Goal: Task Accomplishment & Management: Manage account settings

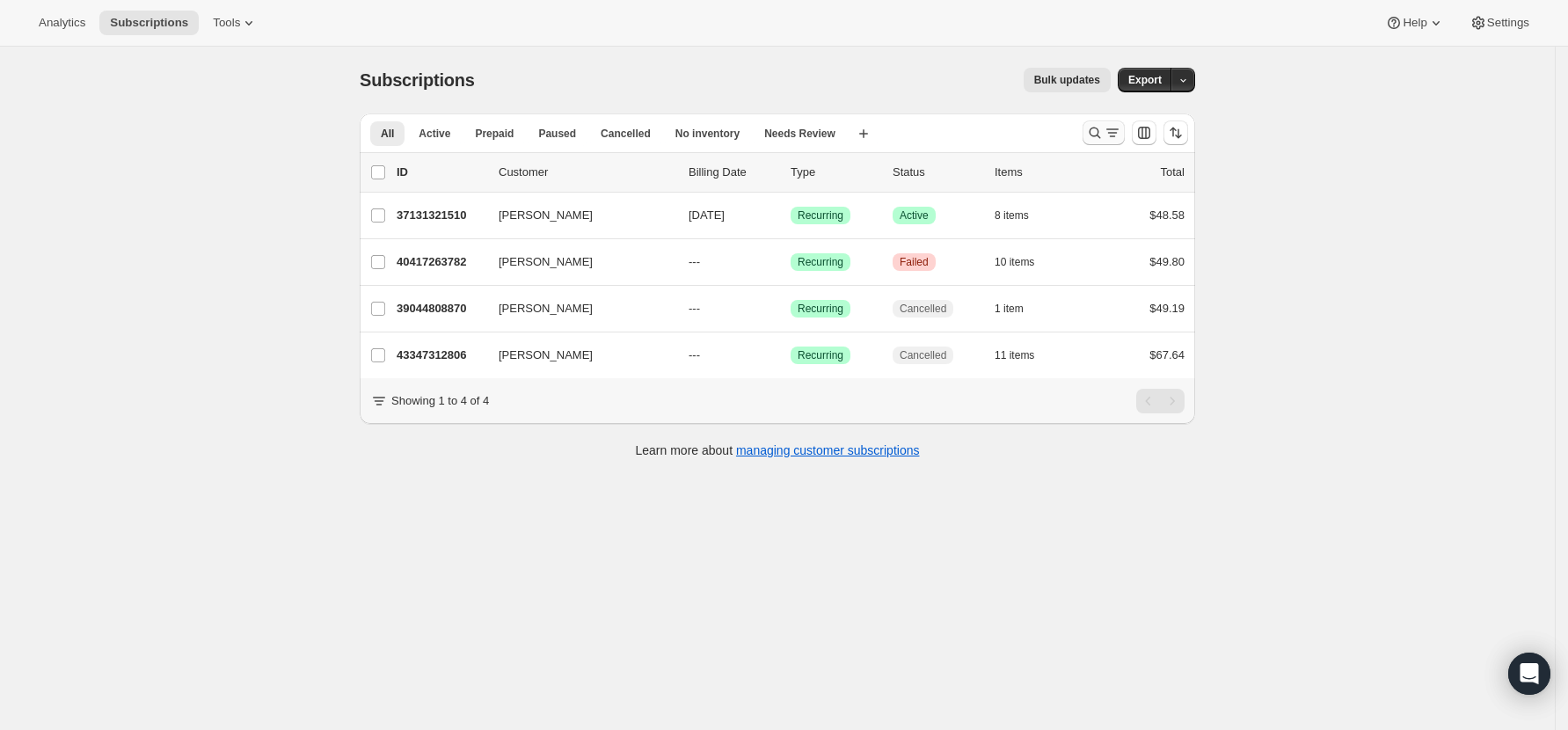
click at [1101, 131] on icon "Search and filter results" at bounding box center [1095, 132] width 17 height 17
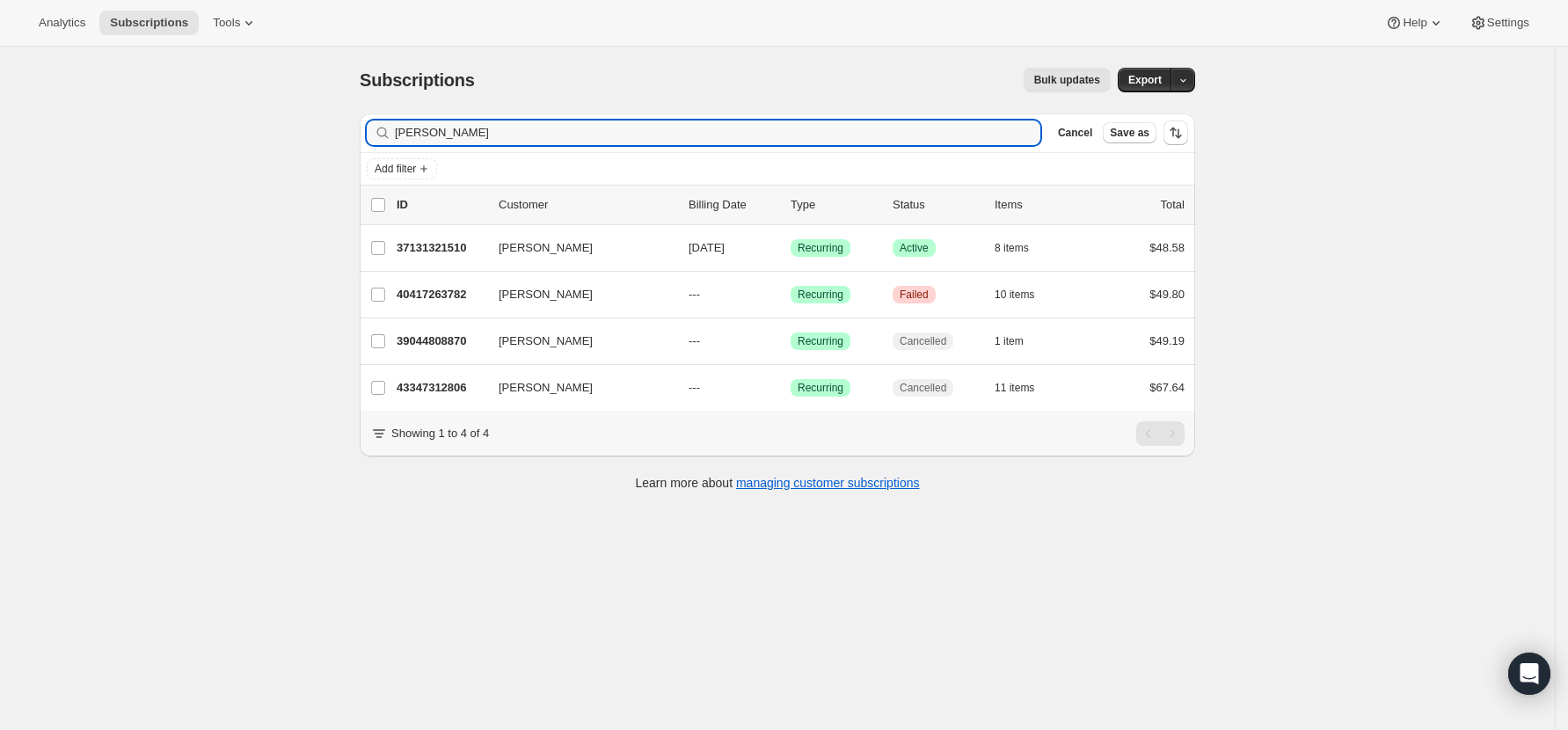
drag, startPoint x: 453, startPoint y: 141, endPoint x: 362, endPoint y: 133, distance: 91.4
click at [362, 133] on div "Filter subscribers [PERSON_NAME] Clear Cancel Save as Add filter 0 selected Upd…" at bounding box center [770, 305] width 849 height 410
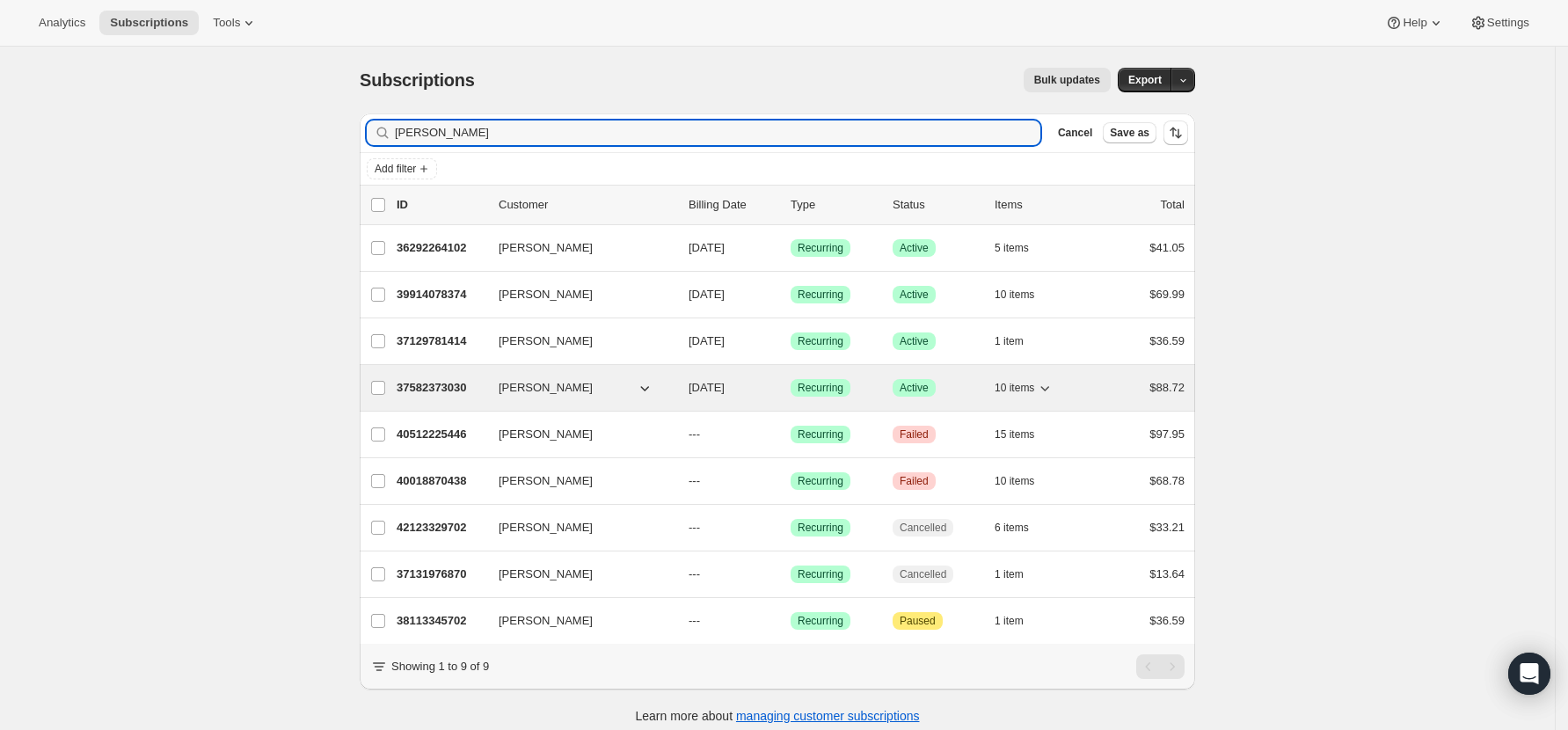
type input "[PERSON_NAME]"
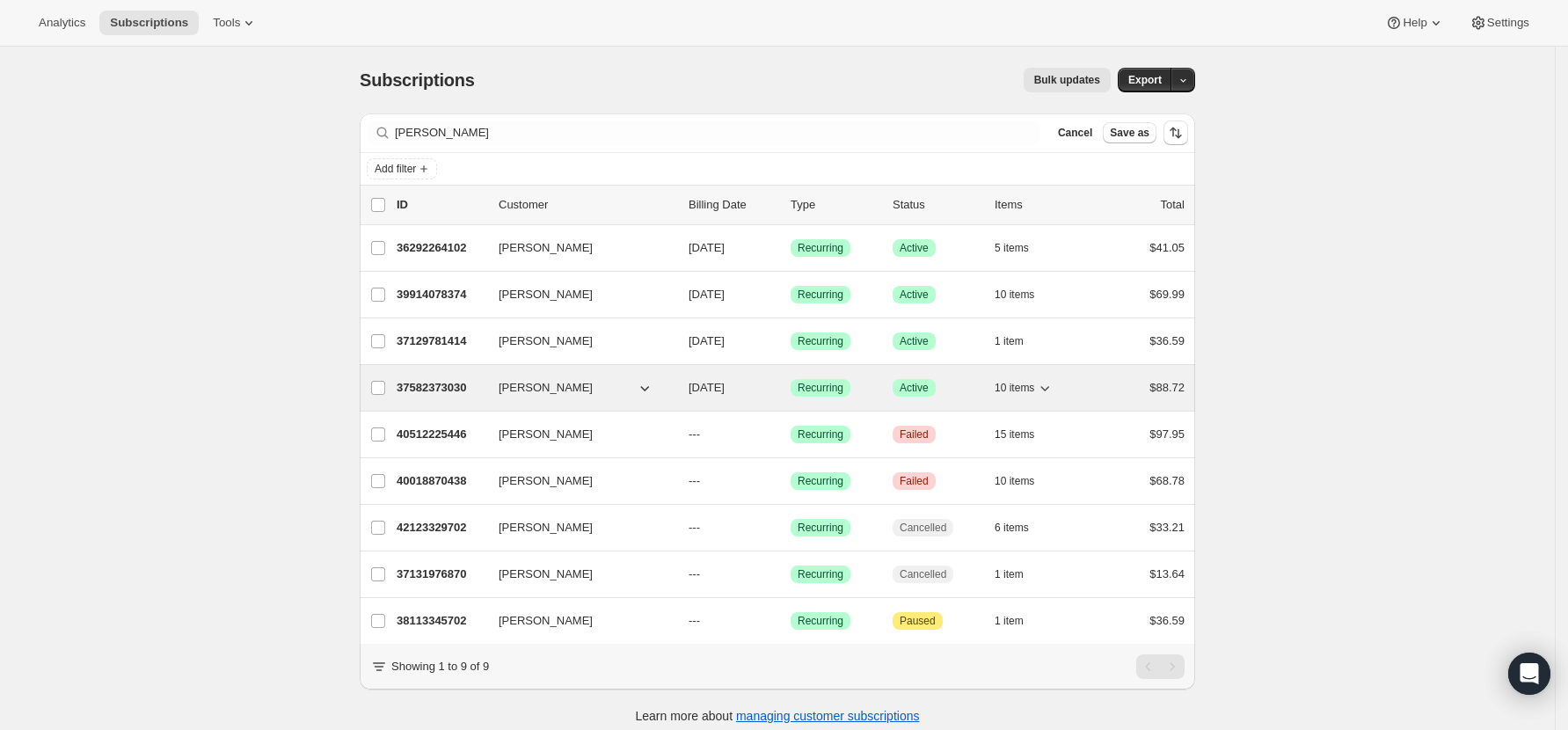
click at [443, 387] on p "37582373030" at bounding box center [440, 388] width 88 height 17
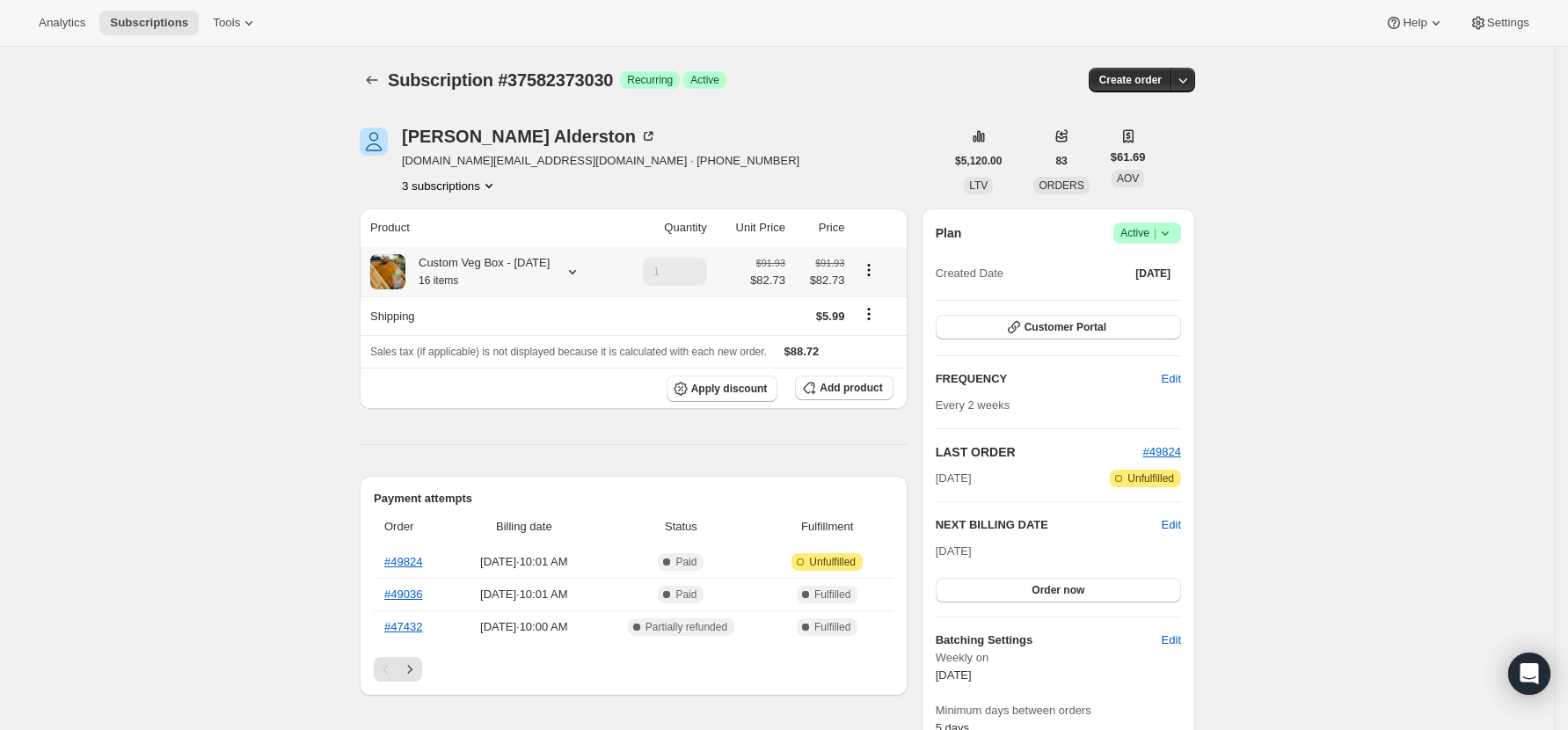
click at [567, 269] on icon at bounding box center [573, 272] width 17 height 17
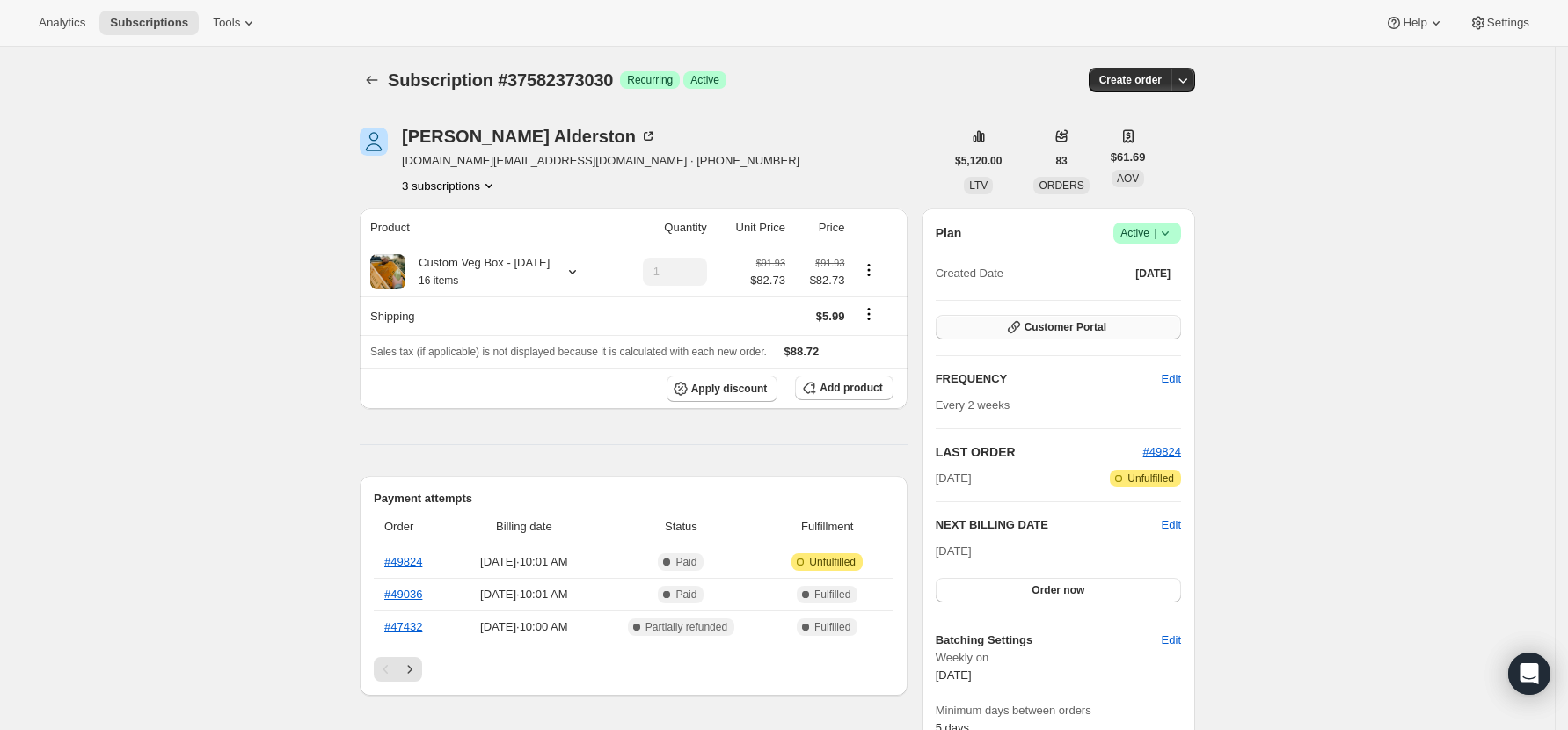
click at [1043, 333] on span "Customer Portal" at bounding box center [1065, 327] width 82 height 15
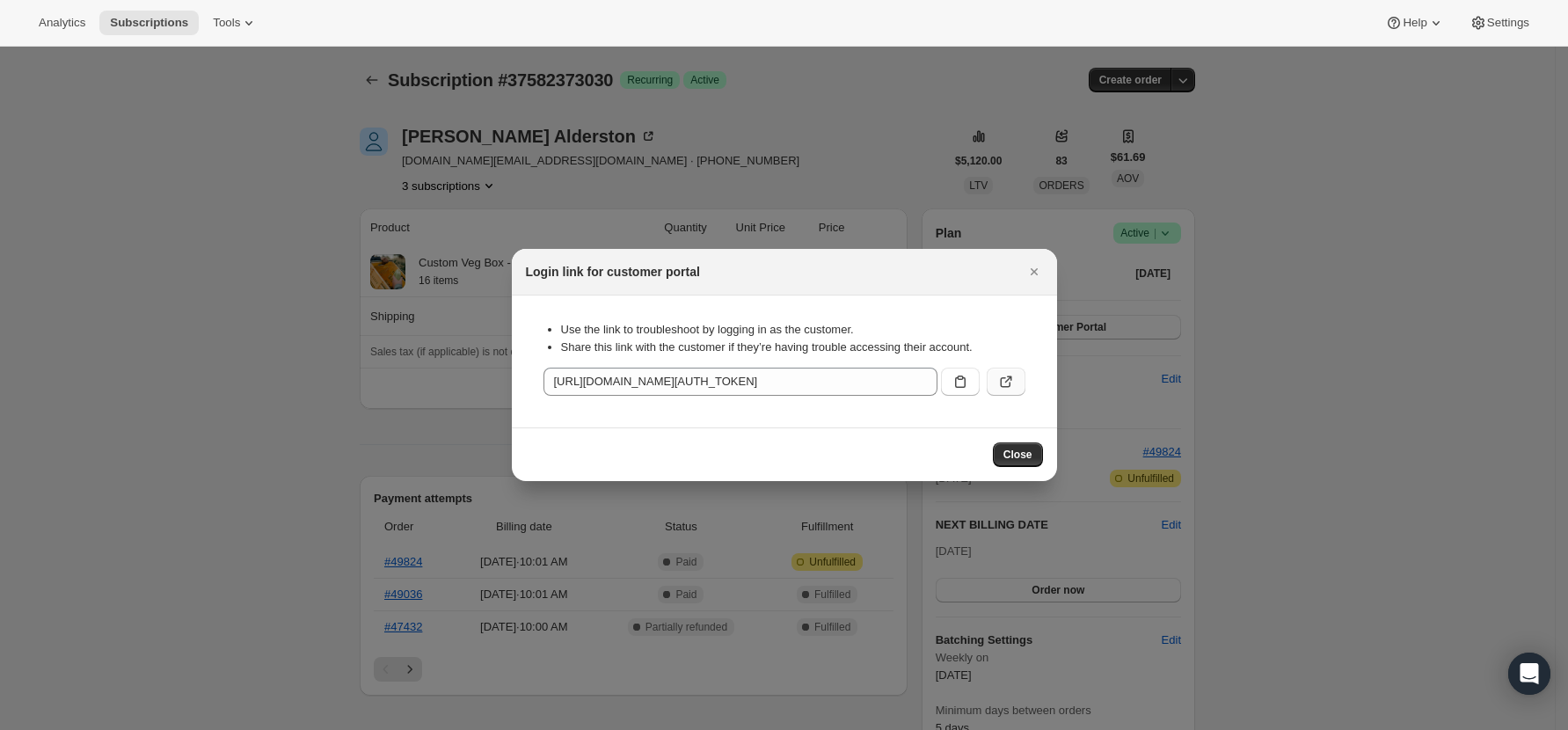
click at [1008, 373] on icon ":r4h:" at bounding box center [1006, 382] width 17 height 17
click at [1025, 451] on span "Close" at bounding box center [1019, 454] width 29 height 15
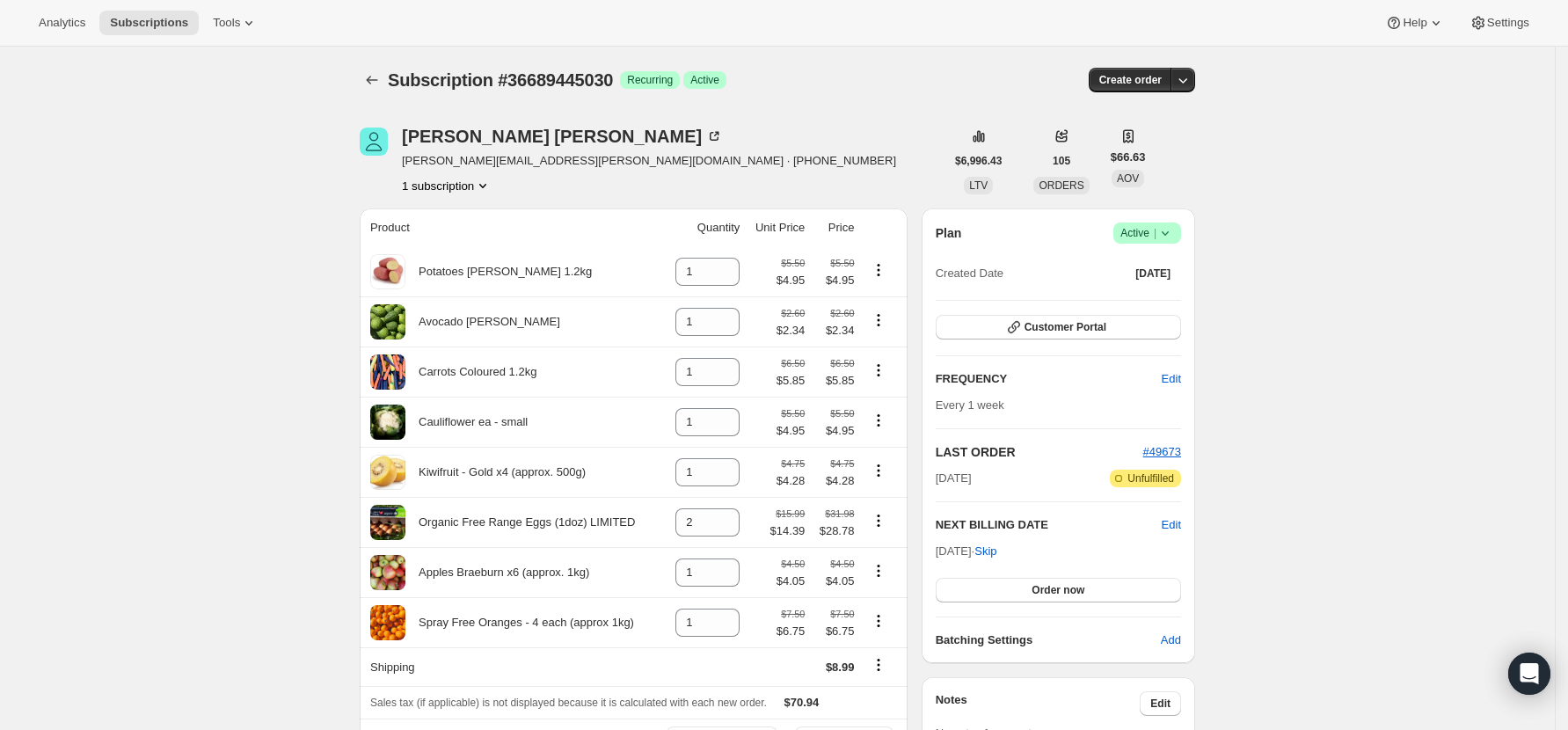
scroll to position [117, 0]
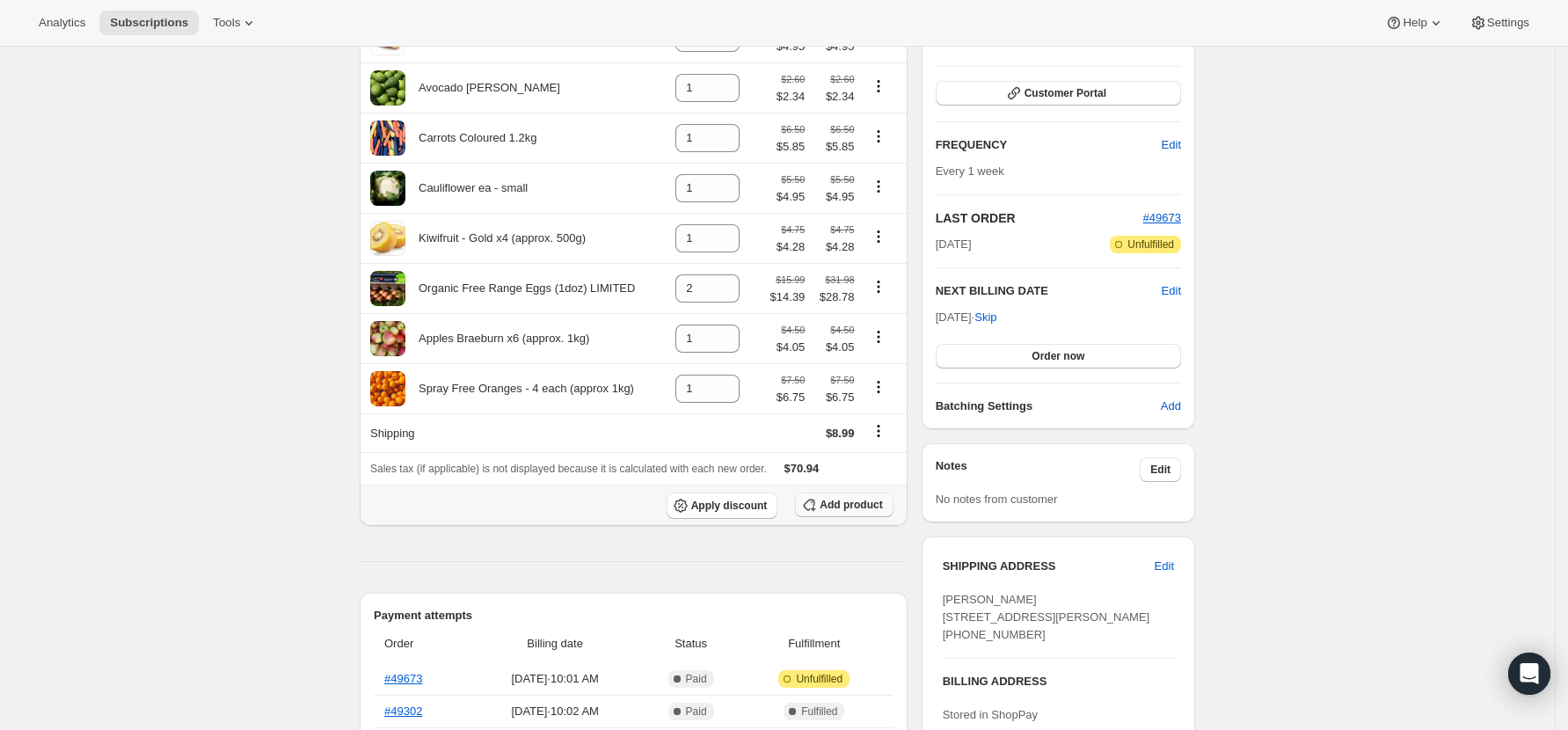
click at [865, 510] on span "Add product" at bounding box center [850, 505] width 63 height 15
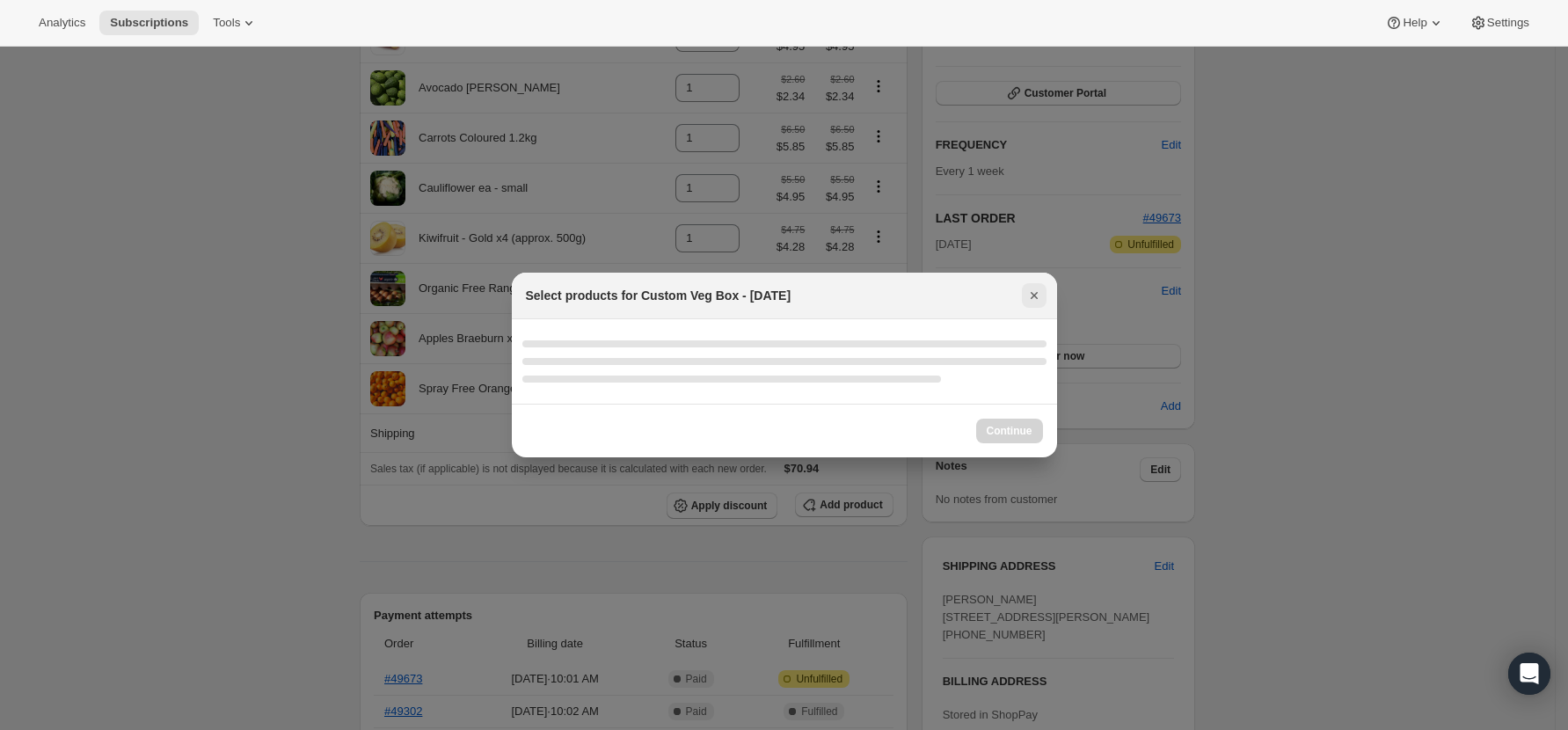
click at [1033, 298] on icon "Close" at bounding box center [1034, 295] width 17 height 17
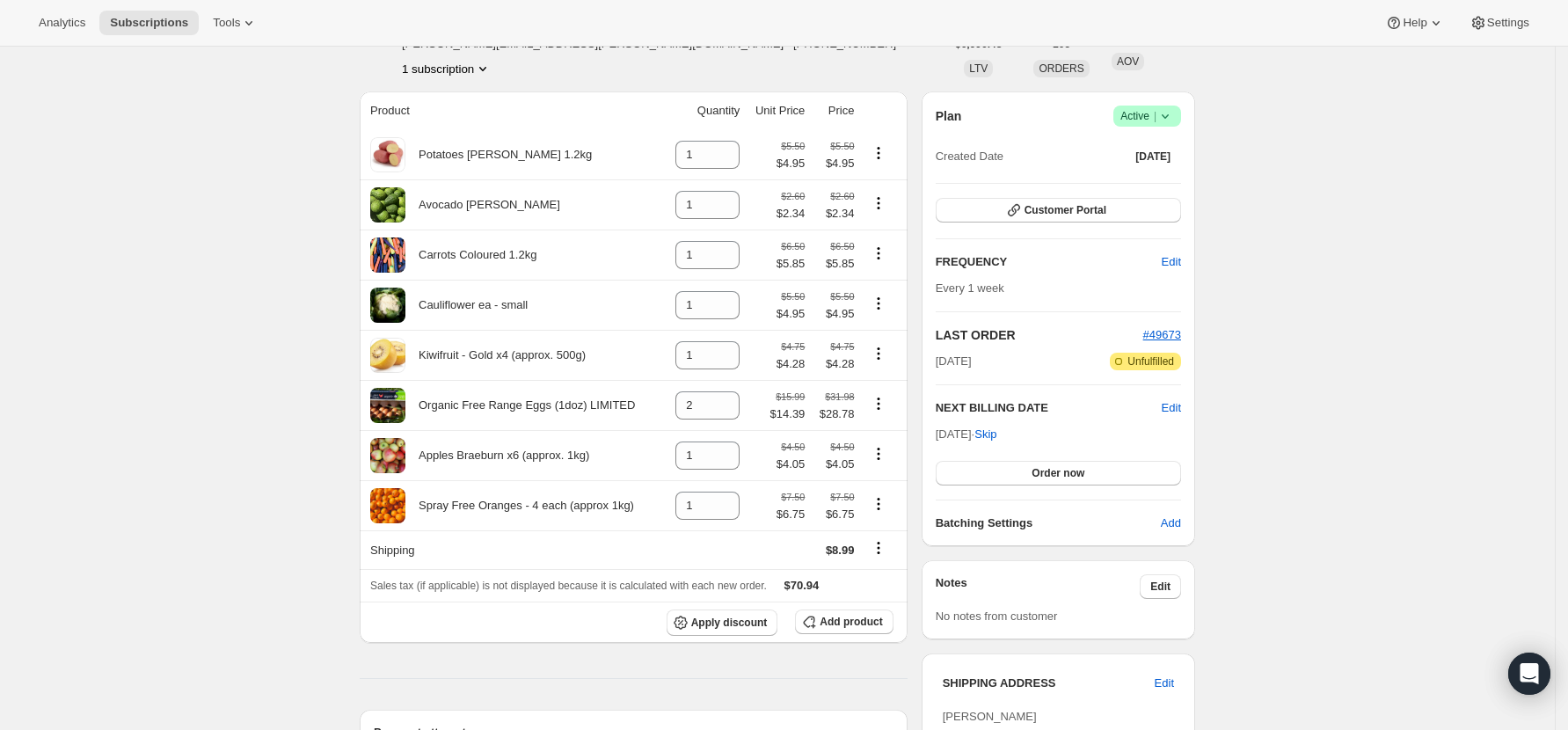
scroll to position [352, 0]
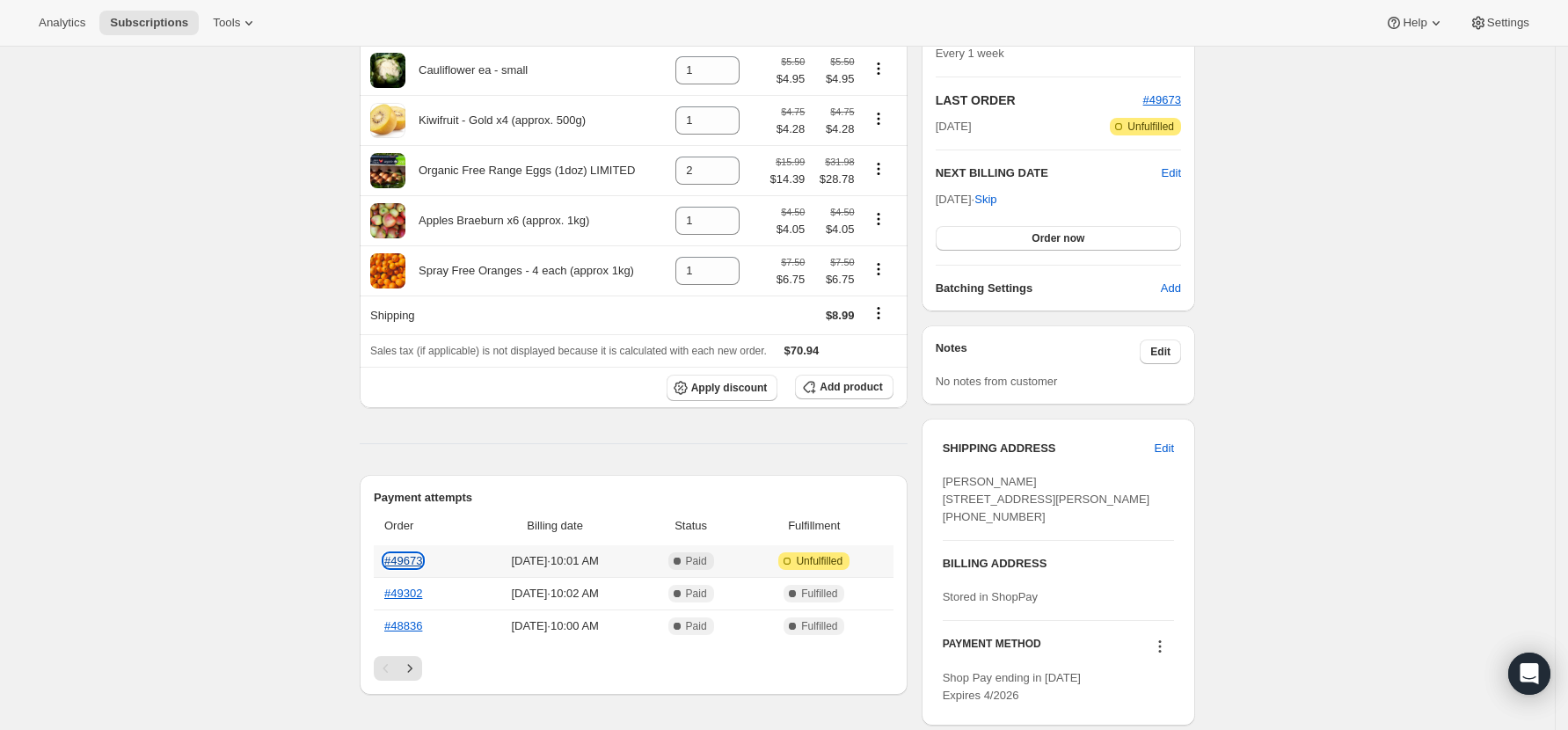
click at [415, 567] on link "#49673" at bounding box center [402, 561] width 38 height 14
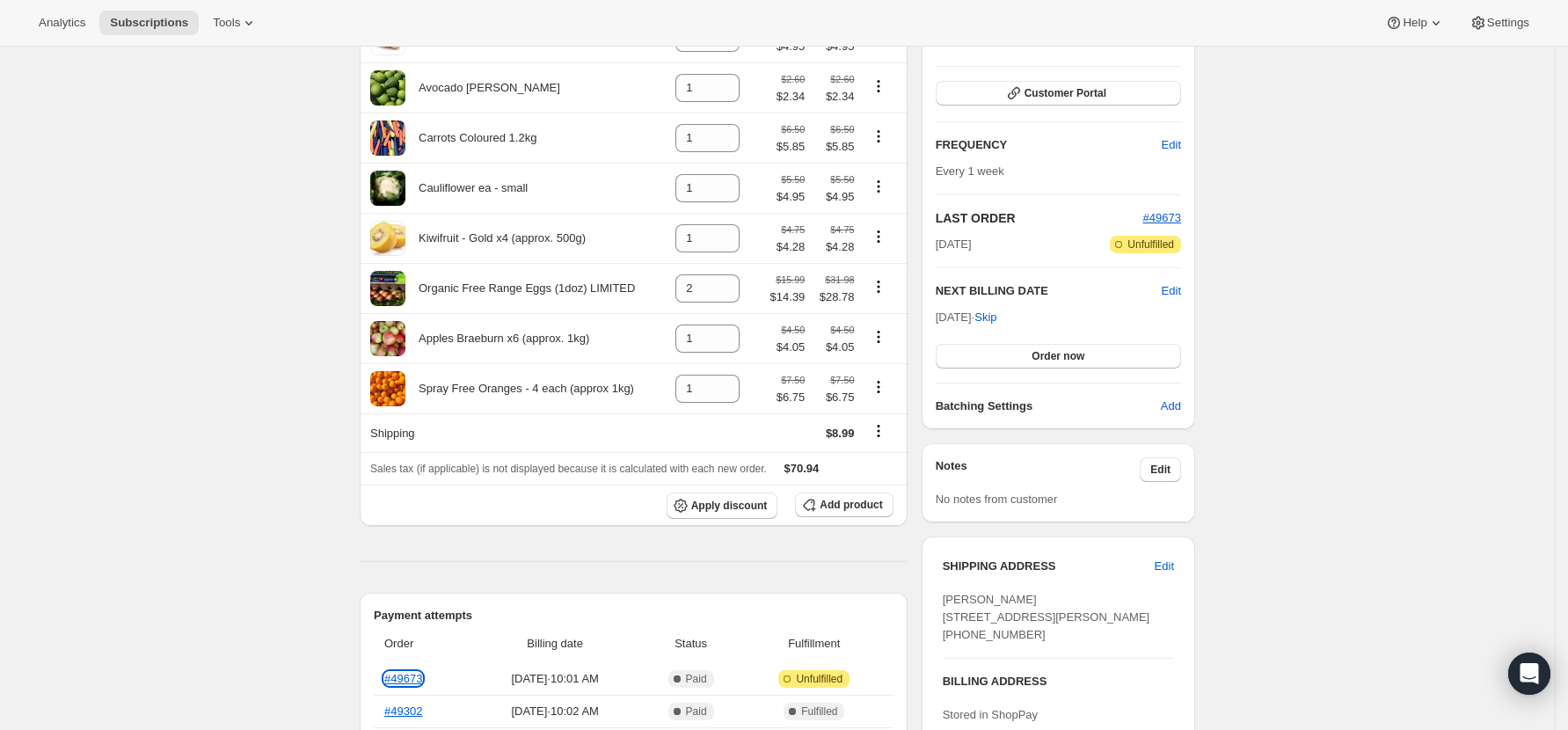
scroll to position [117, 0]
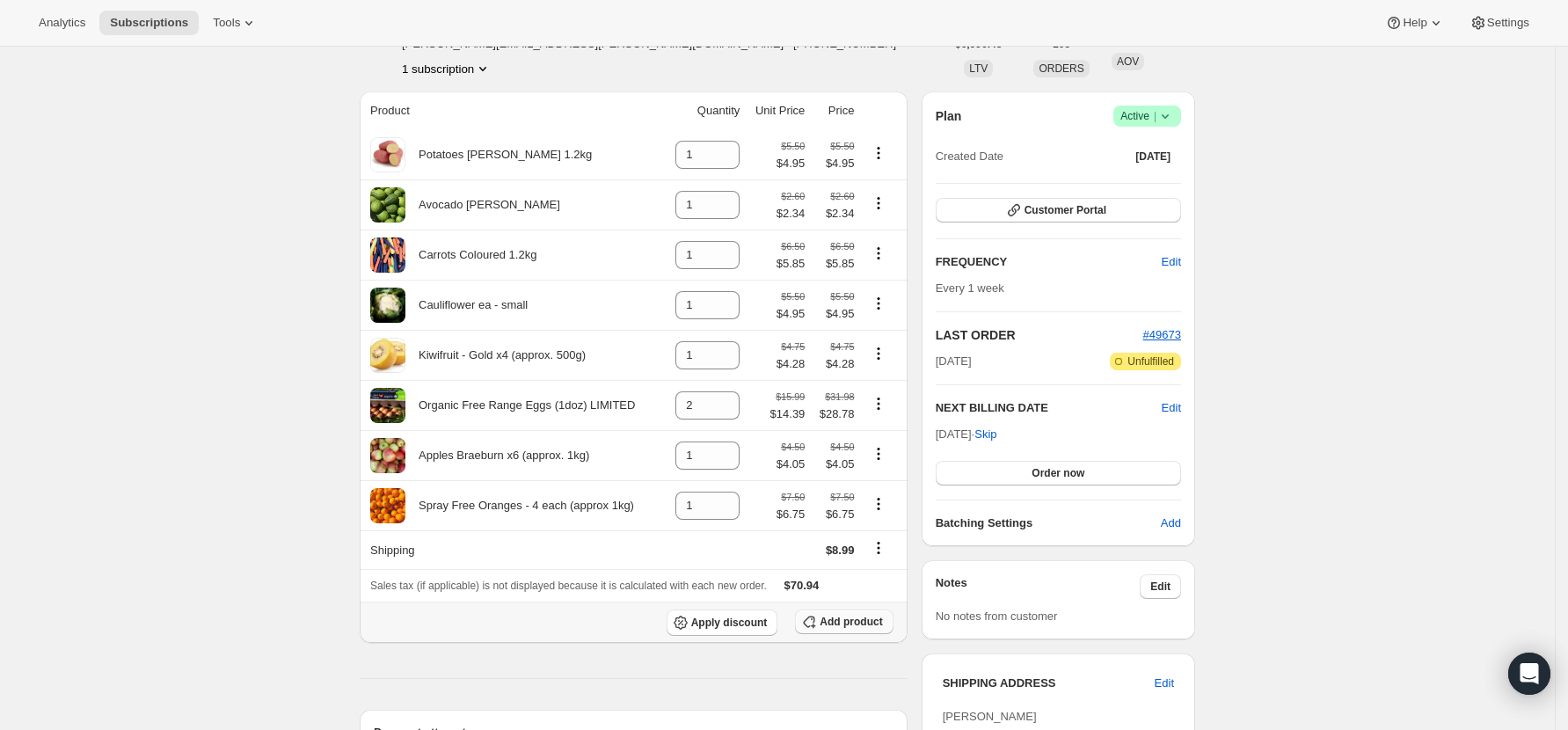
click at [827, 626] on button "Add product" at bounding box center [843, 621] width 98 height 24
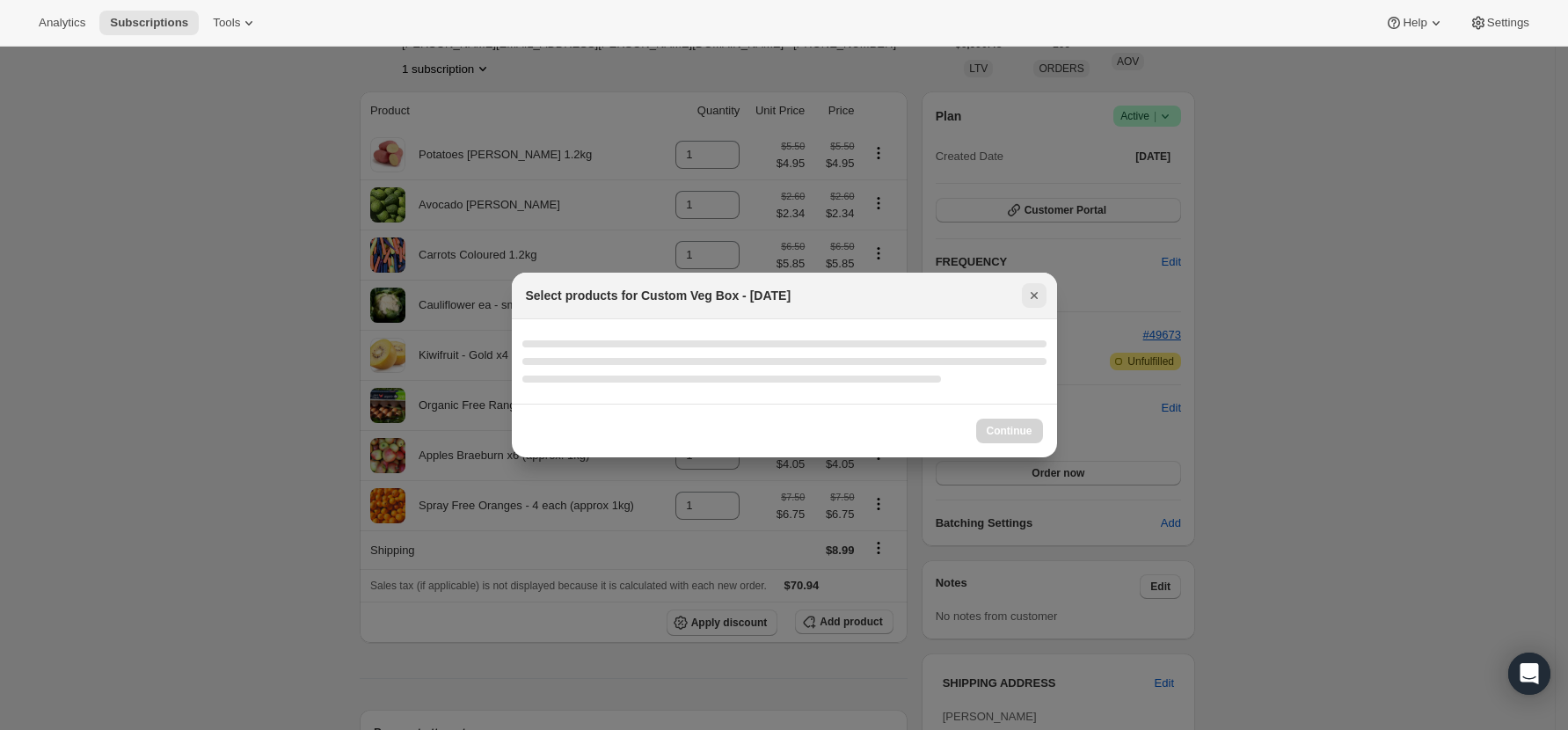
click at [1033, 293] on icon "Close" at bounding box center [1034, 295] width 17 height 17
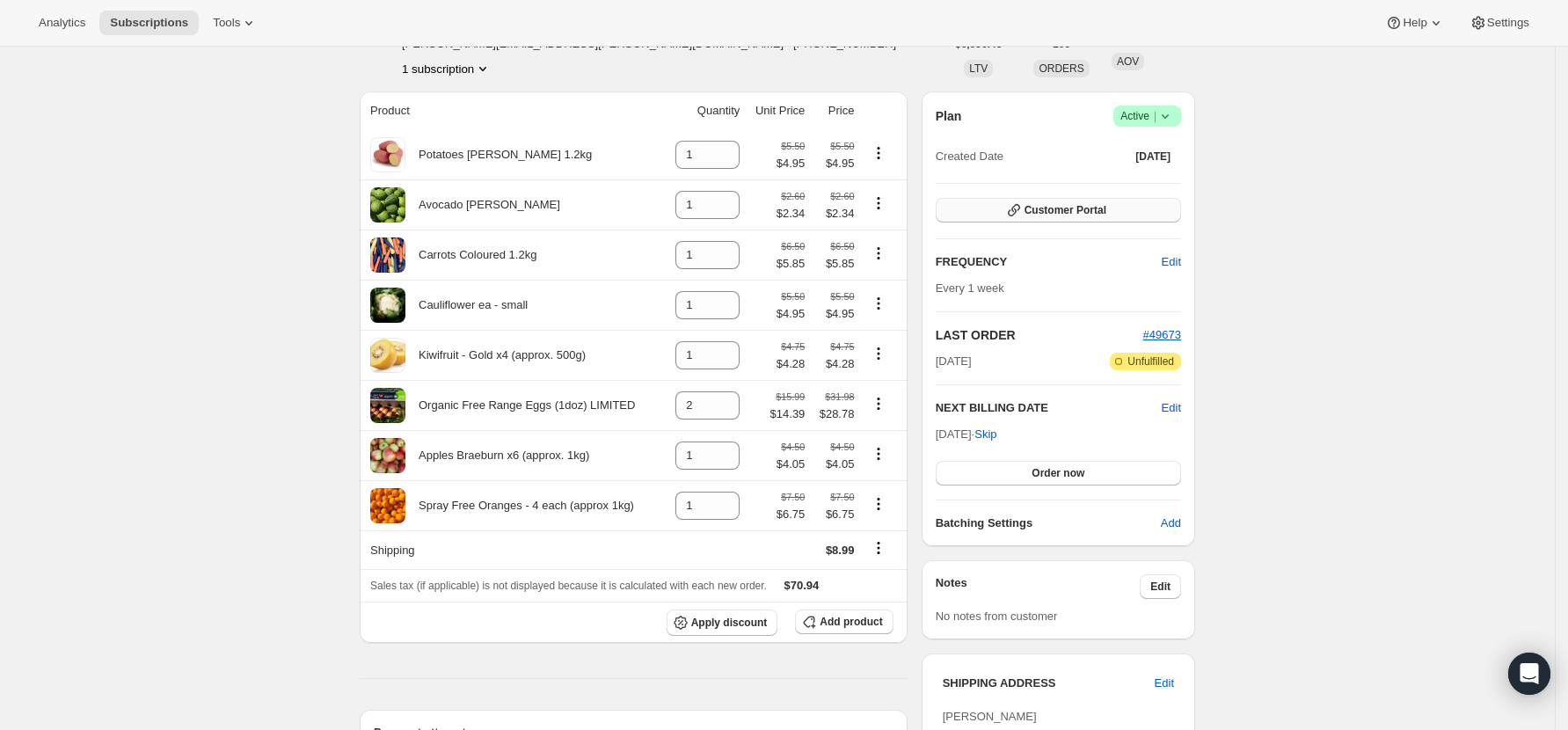
click at [1071, 212] on span "Customer Portal" at bounding box center [1065, 210] width 82 height 15
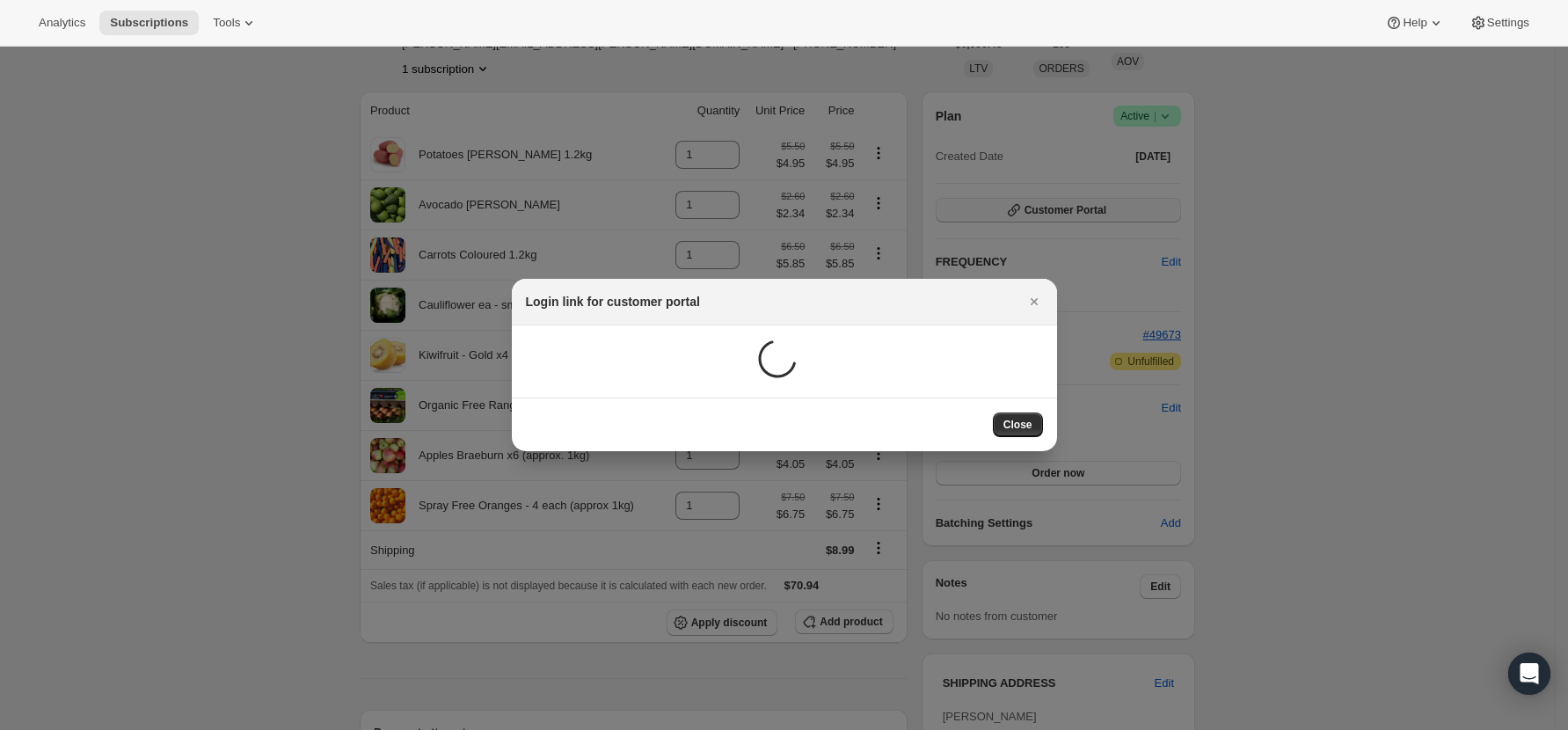
scroll to position [0, 0]
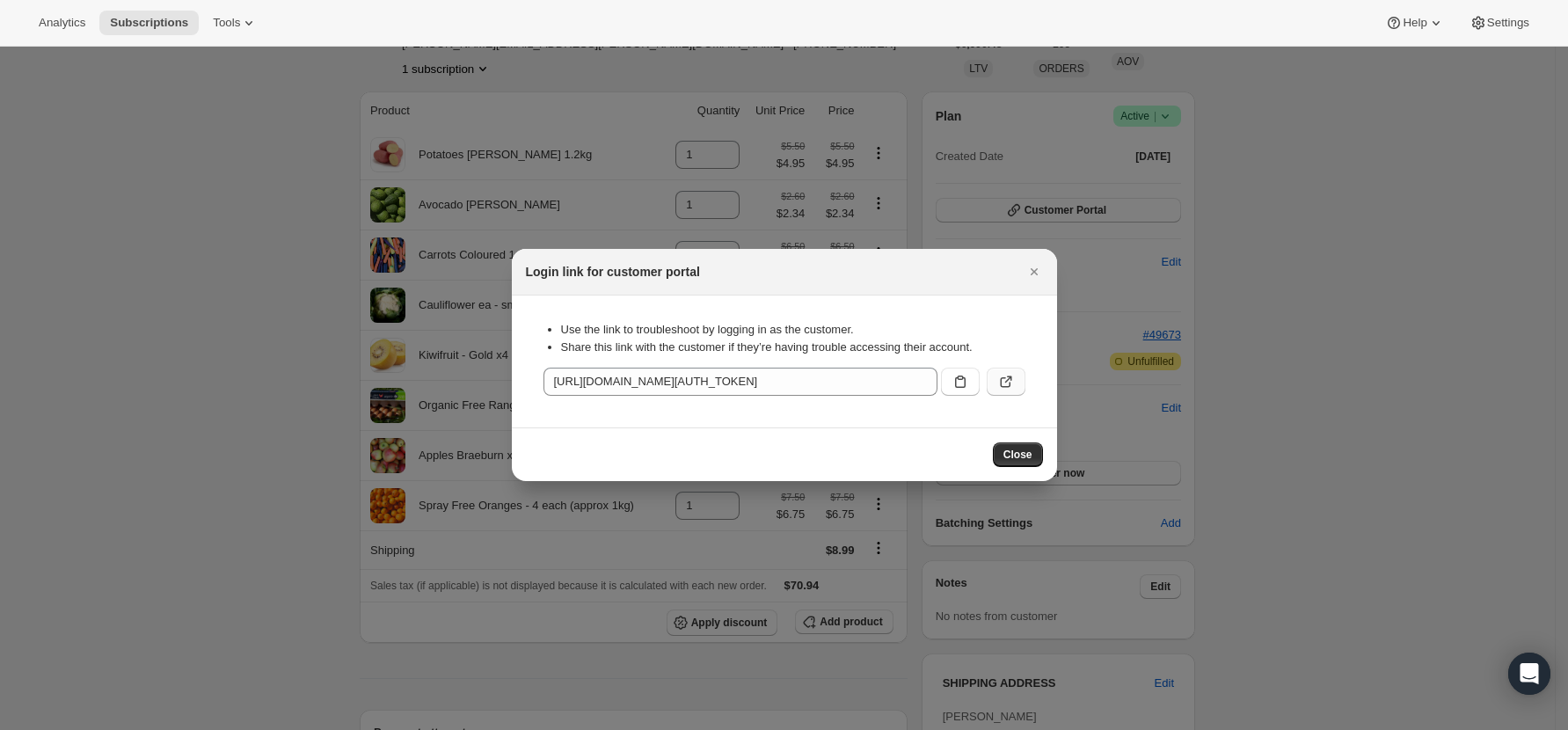
click at [1000, 377] on icon ":rcl:" at bounding box center [1006, 382] width 17 height 17
click at [1019, 455] on span "Close" at bounding box center [1019, 454] width 29 height 15
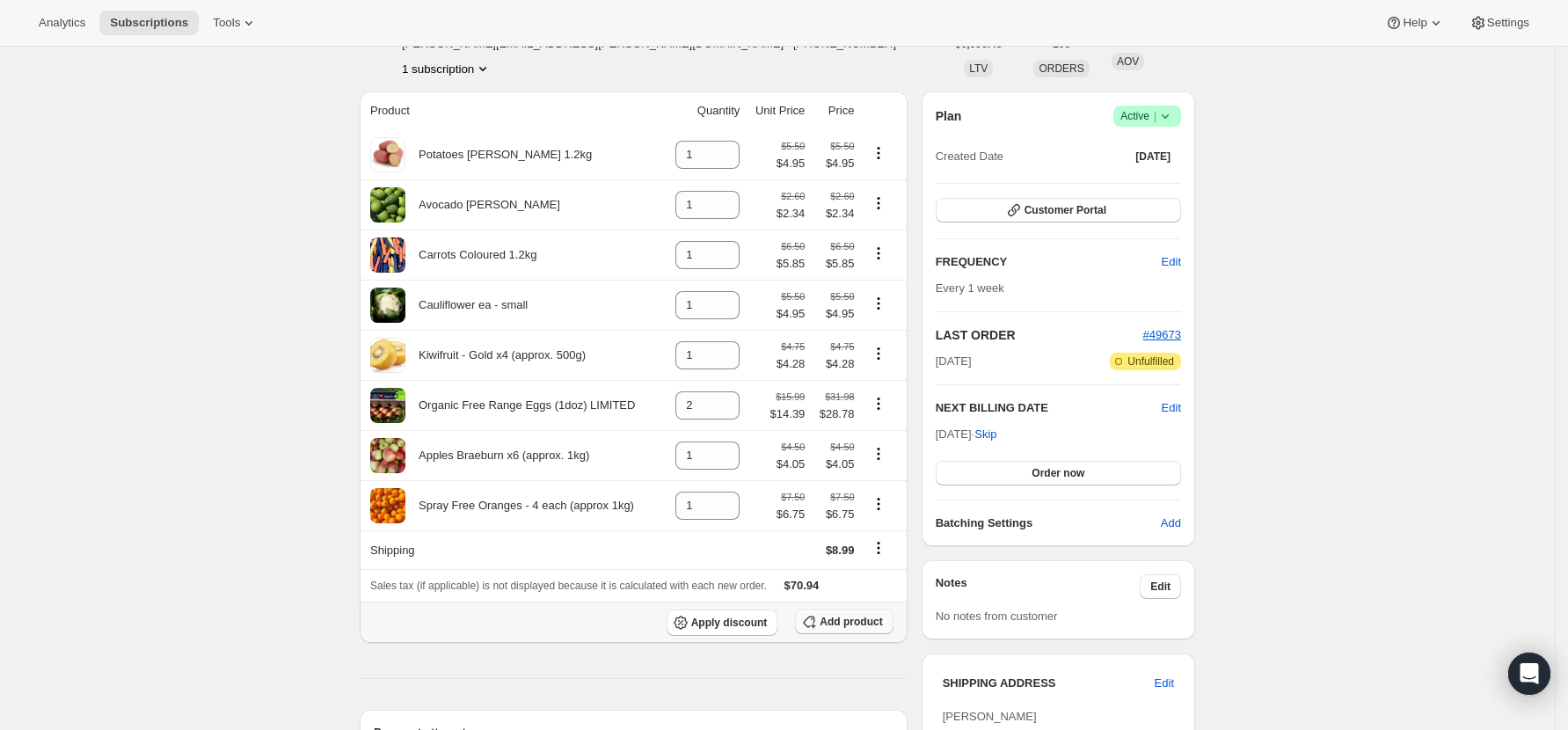
click at [859, 627] on span "Add product" at bounding box center [850, 622] width 63 height 15
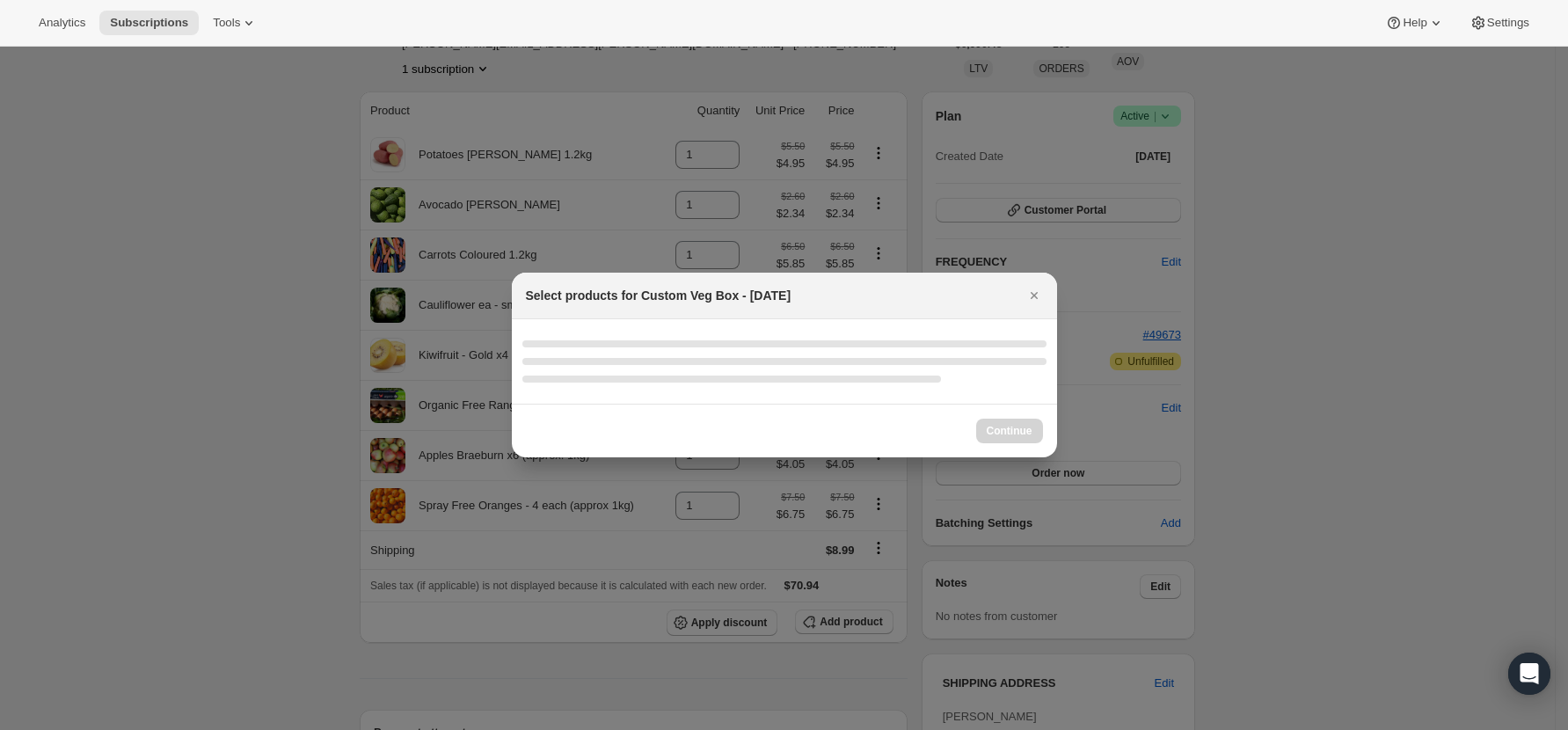
click at [908, 350] on div ":rj4:" at bounding box center [784, 362] width 524 height 43
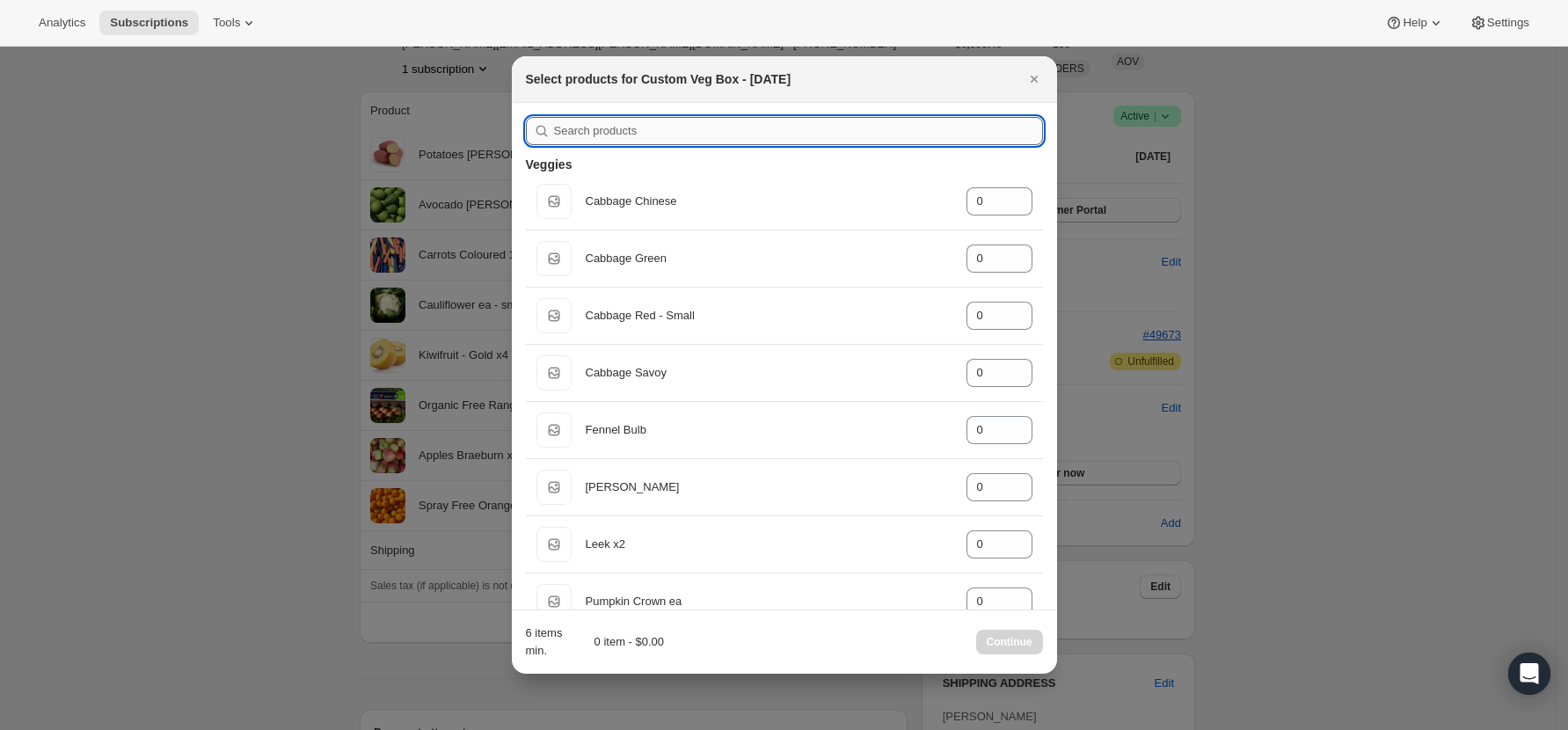
click at [609, 129] on input ":rj4:" at bounding box center [799, 131] width 489 height 28
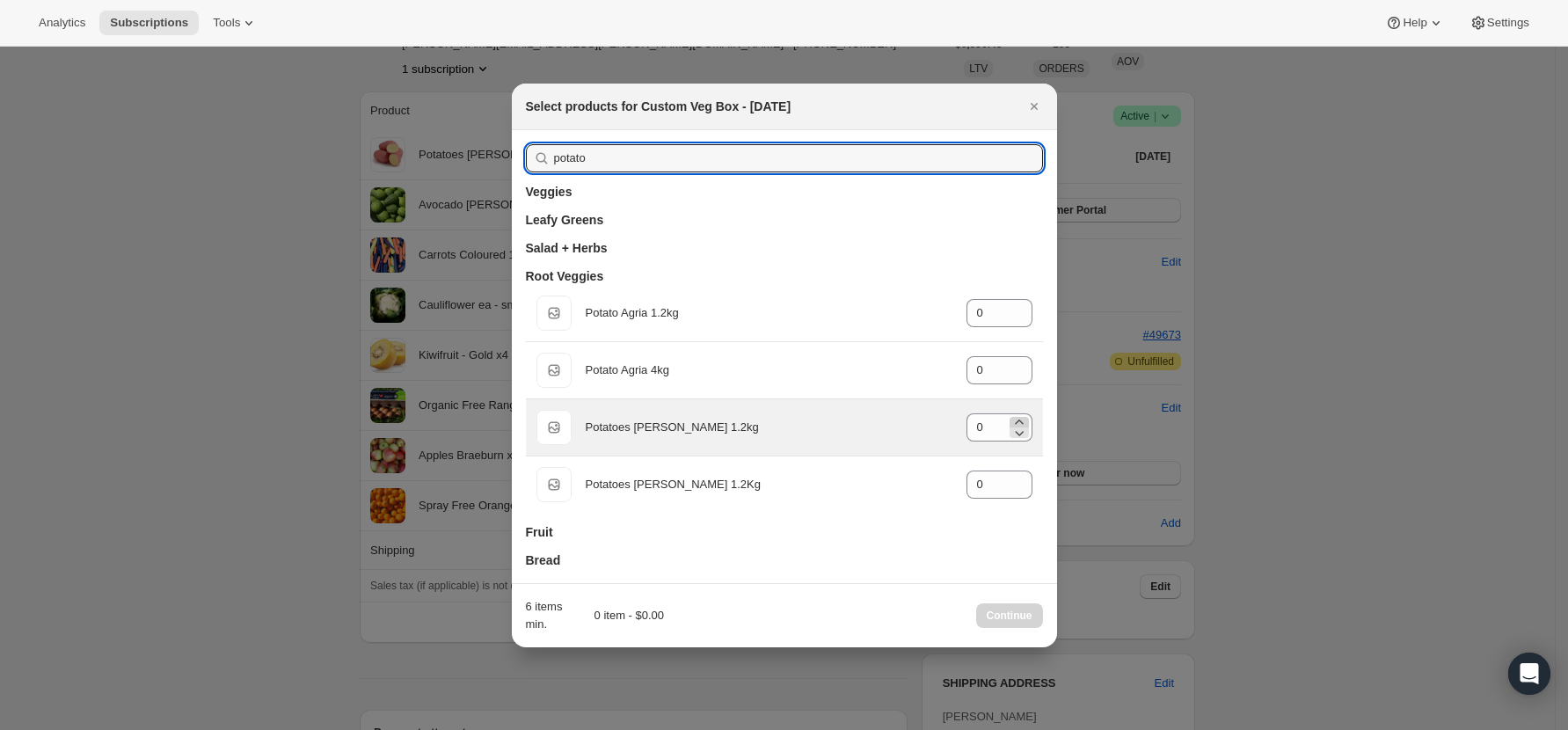
type input "potato"
click at [1019, 415] on icon ":rj4:" at bounding box center [1020, 422] width 17 height 17
type input "1"
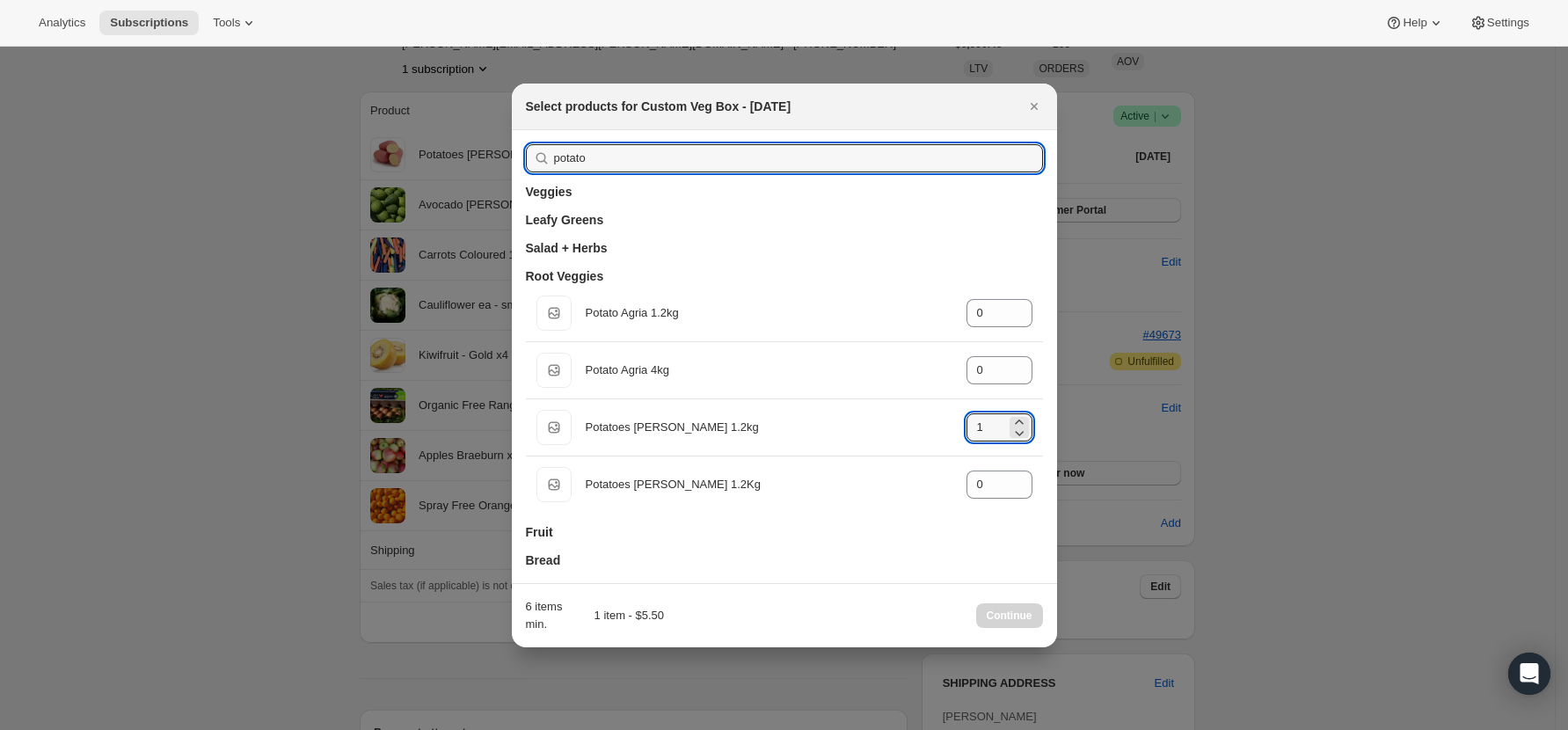
drag, startPoint x: 620, startPoint y: 155, endPoint x: 364, endPoint y: 155, distance: 256.0
type input "a"
type input "0"
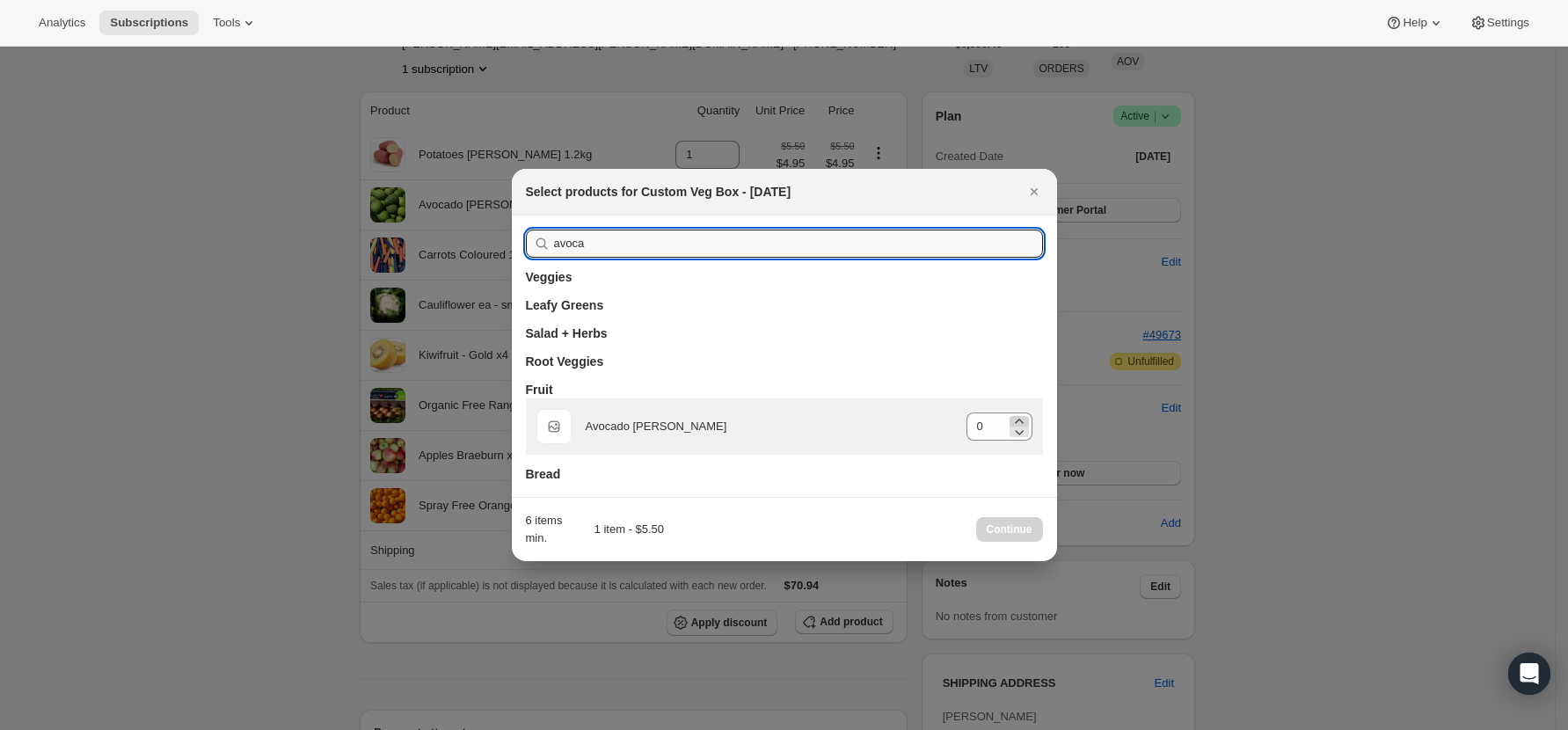
type input "avoca"
click at [1019, 418] on icon ":rj4:" at bounding box center [1020, 421] width 17 height 17
type input "1"
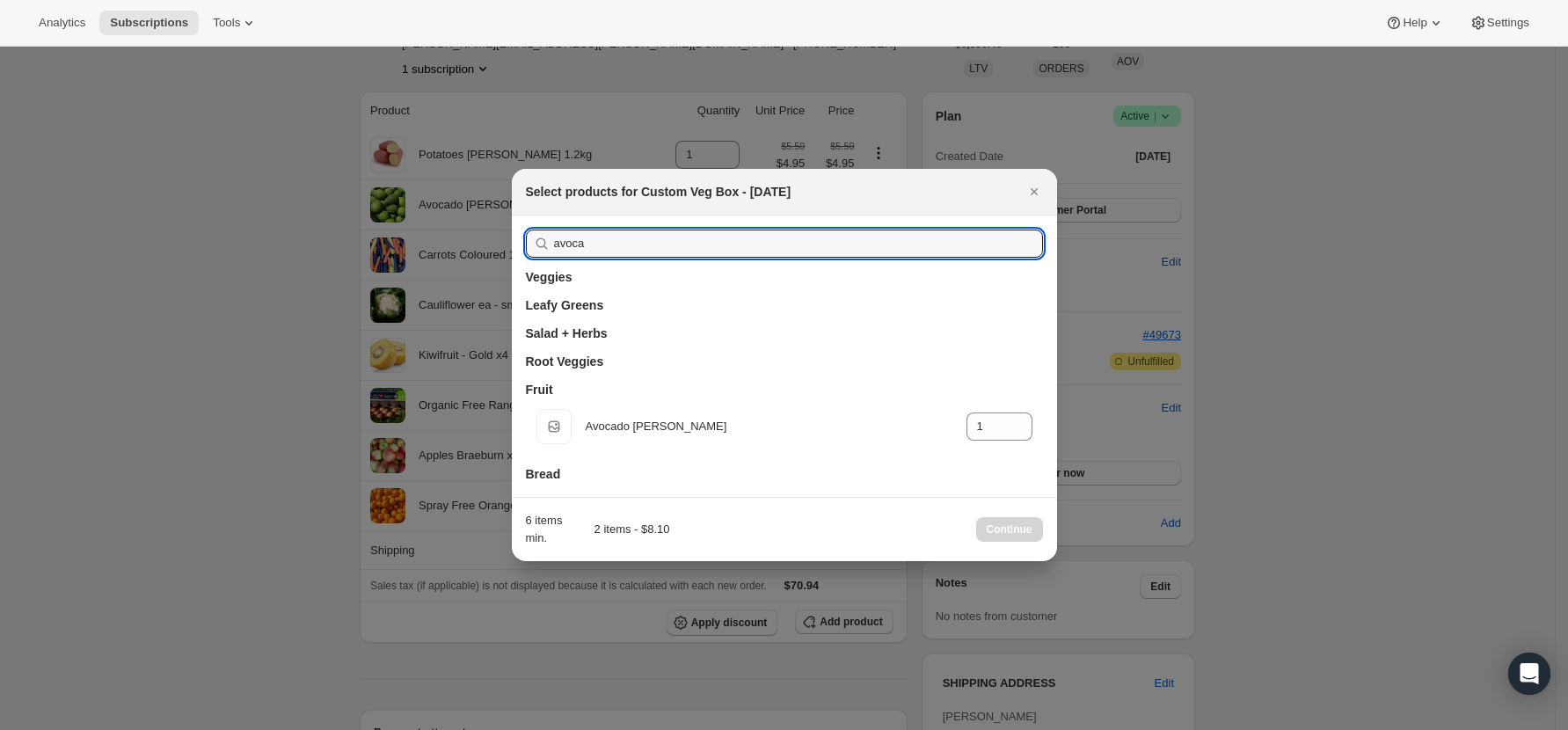
drag, startPoint x: 610, startPoint y: 248, endPoint x: 464, endPoint y: 244, distance: 146.1
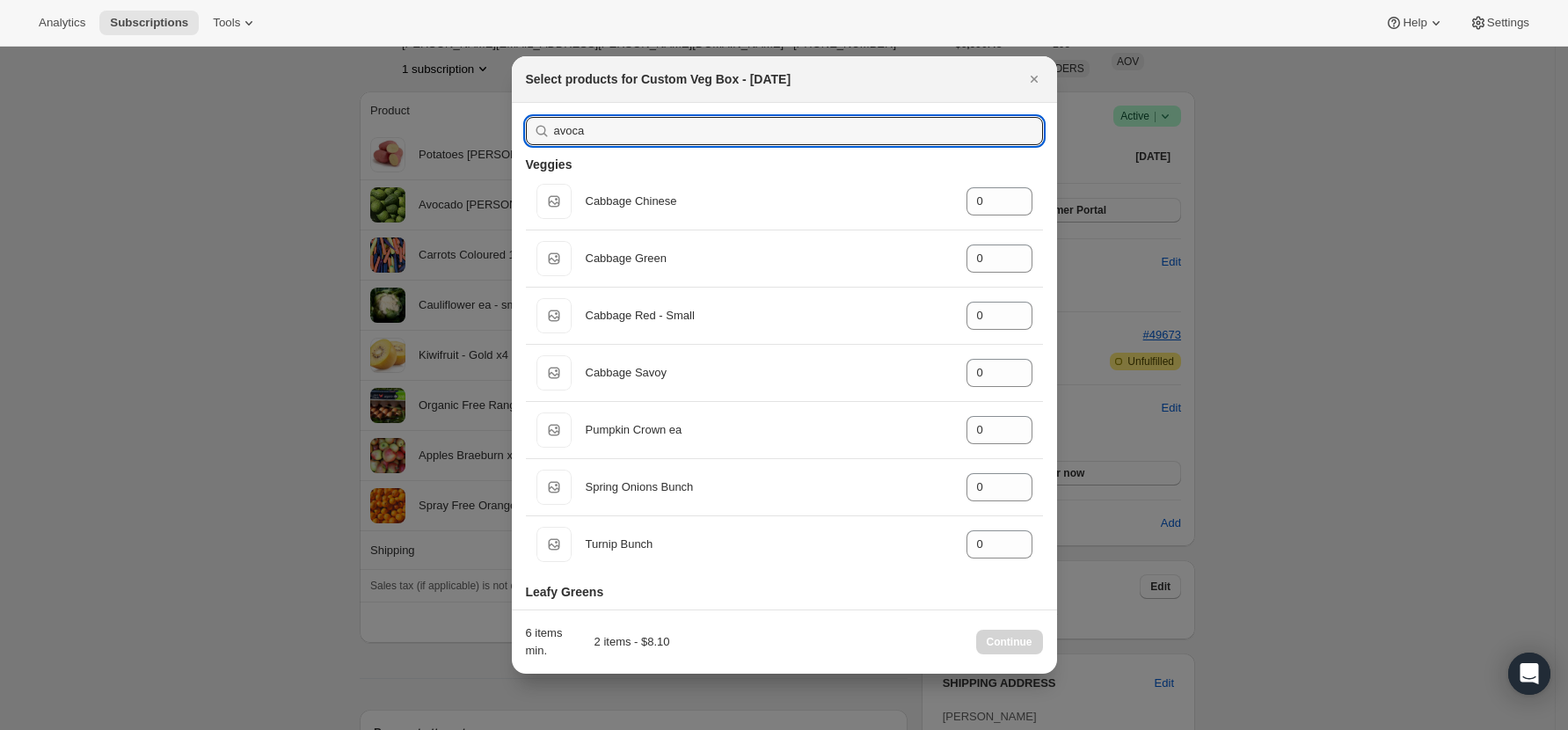
type input "c"
type input "0"
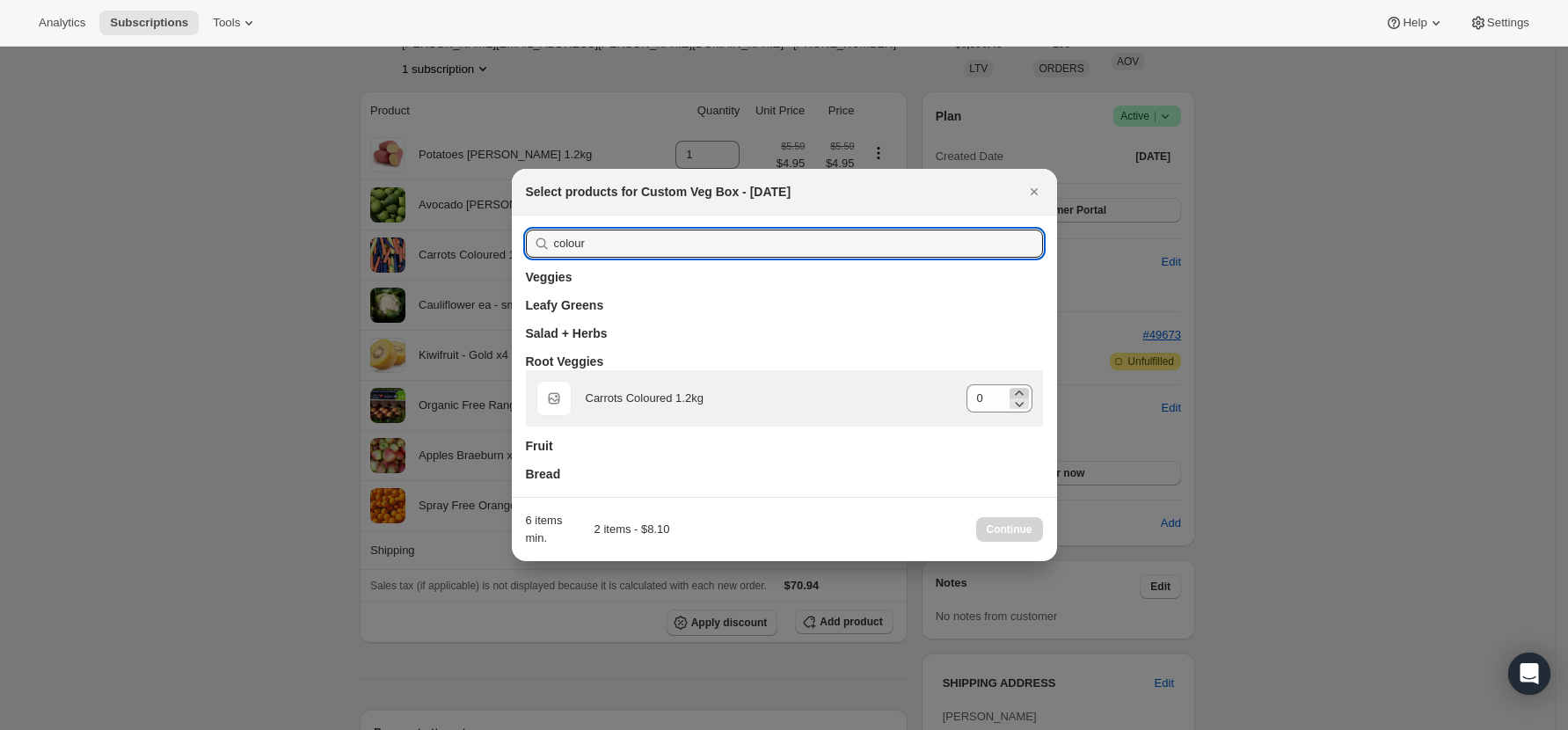
type input "colour"
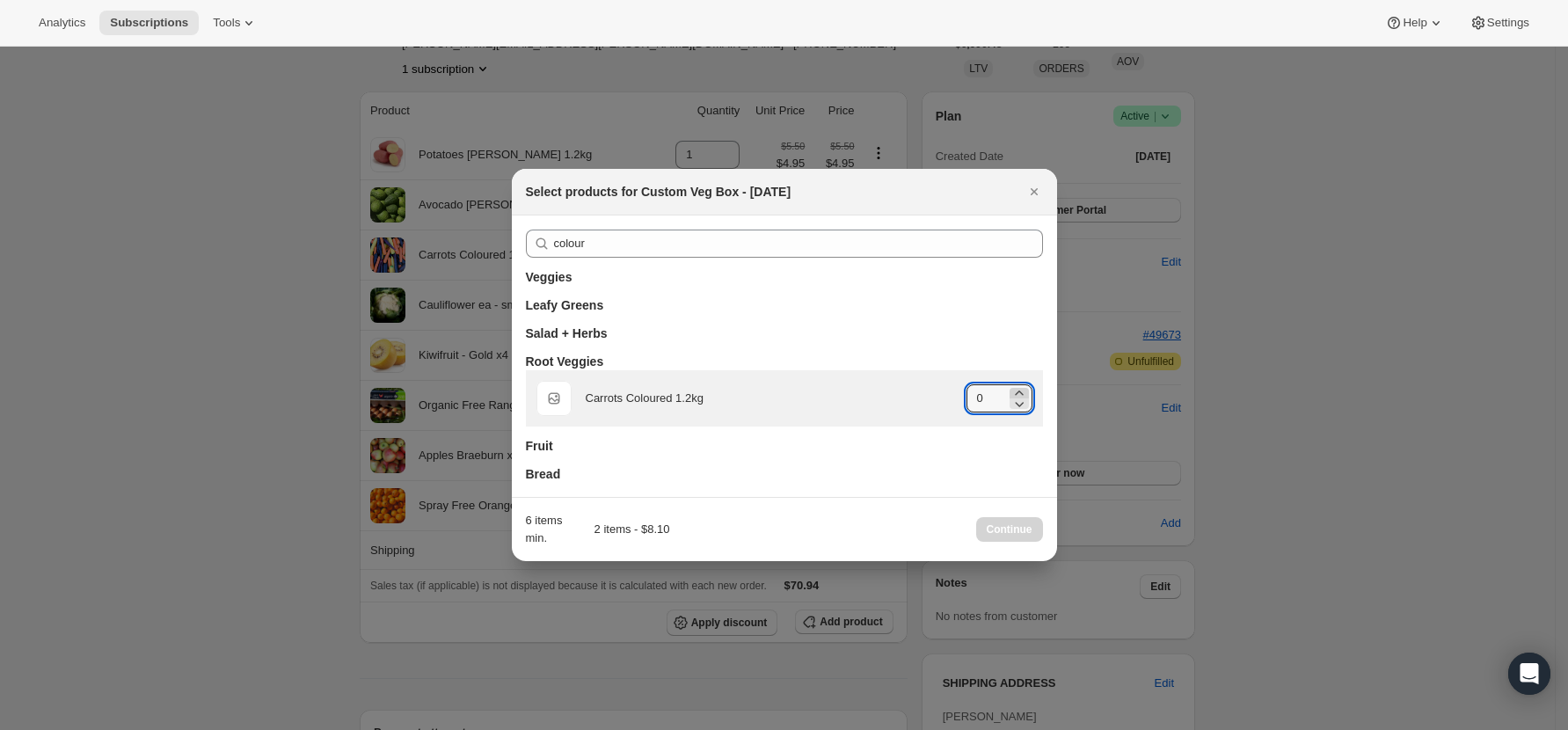
click at [1017, 390] on icon ":rj4:" at bounding box center [1020, 393] width 17 height 17
type input "1"
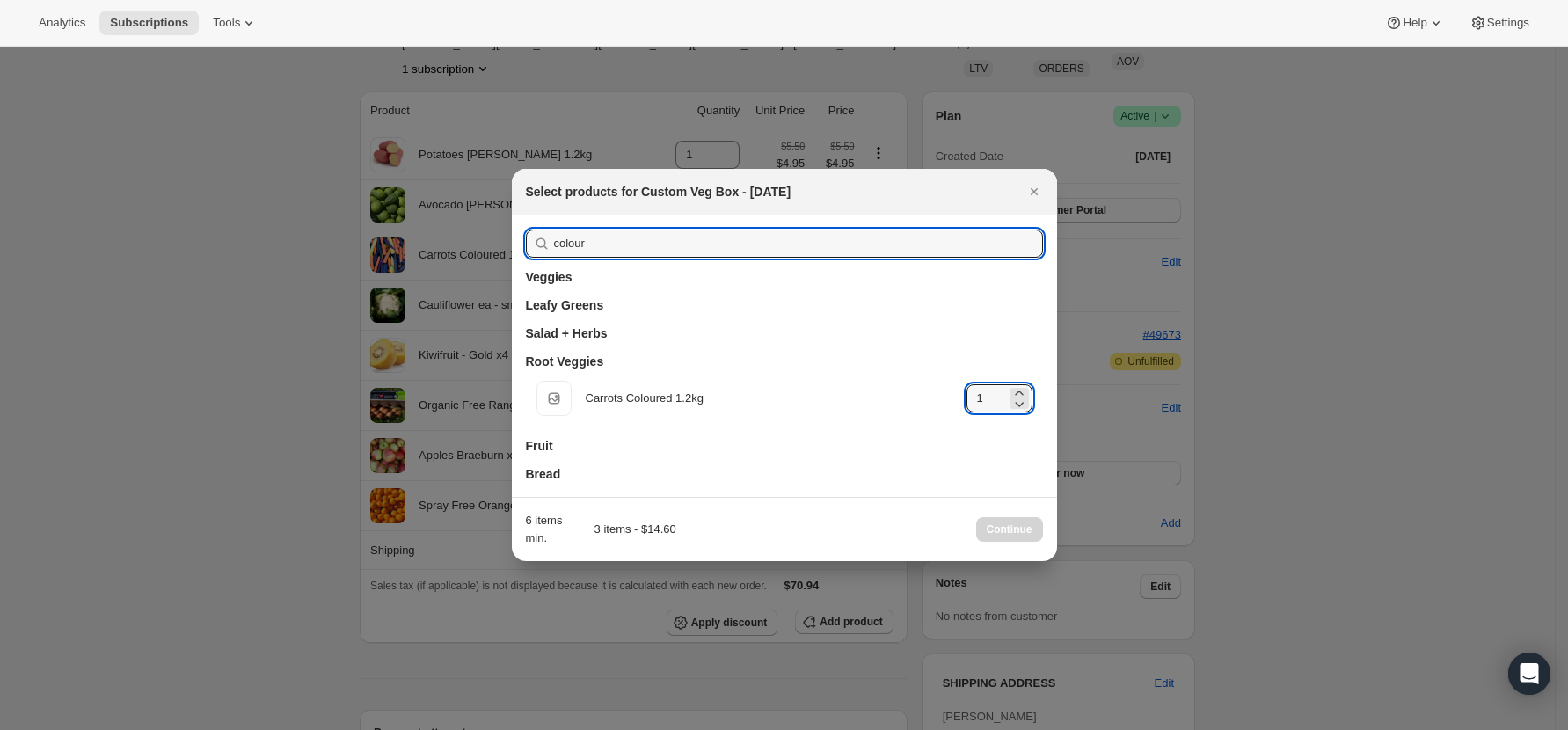
drag, startPoint x: 636, startPoint y: 240, endPoint x: 462, endPoint y: 245, distance: 174.1
type input "c"
type input "0"
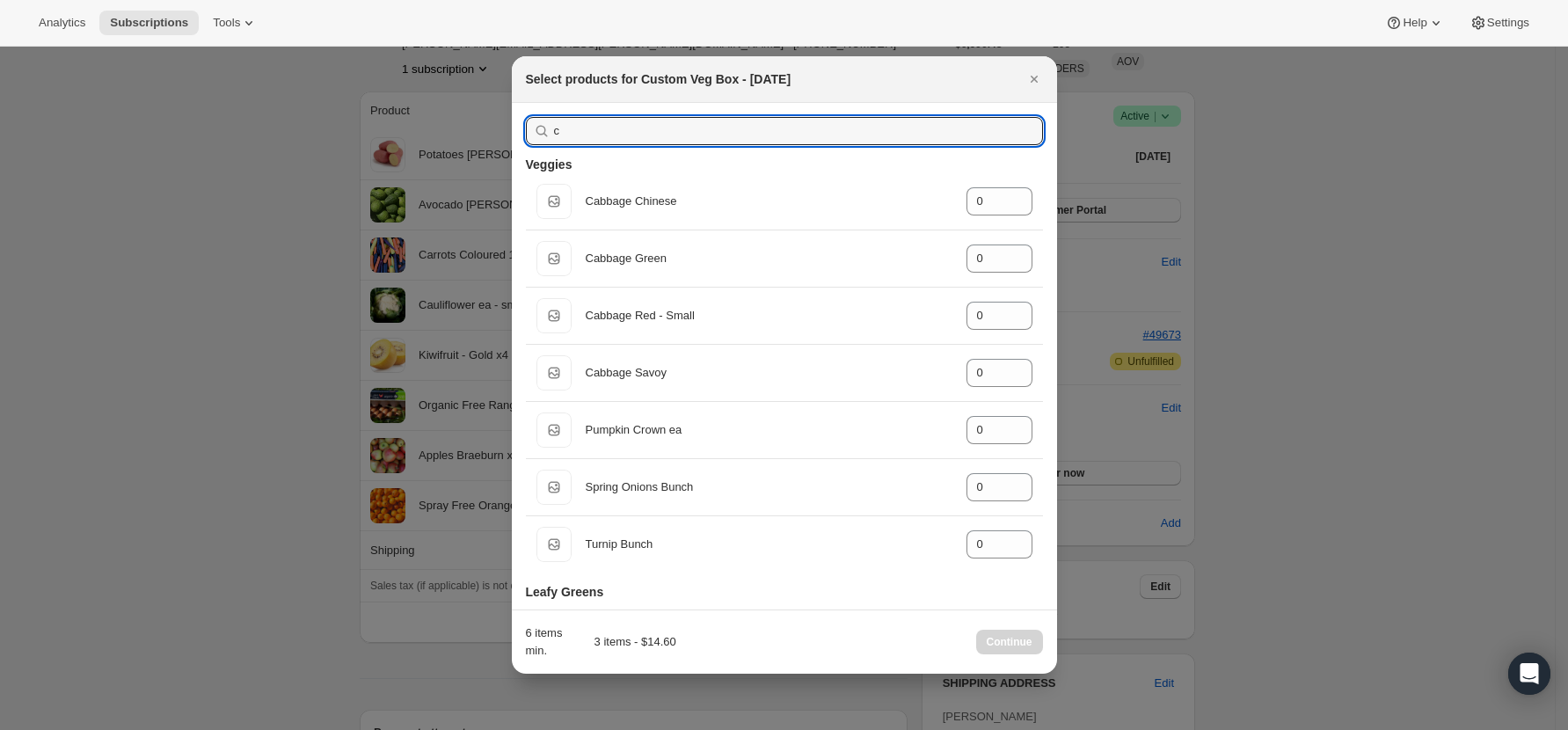
type input "ca"
type input "1"
type input "0"
type input "c"
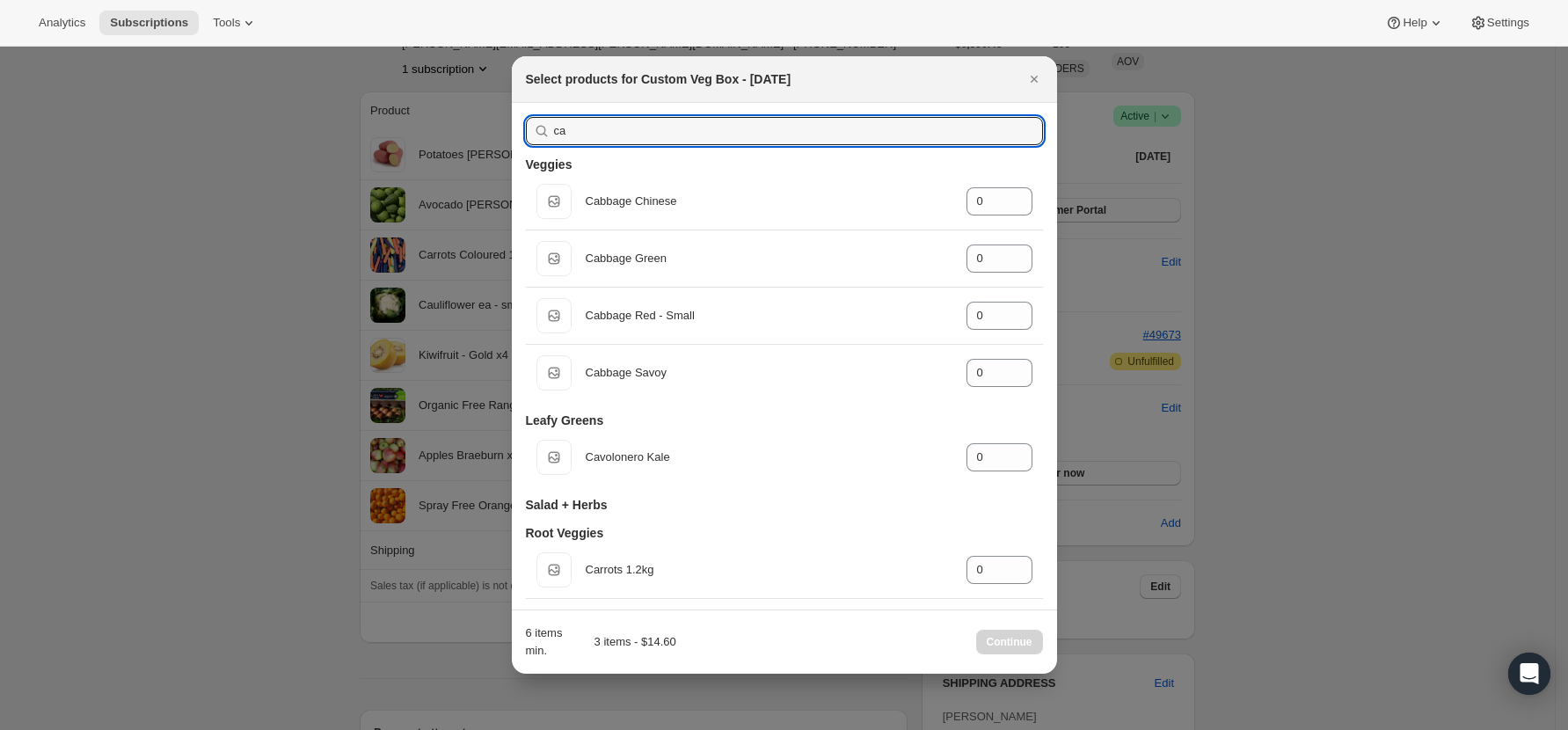
type input "0"
type input "1"
type input "0"
type input "1"
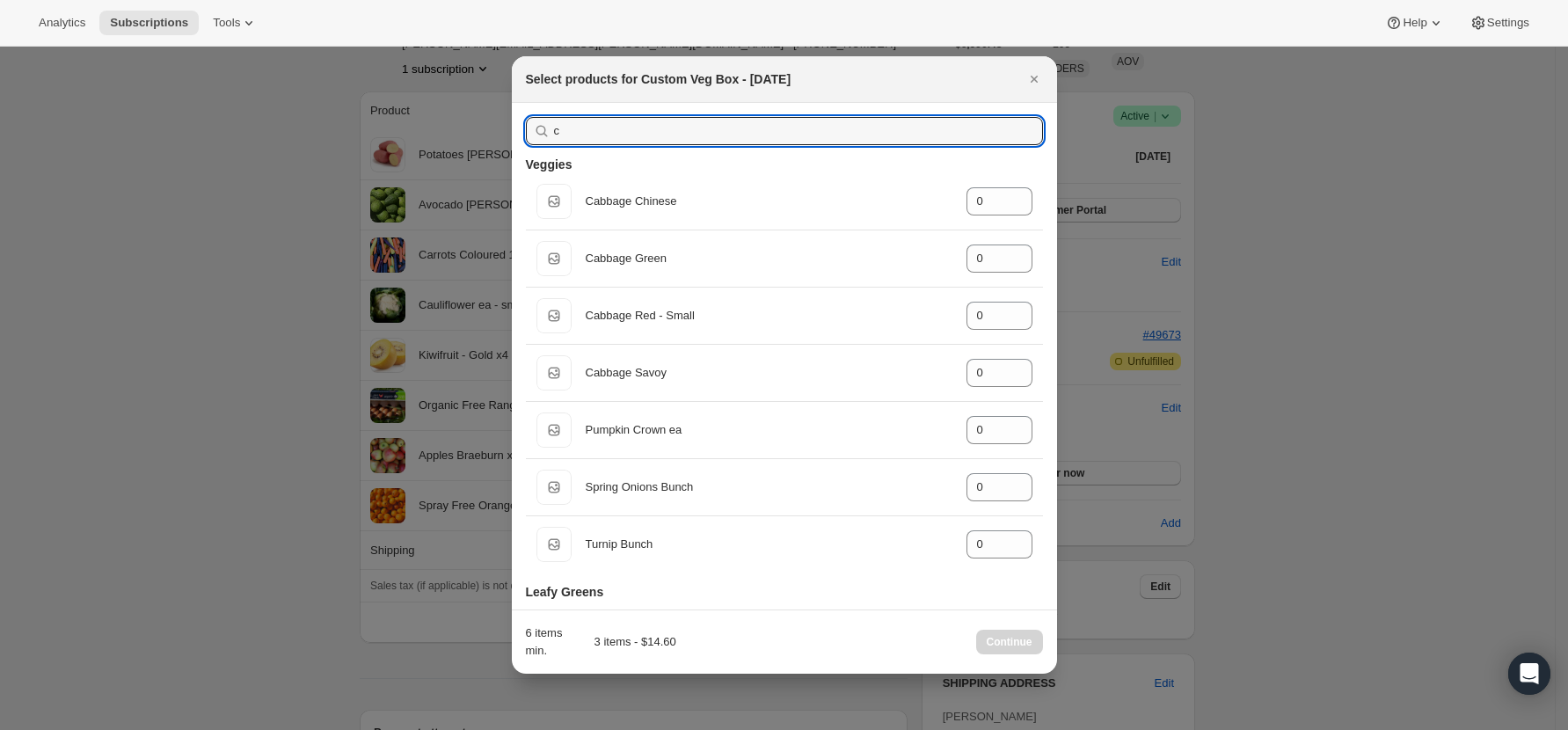
type input "0"
type input "k"
type input "1"
type input "0"
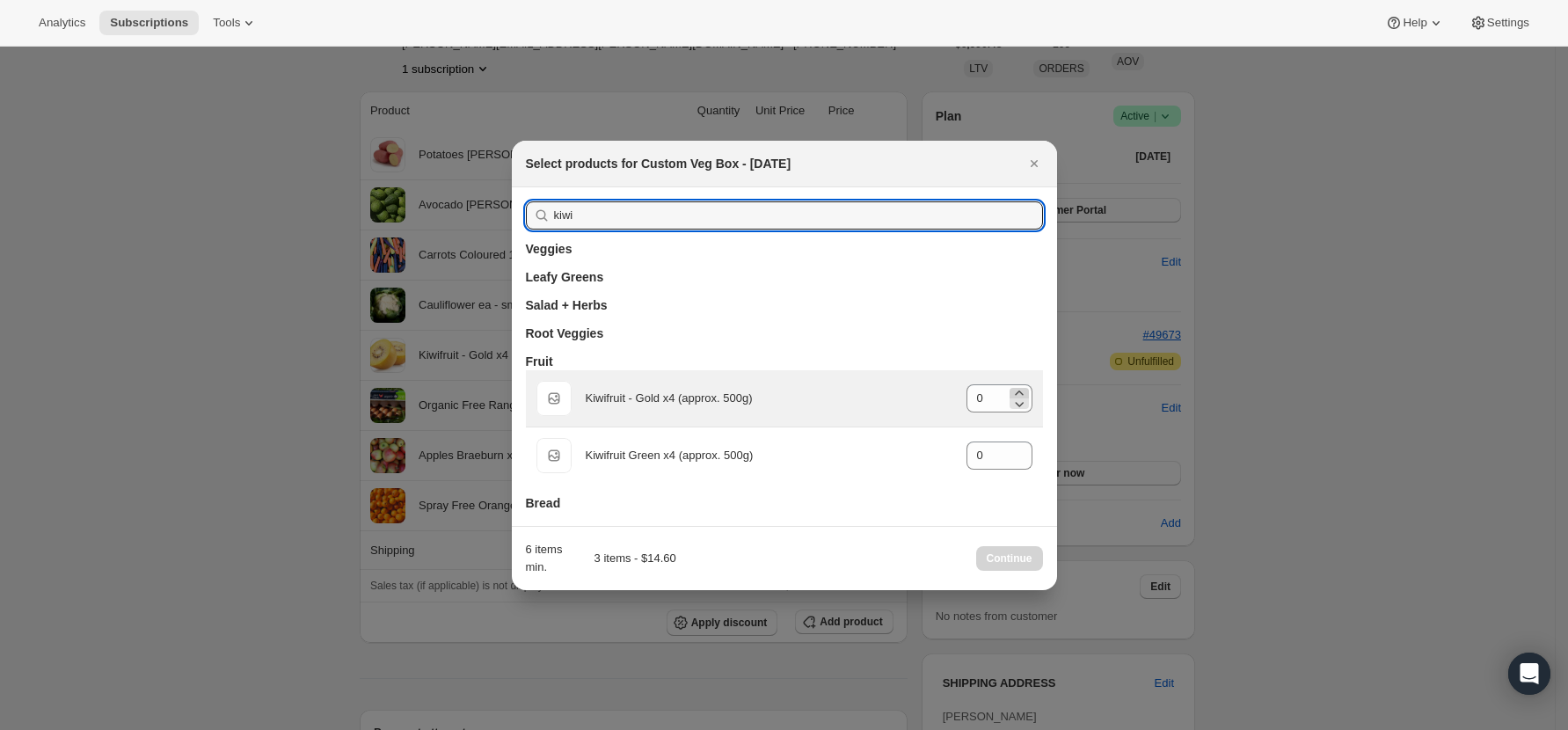
type input "kiwi"
click at [1021, 391] on icon ":rj4:" at bounding box center [1020, 393] width 17 height 17
type input "1"
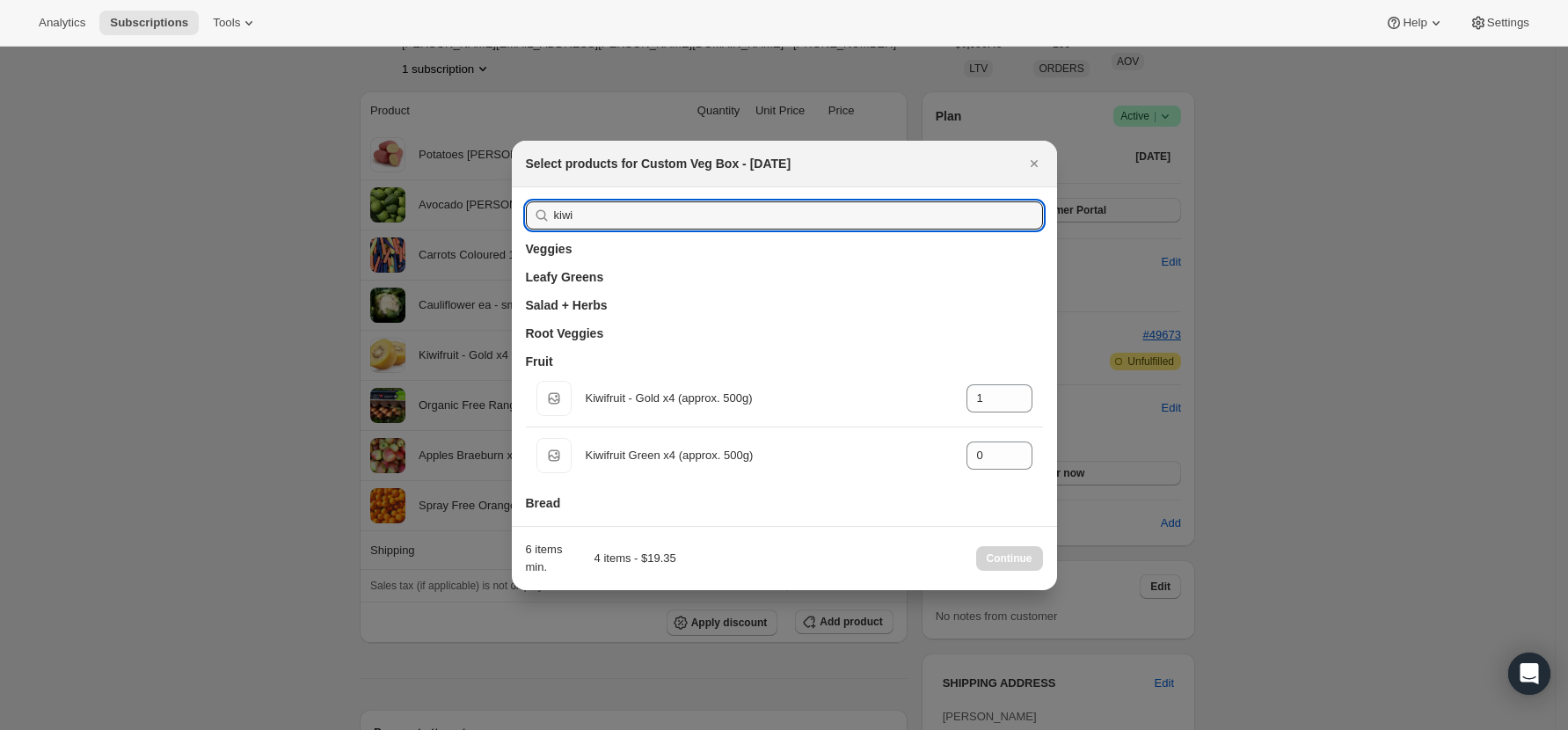
drag, startPoint x: 543, startPoint y: 207, endPoint x: 442, endPoint y: 207, distance: 101.0
type input "e"
type input "0"
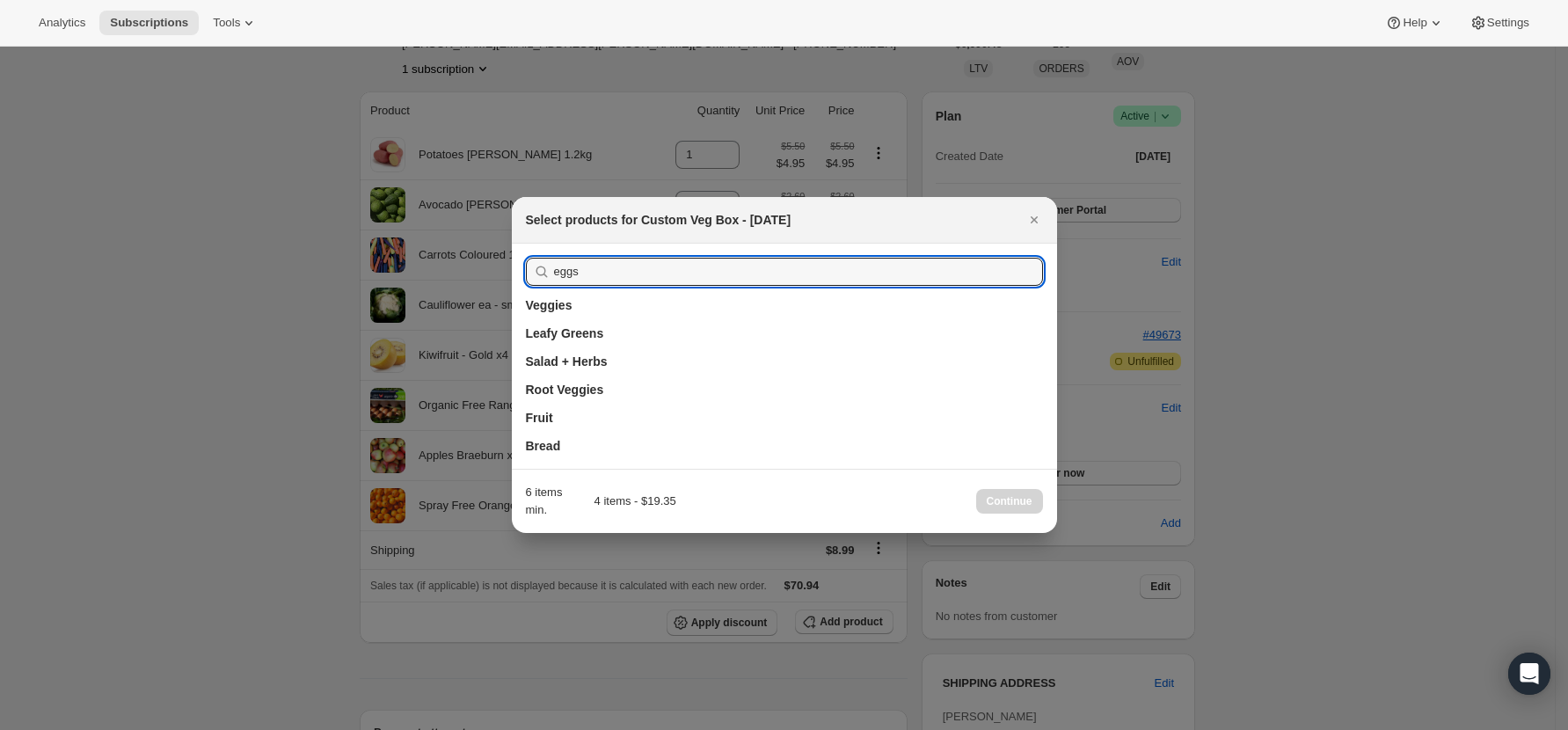
drag, startPoint x: 611, startPoint y: 277, endPoint x: 465, endPoint y: 273, distance: 146.1
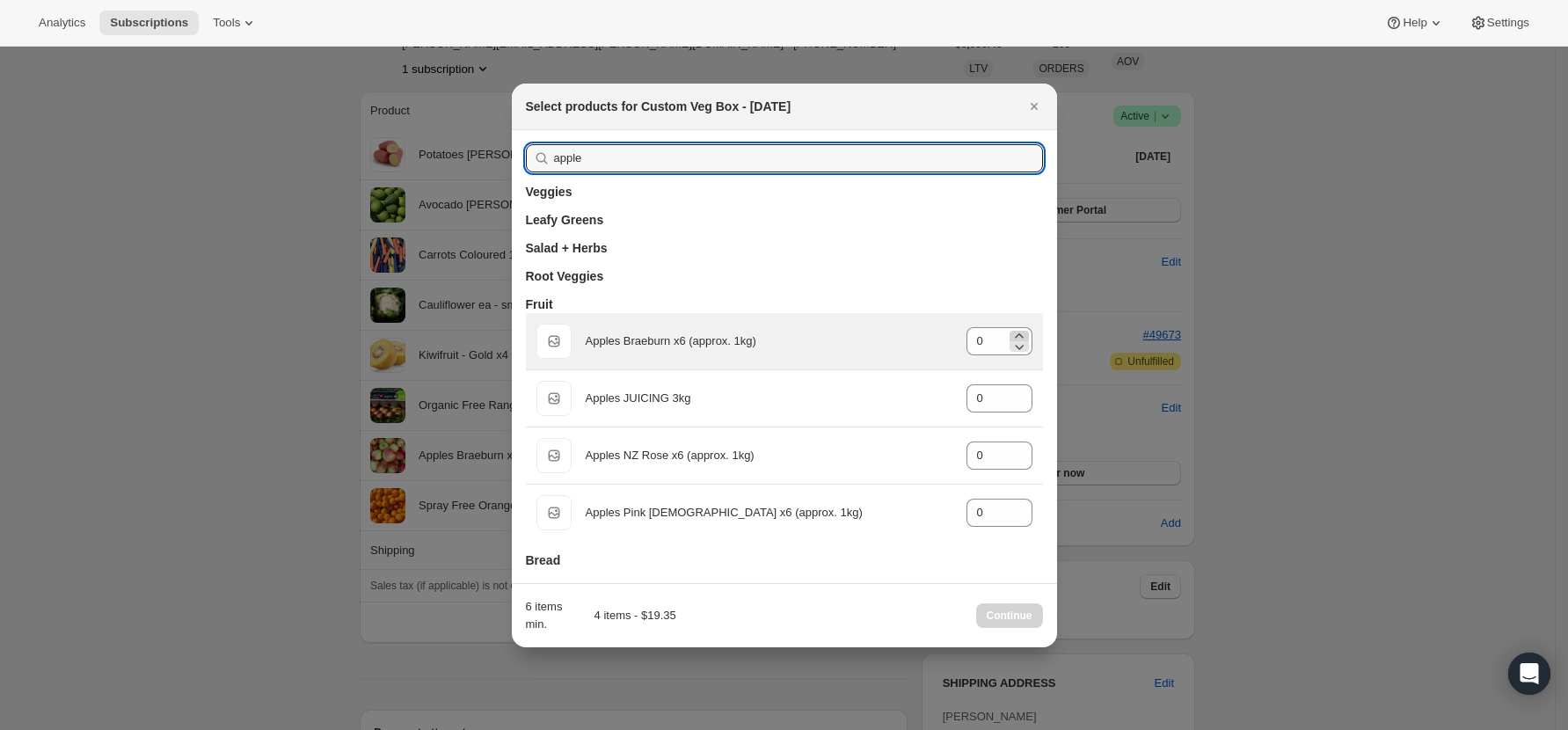
type input "apple"
click at [1027, 331] on icon ":rj4:" at bounding box center [1020, 336] width 17 height 17
type input "1"
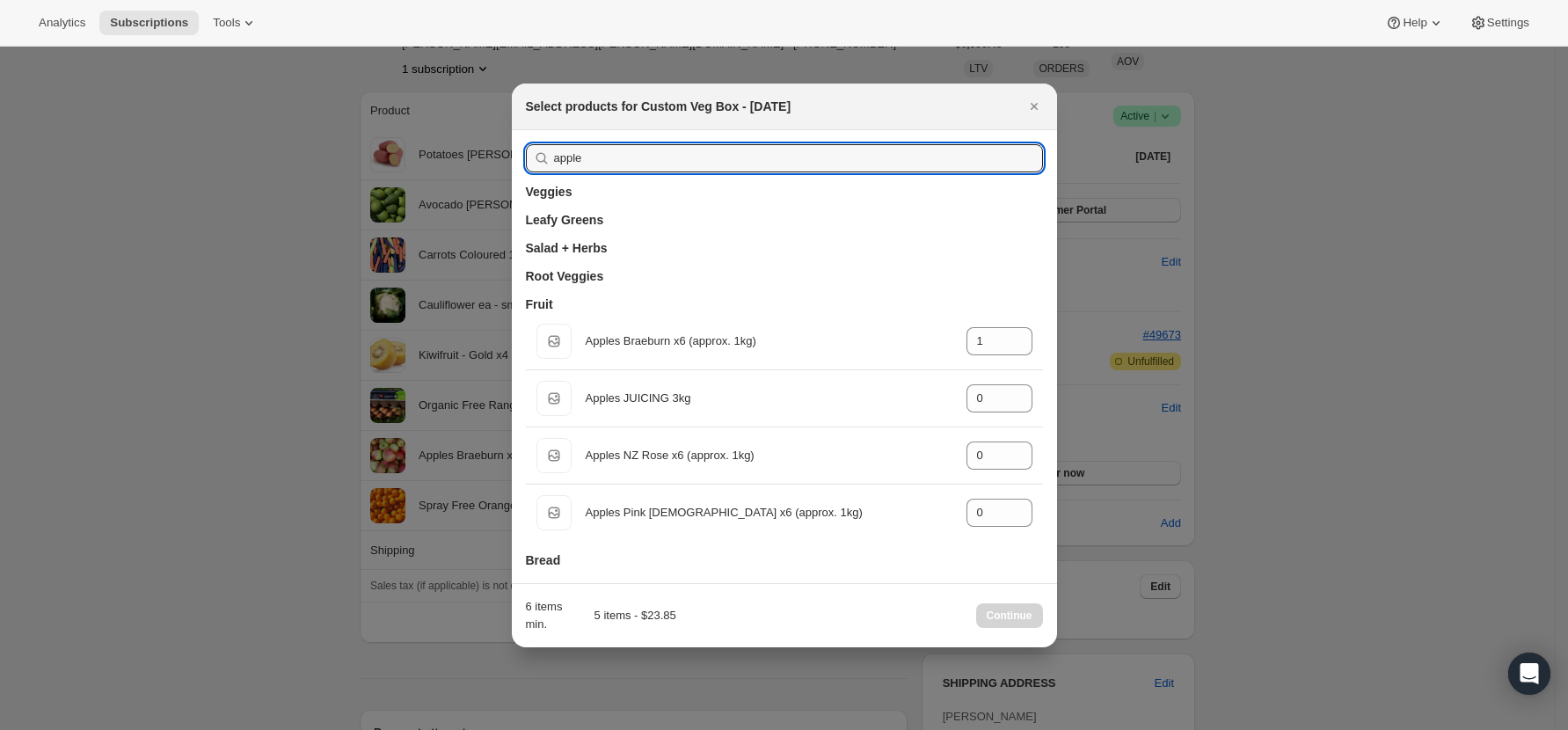
drag, startPoint x: 634, startPoint y: 153, endPoint x: 509, endPoint y: 150, distance: 125.0
type input "o"
type input "1"
type input "or"
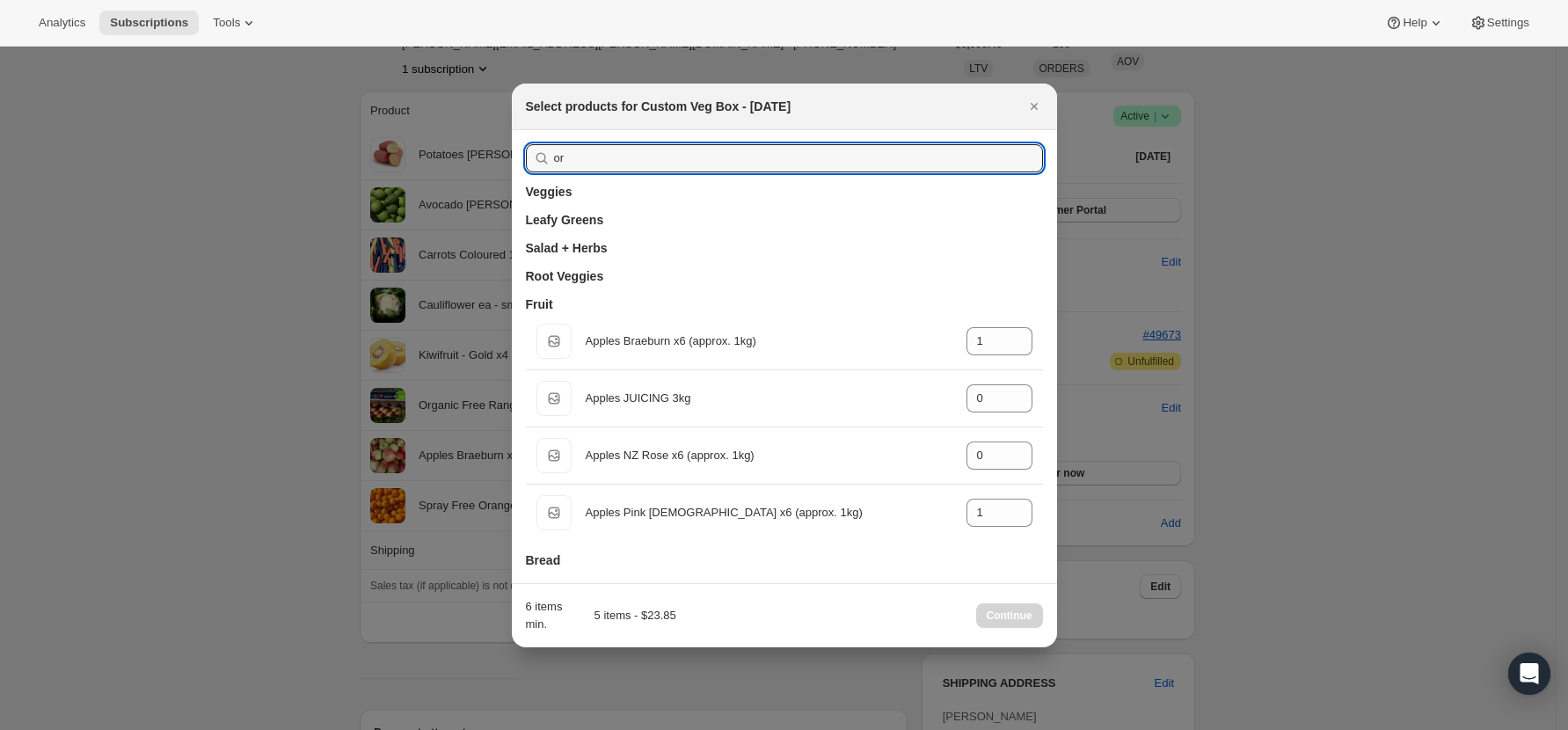
type input "0"
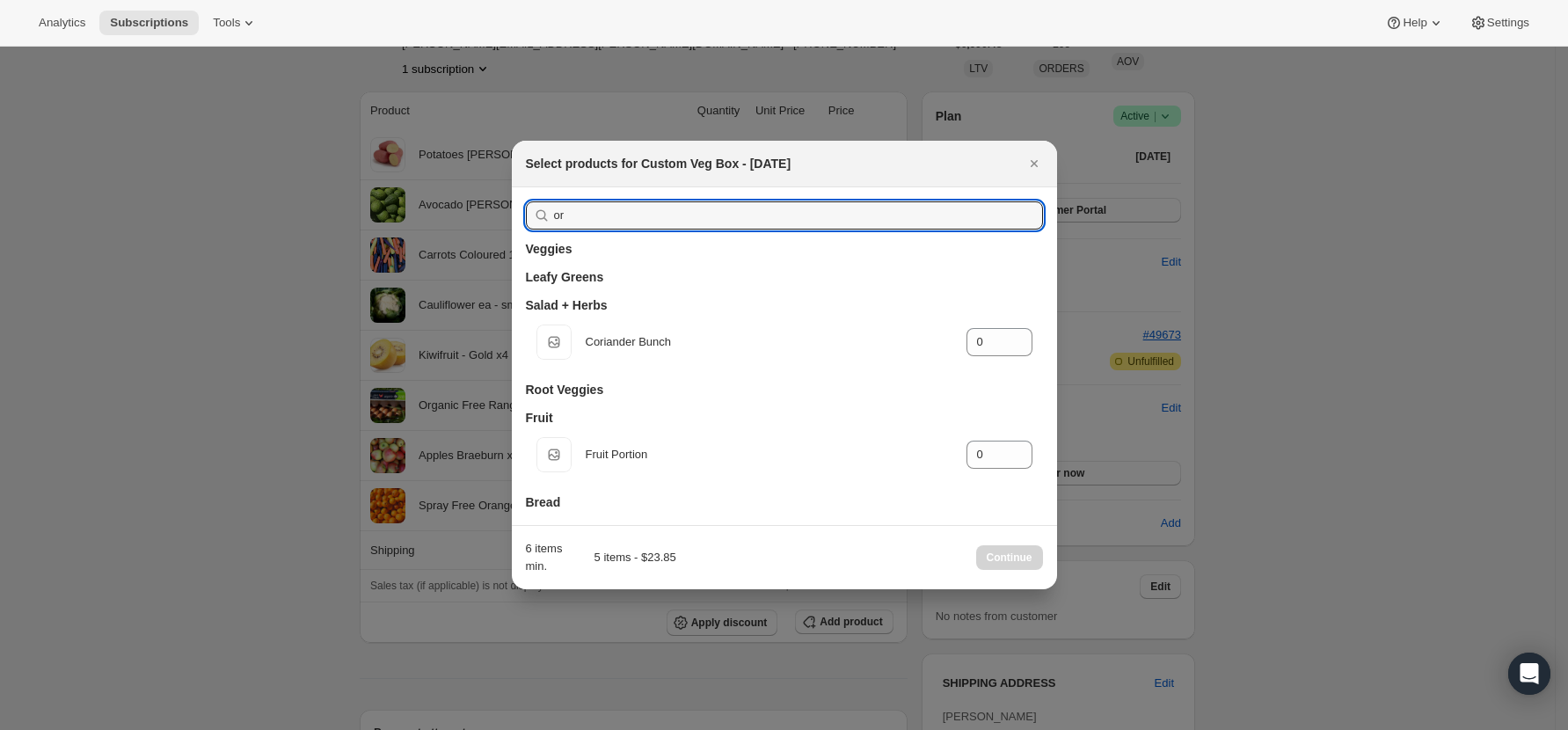
type input "o"
type input "1"
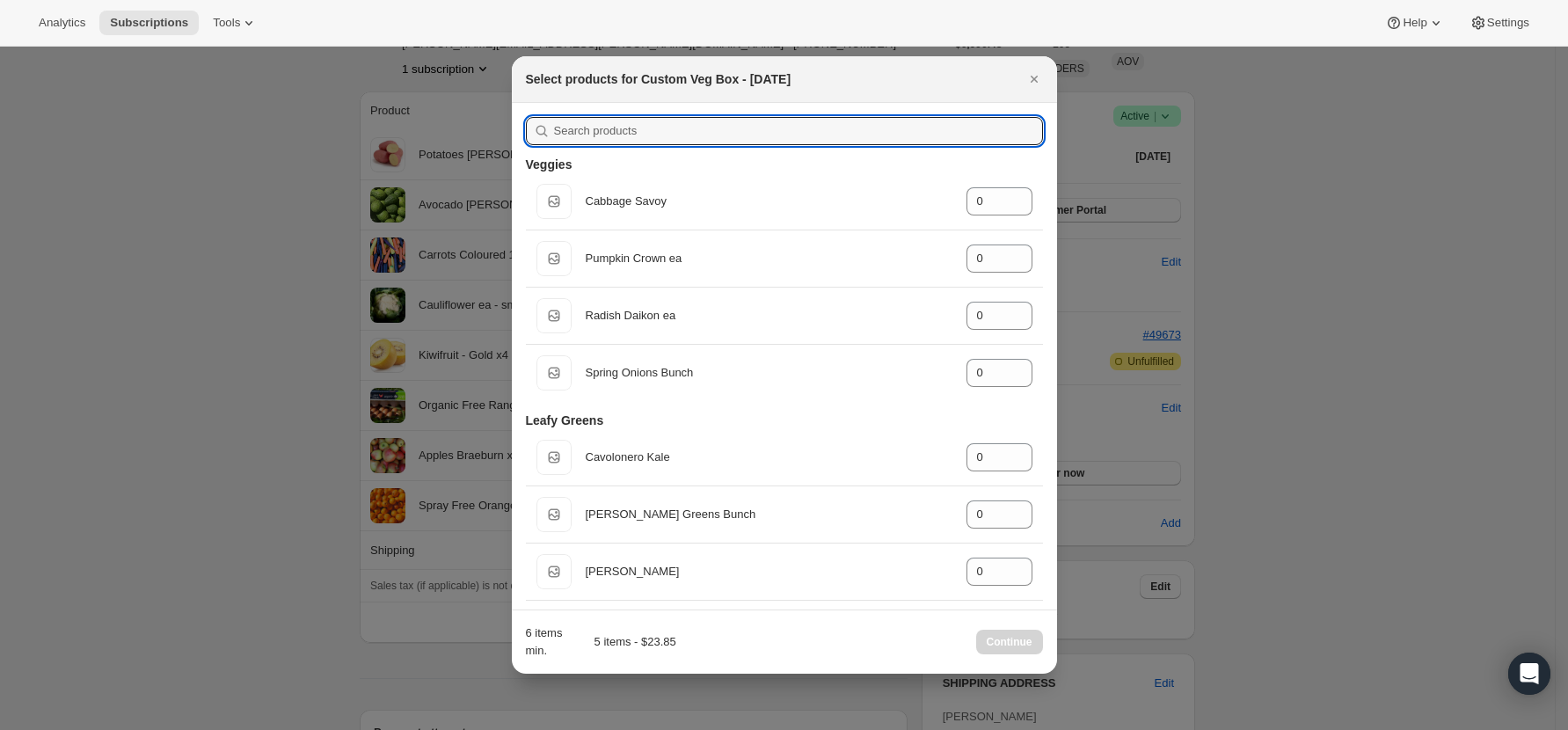
type input "0"
type input "1"
type input "0"
type input "1"
type input "0"
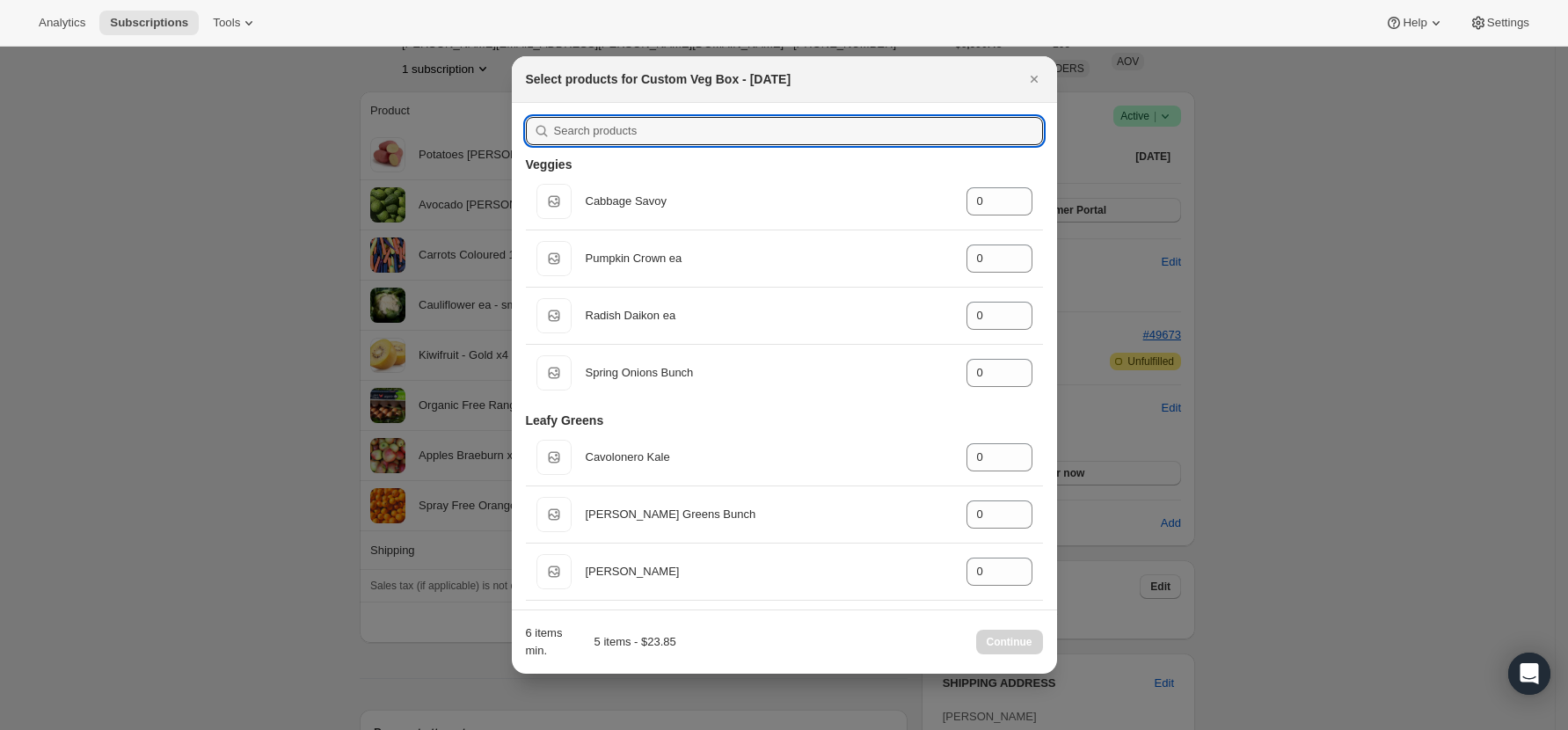
type input "1"
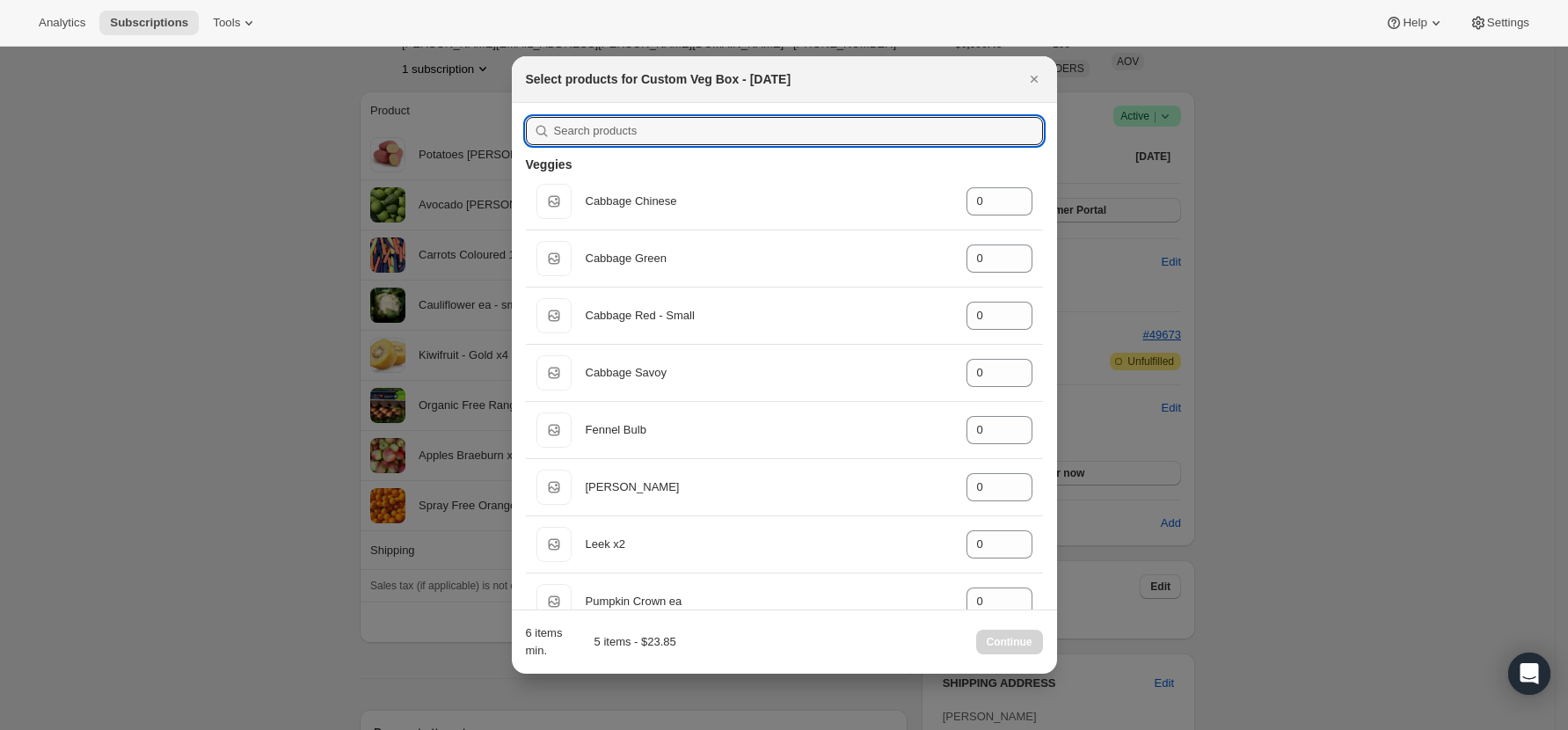
type input "a"
type input "1"
type input "0"
type input "1"
type input "0"
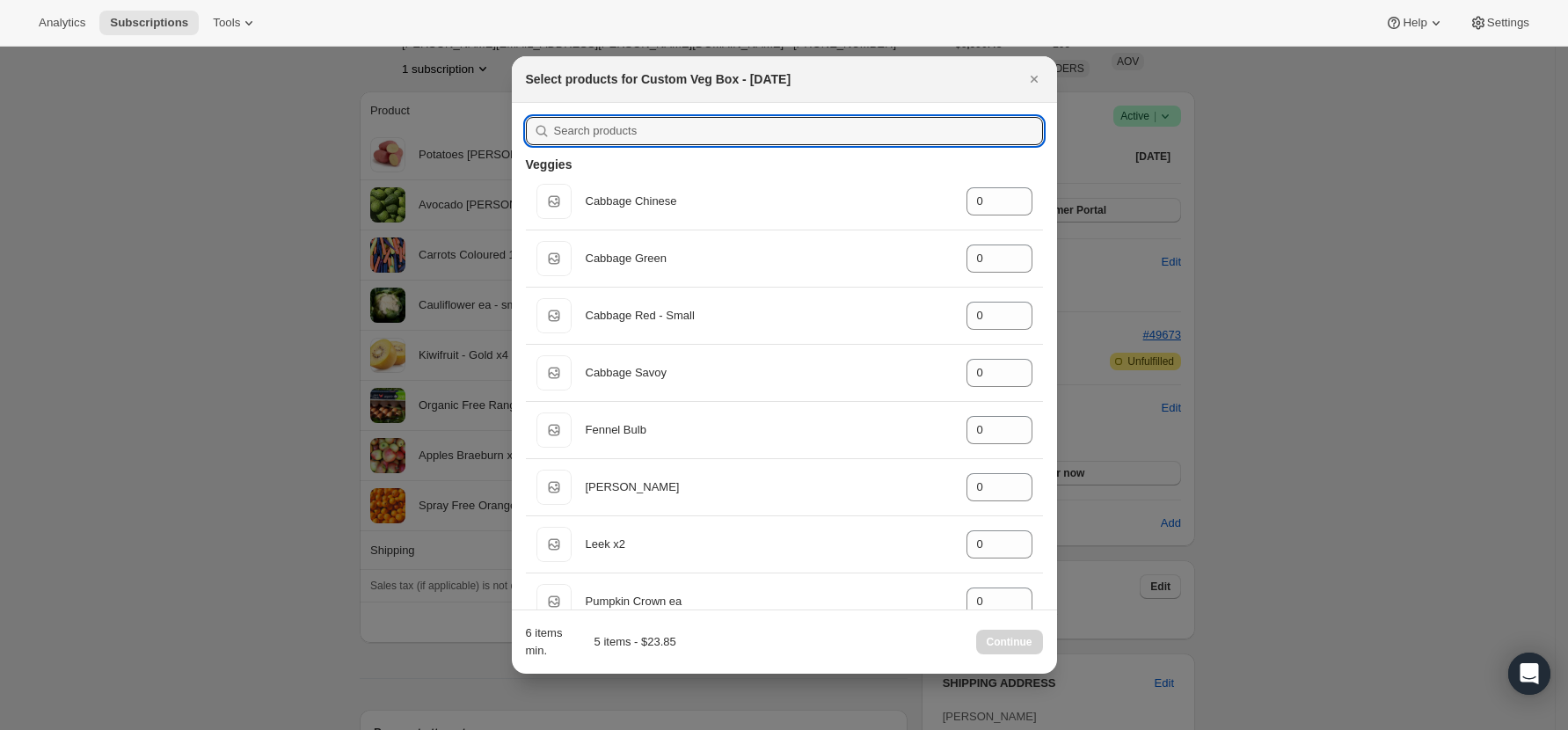
type input "1"
type input "0"
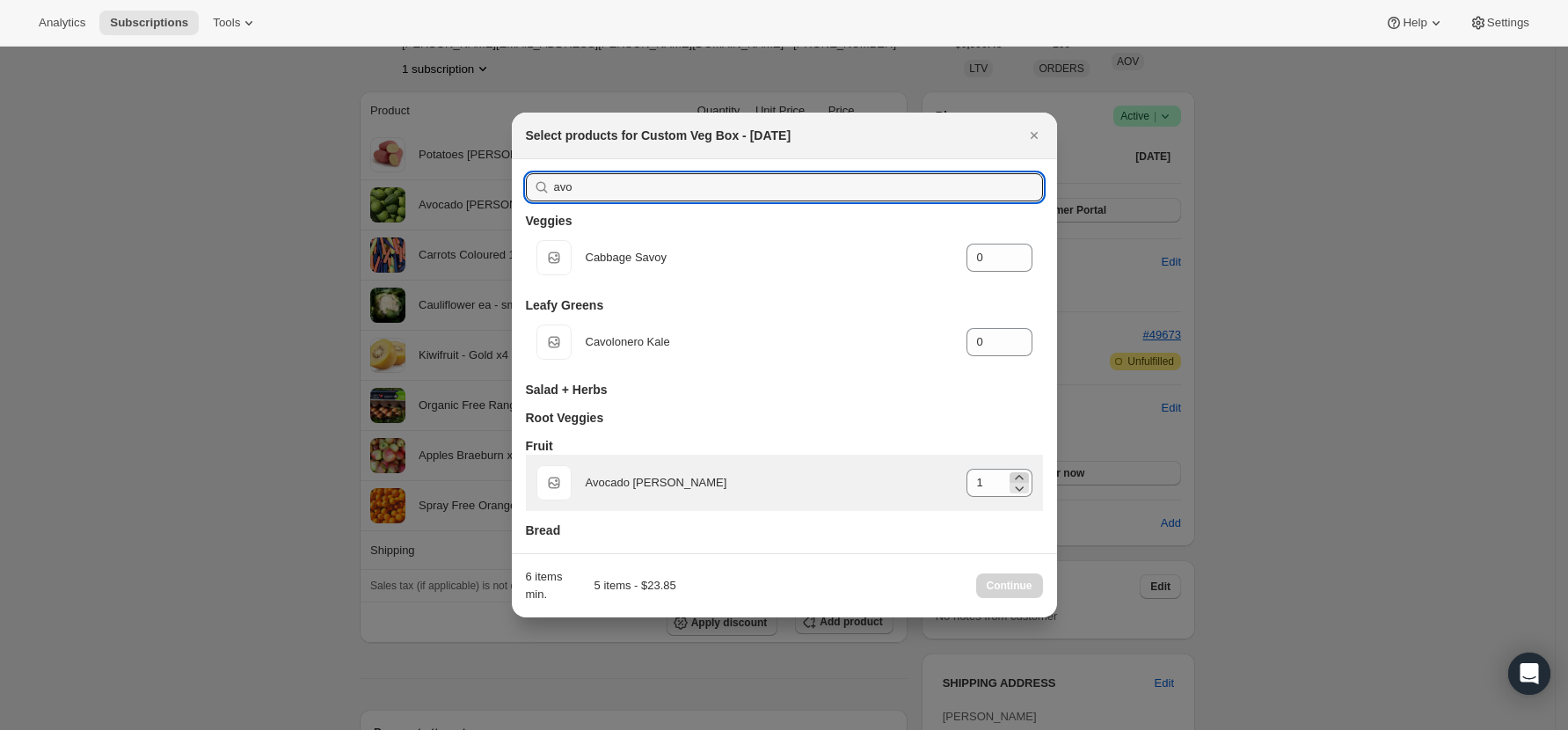
type input "avo"
click at [1024, 474] on icon ":rj4:" at bounding box center [1020, 478] width 17 height 17
type input "2"
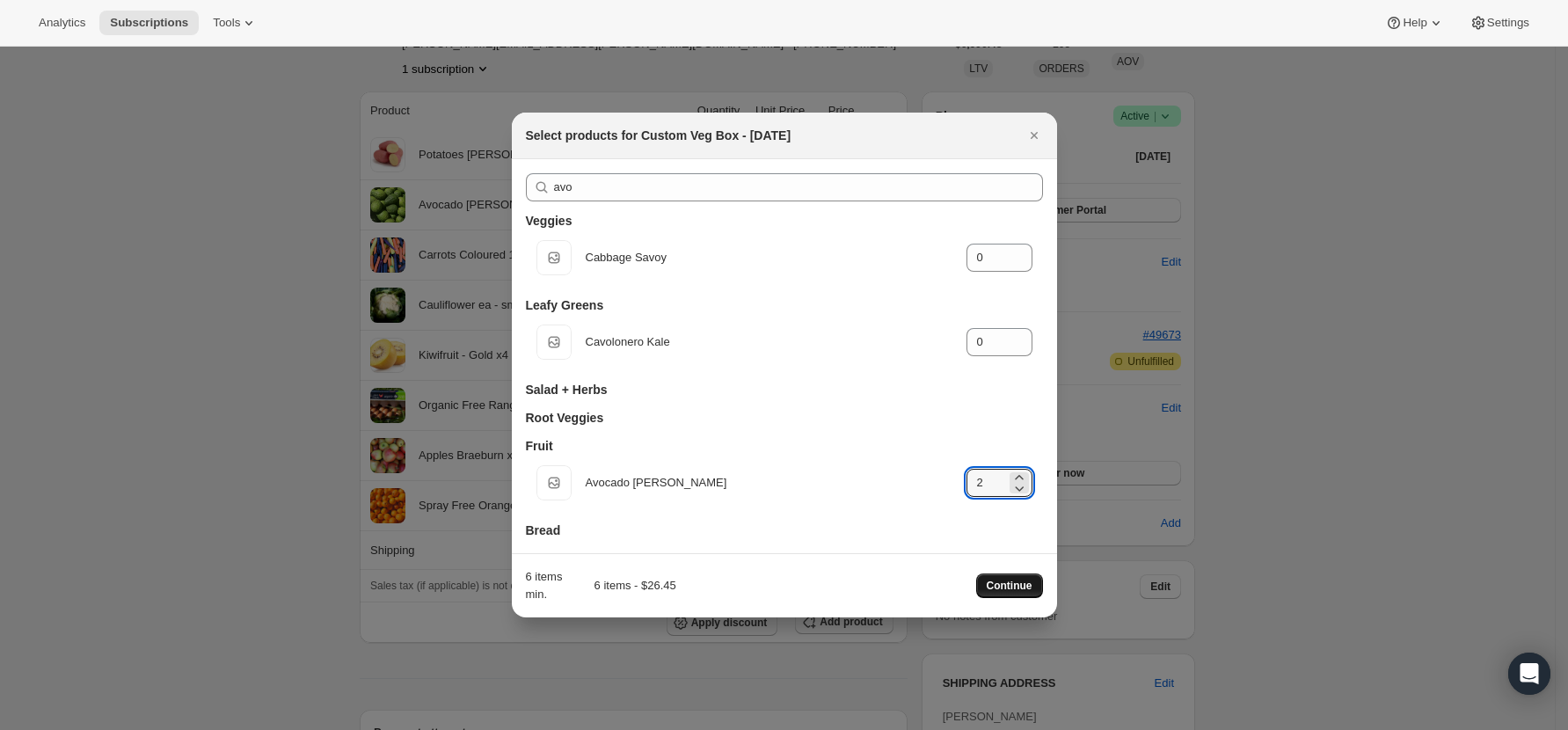
click at [1031, 581] on span "Continue" at bounding box center [1009, 585] width 45 height 15
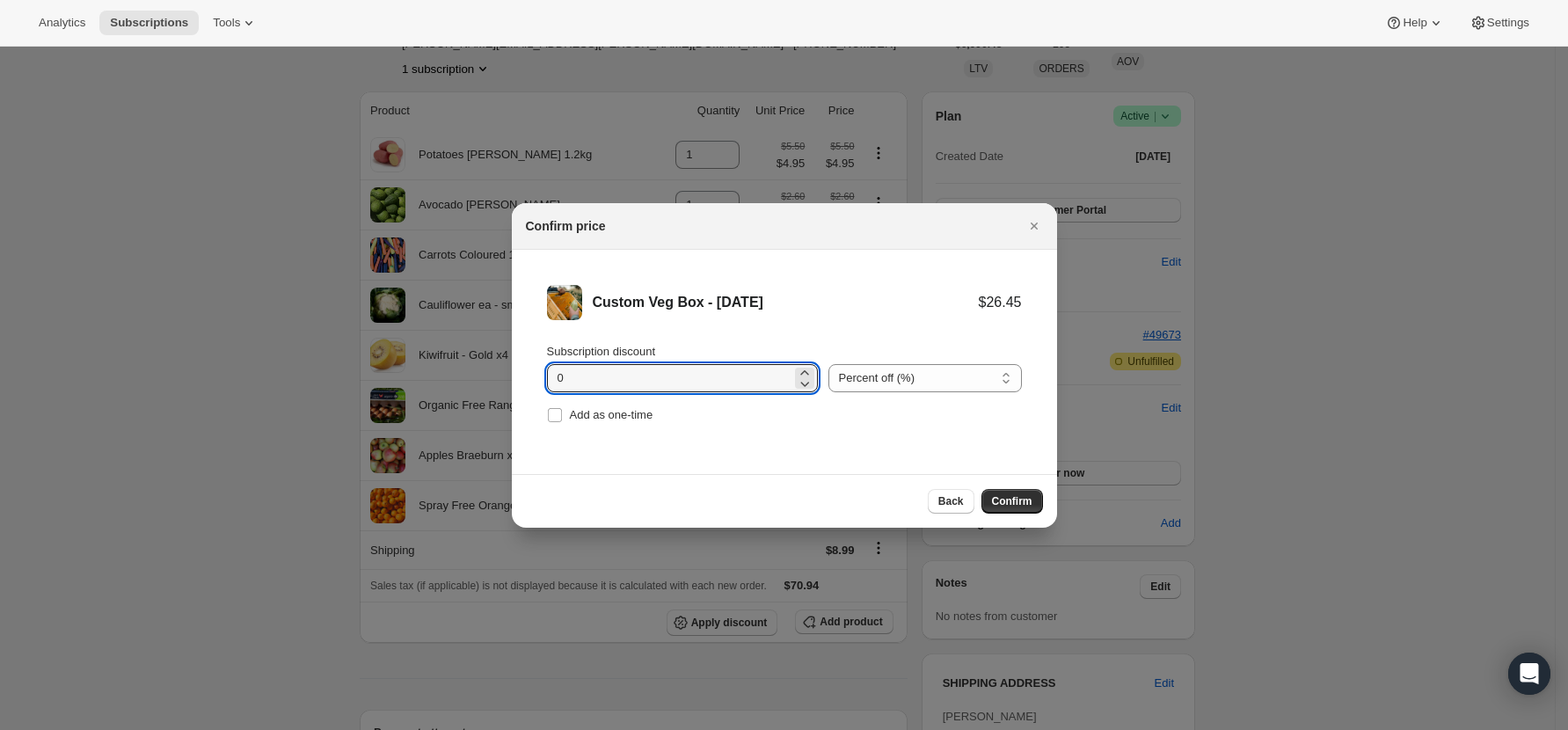
drag, startPoint x: 597, startPoint y: 376, endPoint x: 492, endPoint y: 372, distance: 105.1
type input "10"
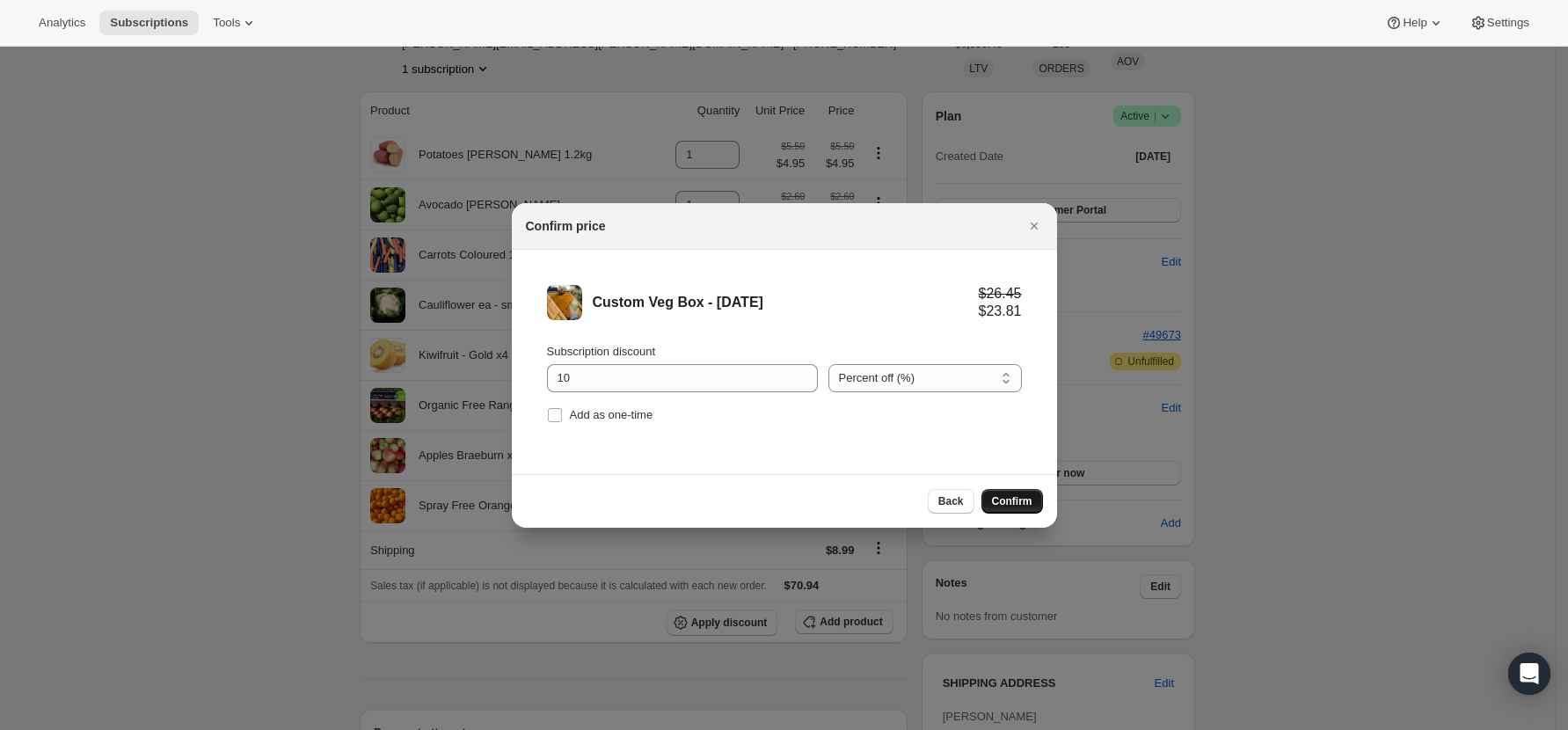
click at [1015, 495] on span "Confirm" at bounding box center [1013, 501] width 41 height 15
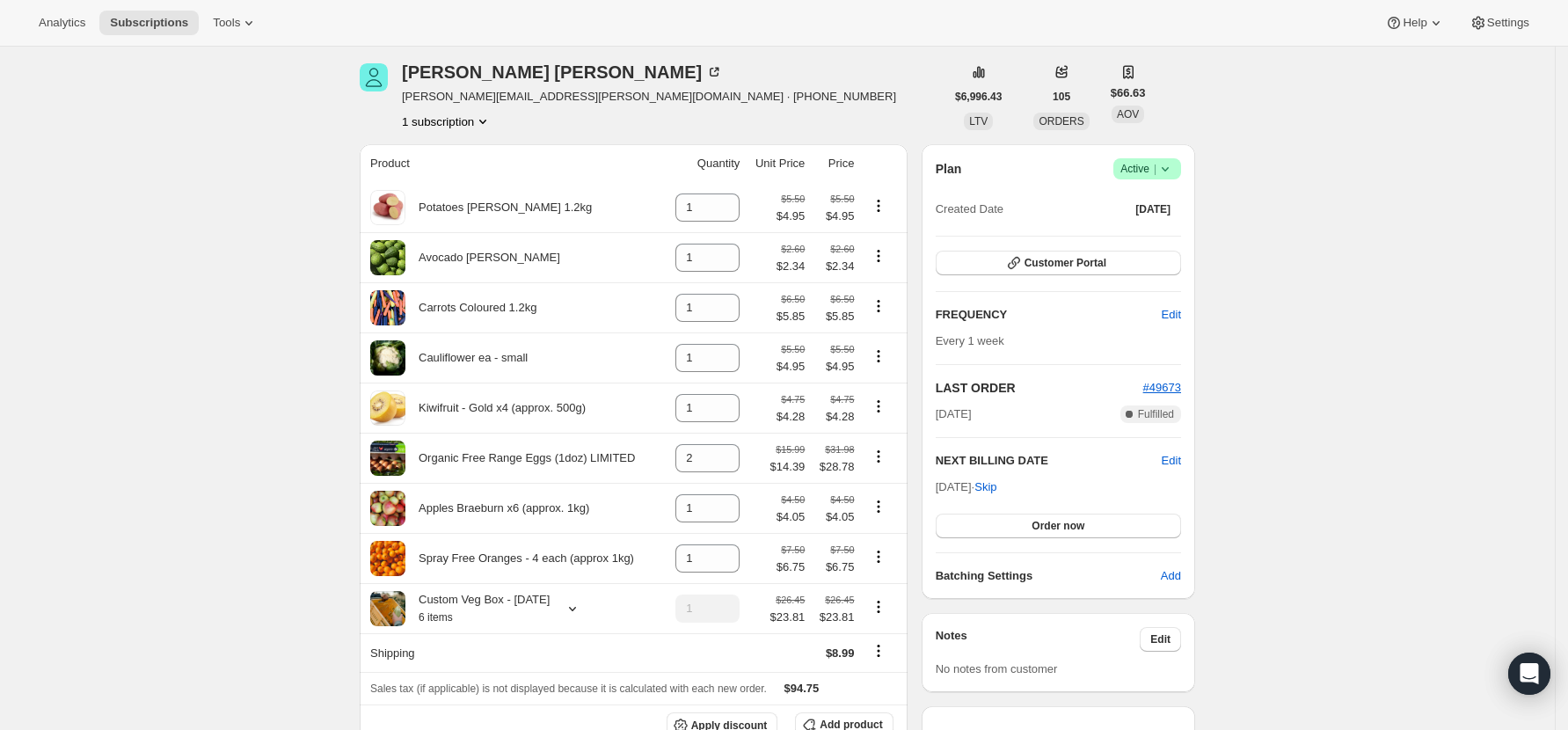
scroll to position [299, 0]
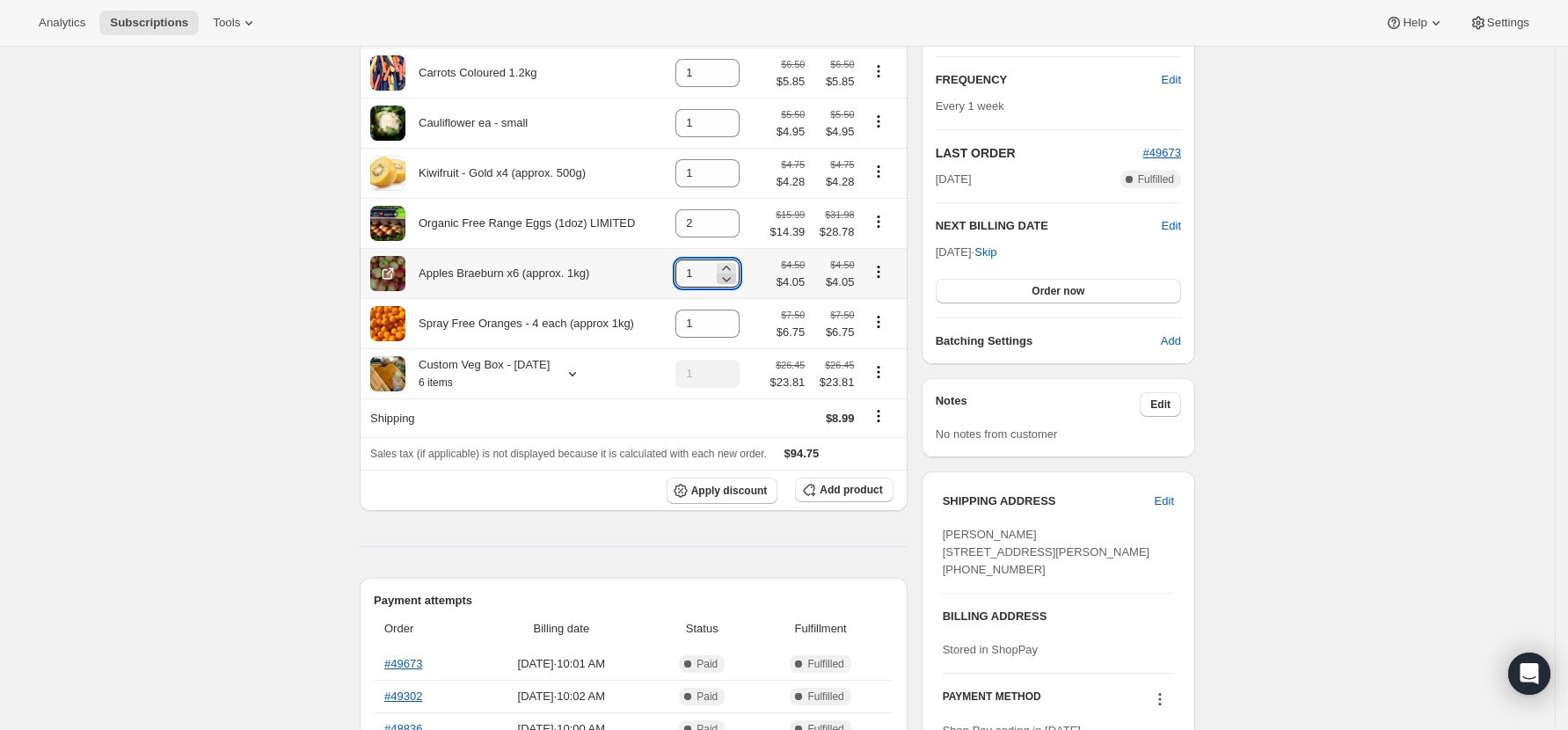
click at [732, 282] on icon at bounding box center [726, 278] width 9 height 5
type input "0"
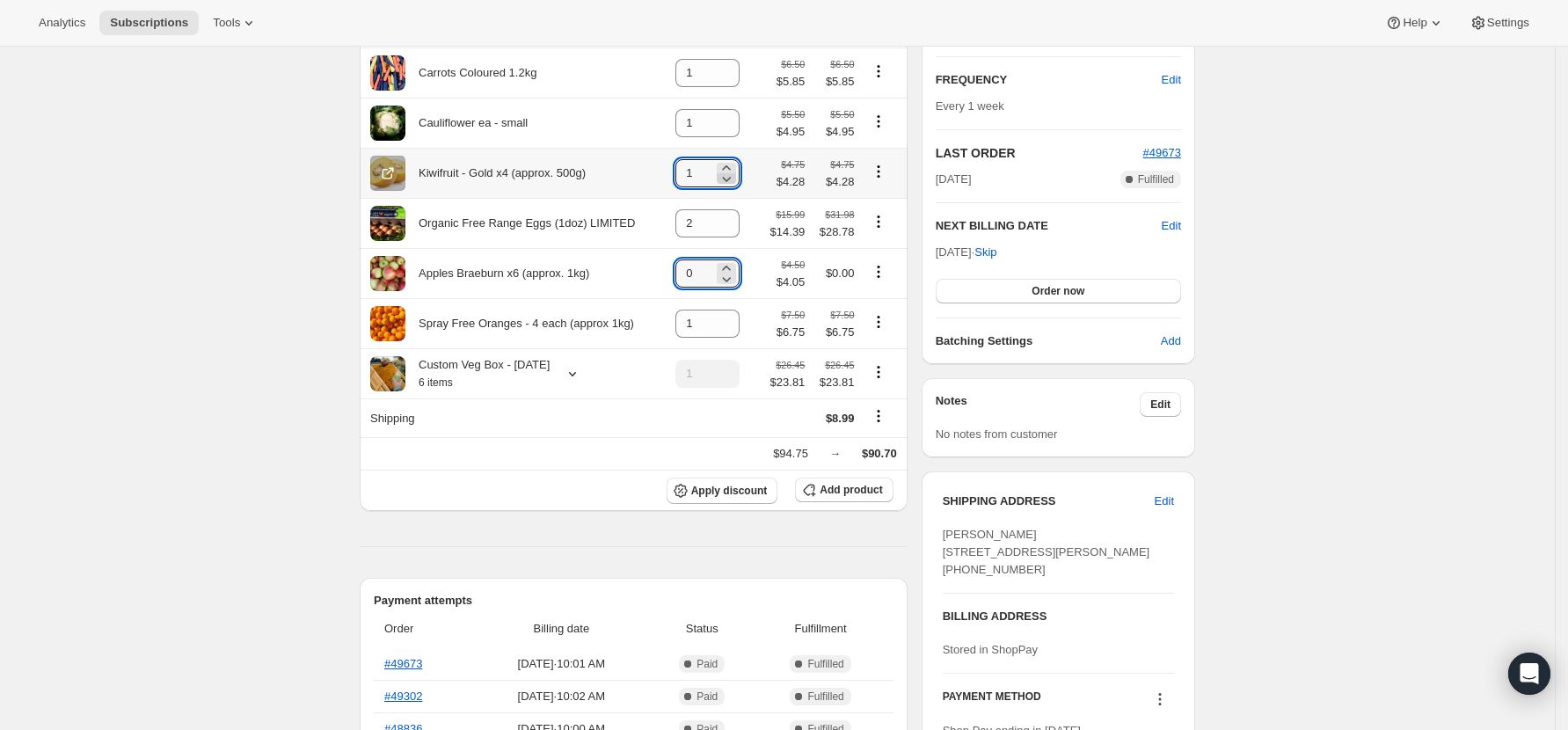
click at [733, 186] on icon at bounding box center [726, 178] width 17 height 17
type input "0"
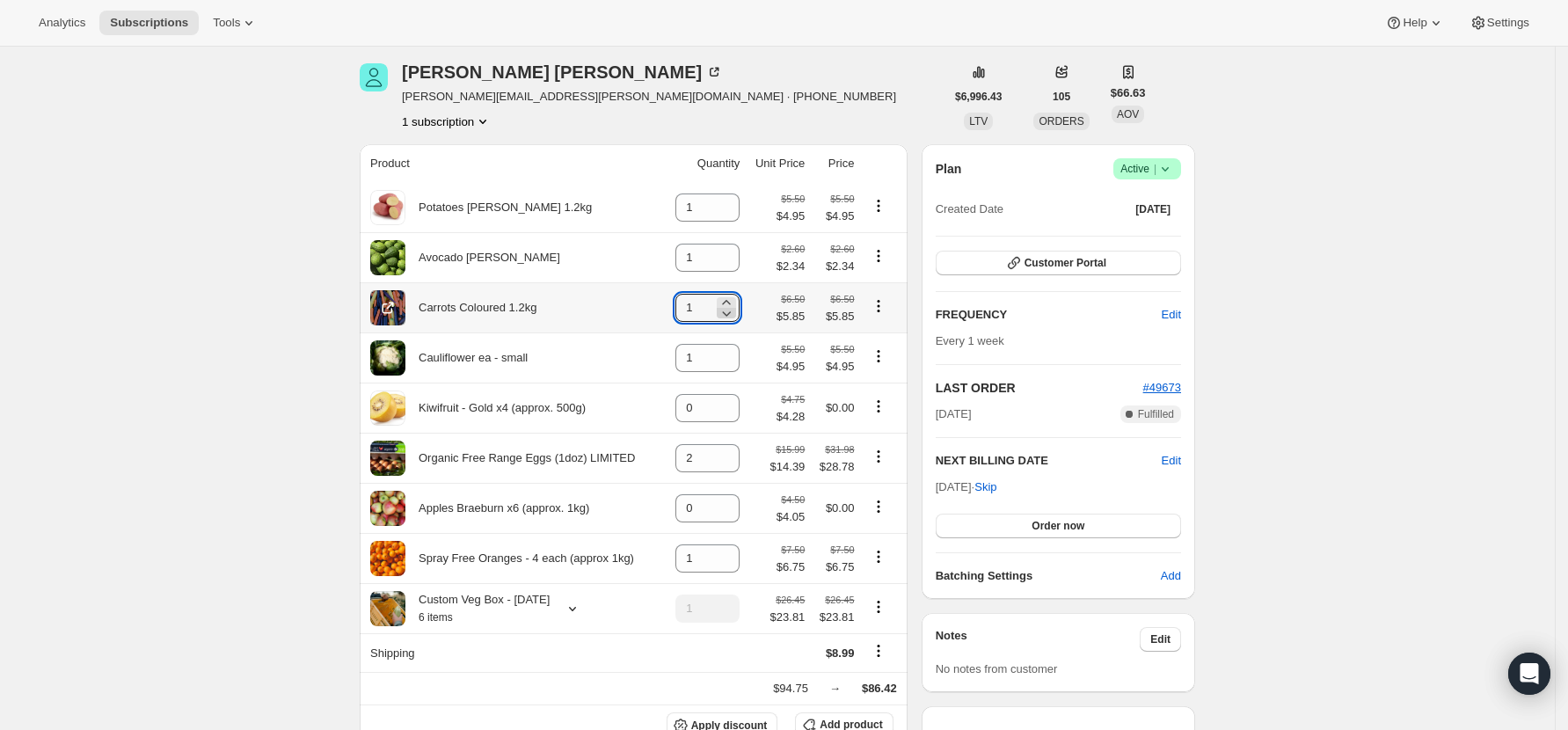
click at [734, 314] on icon at bounding box center [726, 313] width 17 height 17
type input "0"
click at [732, 261] on icon at bounding box center [726, 263] width 17 height 17
type input "0"
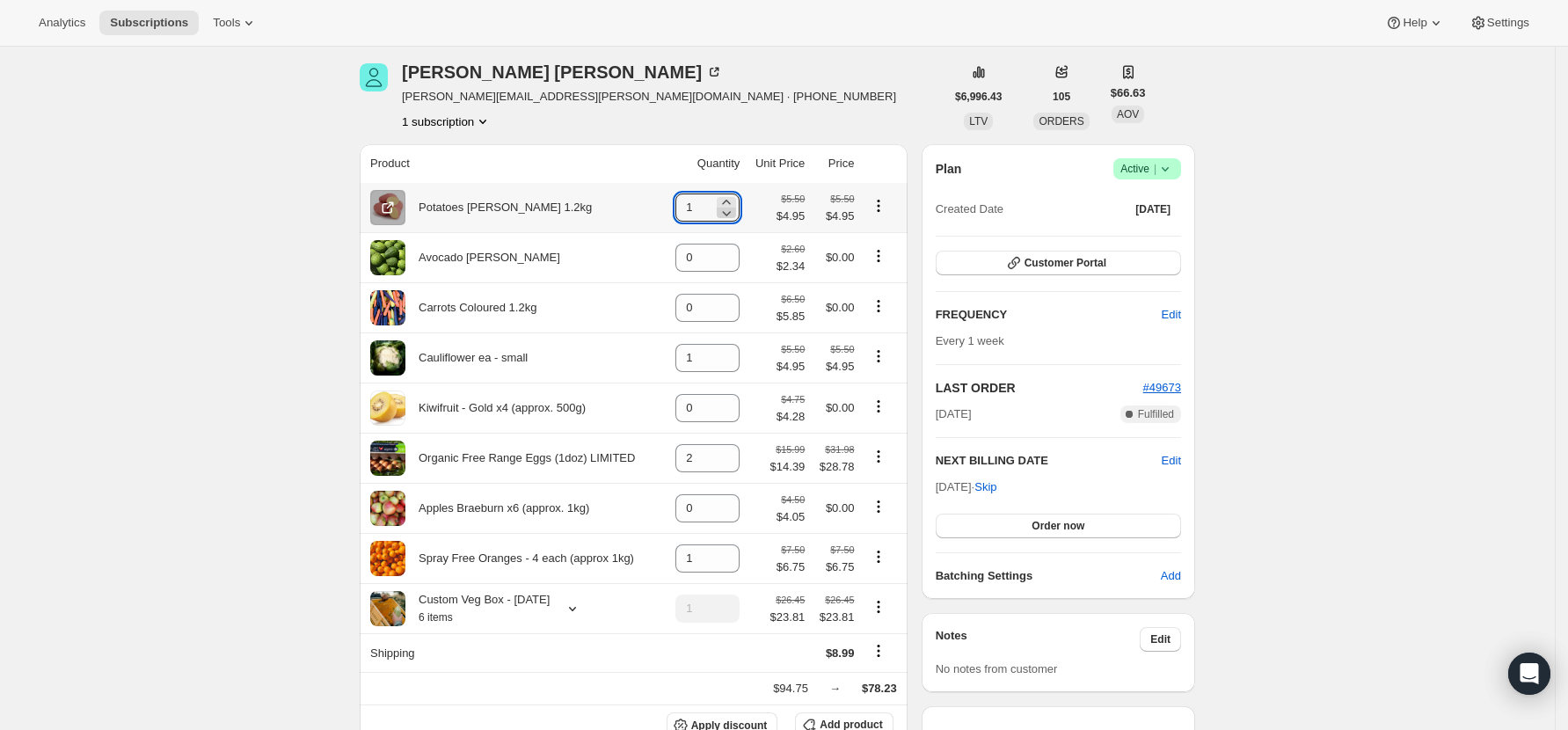
click at [732, 214] on icon at bounding box center [726, 213] width 17 height 17
type input "0"
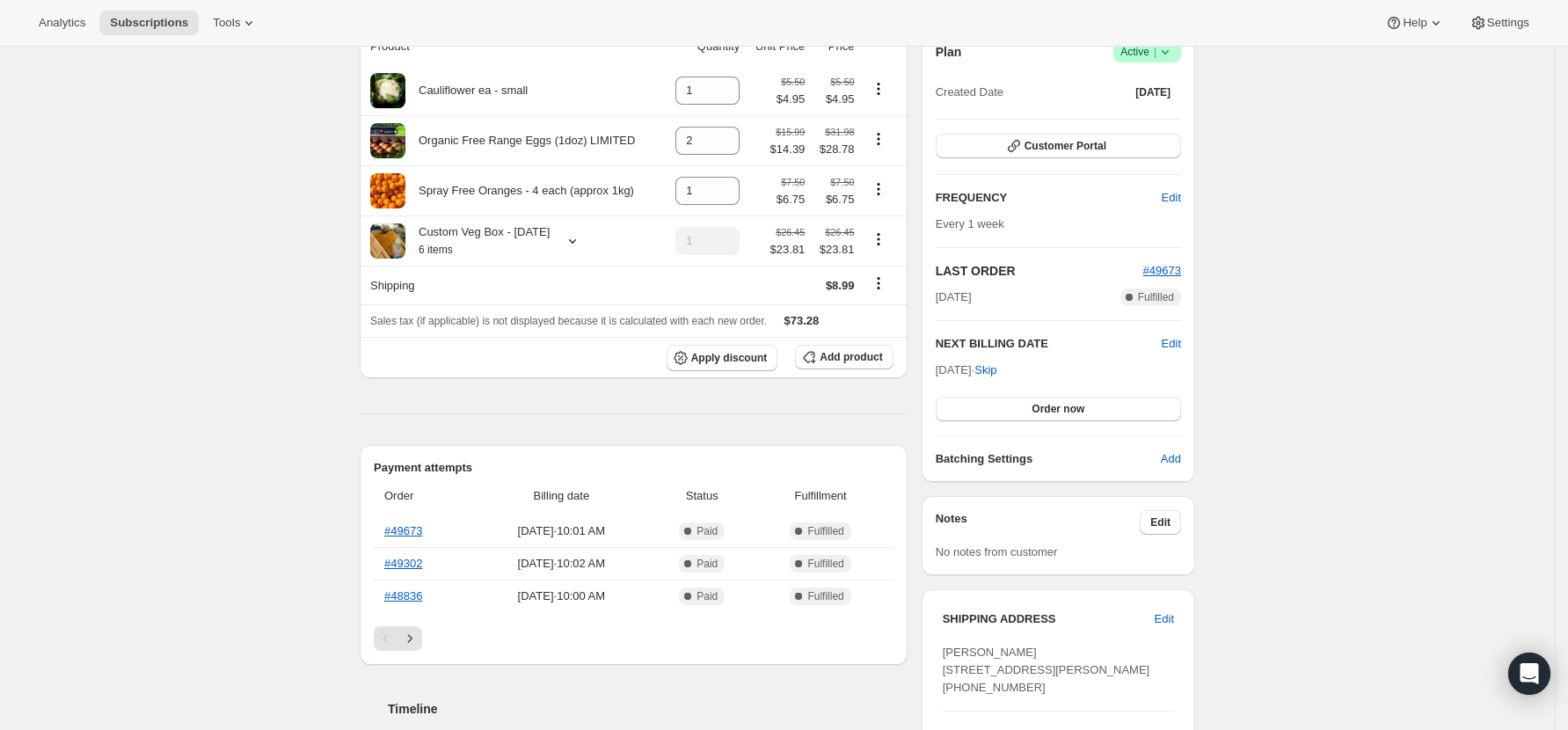
scroll to position [299, 0]
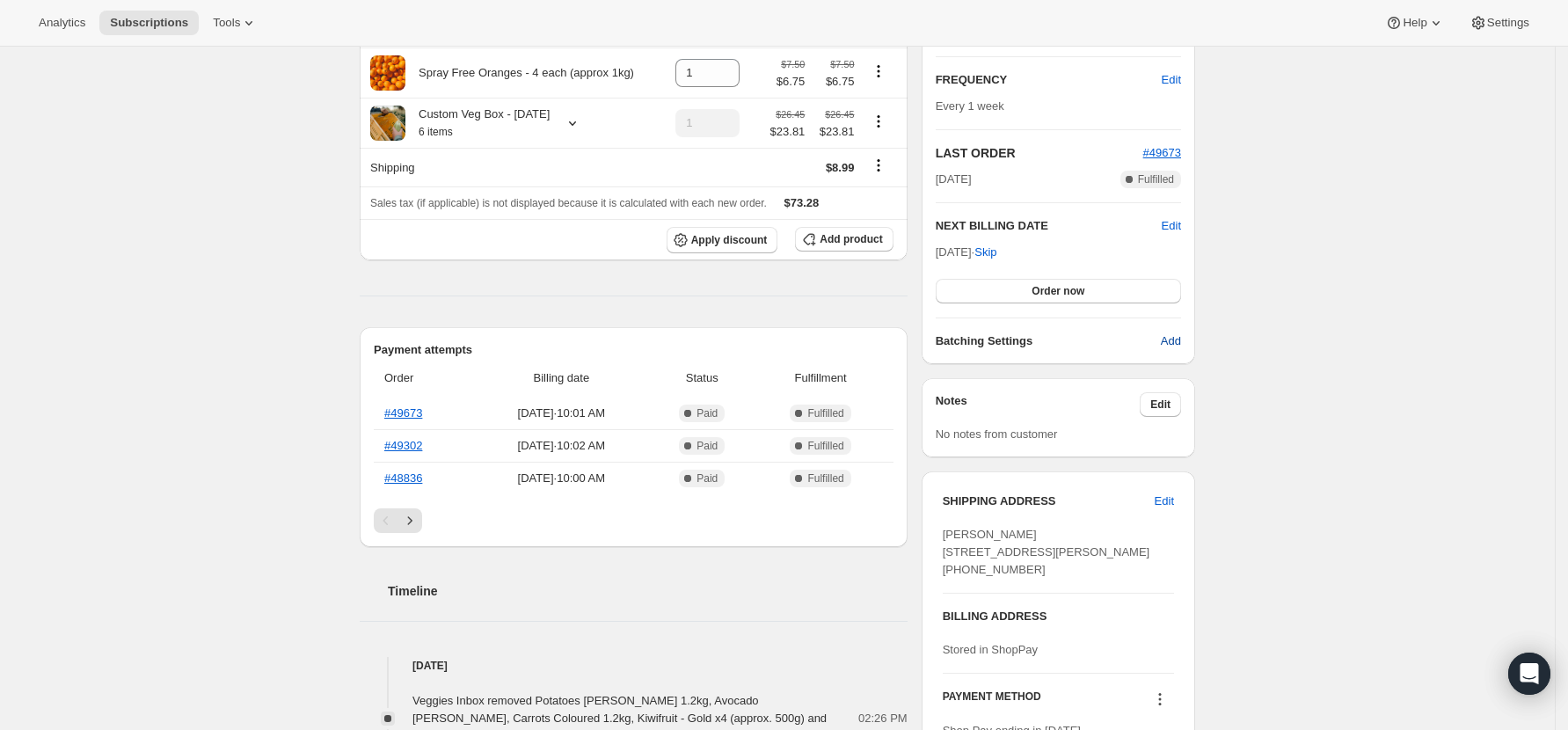
click at [1179, 335] on span "Add" at bounding box center [1170, 341] width 20 height 17
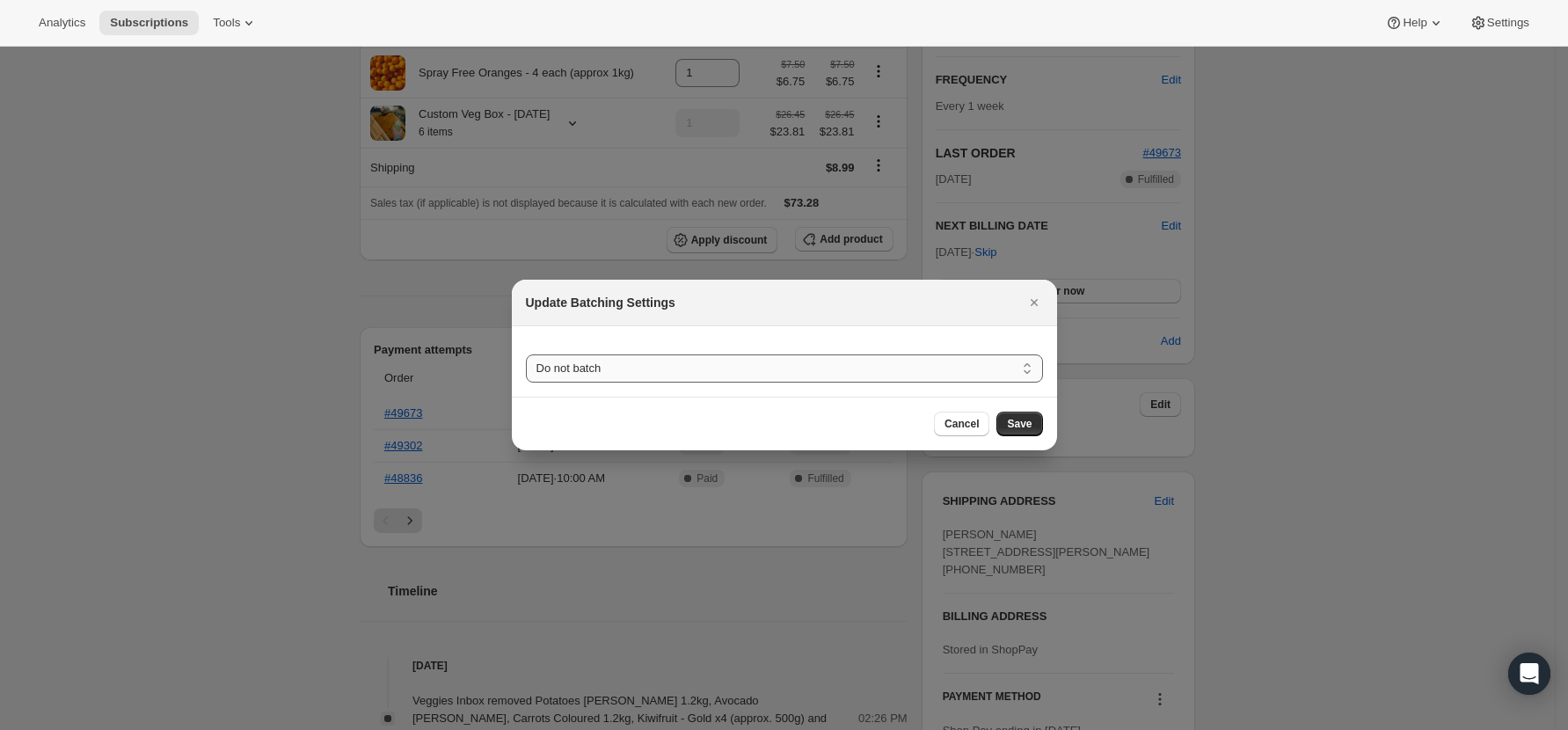
click at [835, 366] on select "Do not batch Weekly Monthly Yearly" at bounding box center [784, 367] width 518 height 28
select select "WEEKDAY"
click at [526, 354] on select "Do not batch Weekly Monthly Yearly" at bounding box center [784, 367] width 518 height 28
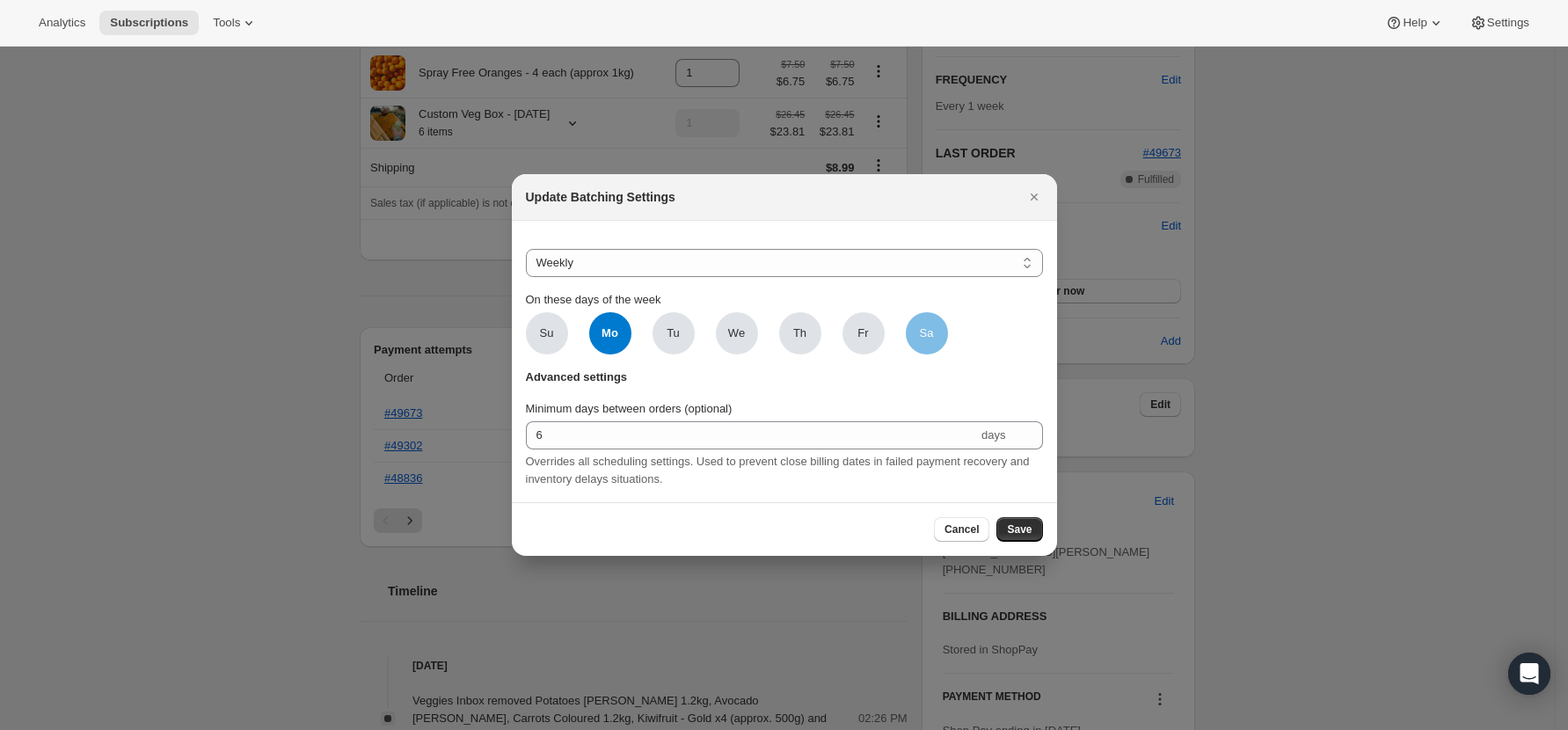
click at [941, 331] on span "Sa" at bounding box center [928, 334] width 43 height 43
click at [0, 0] on input "Sa" at bounding box center [0, 0] width 0 height 0
click at [603, 328] on span "Mo" at bounding box center [610, 334] width 43 height 43
click input "Mo" at bounding box center [0, 0] width 0 height 0
click at [1028, 537] on span "Save" at bounding box center [1019, 529] width 24 height 15
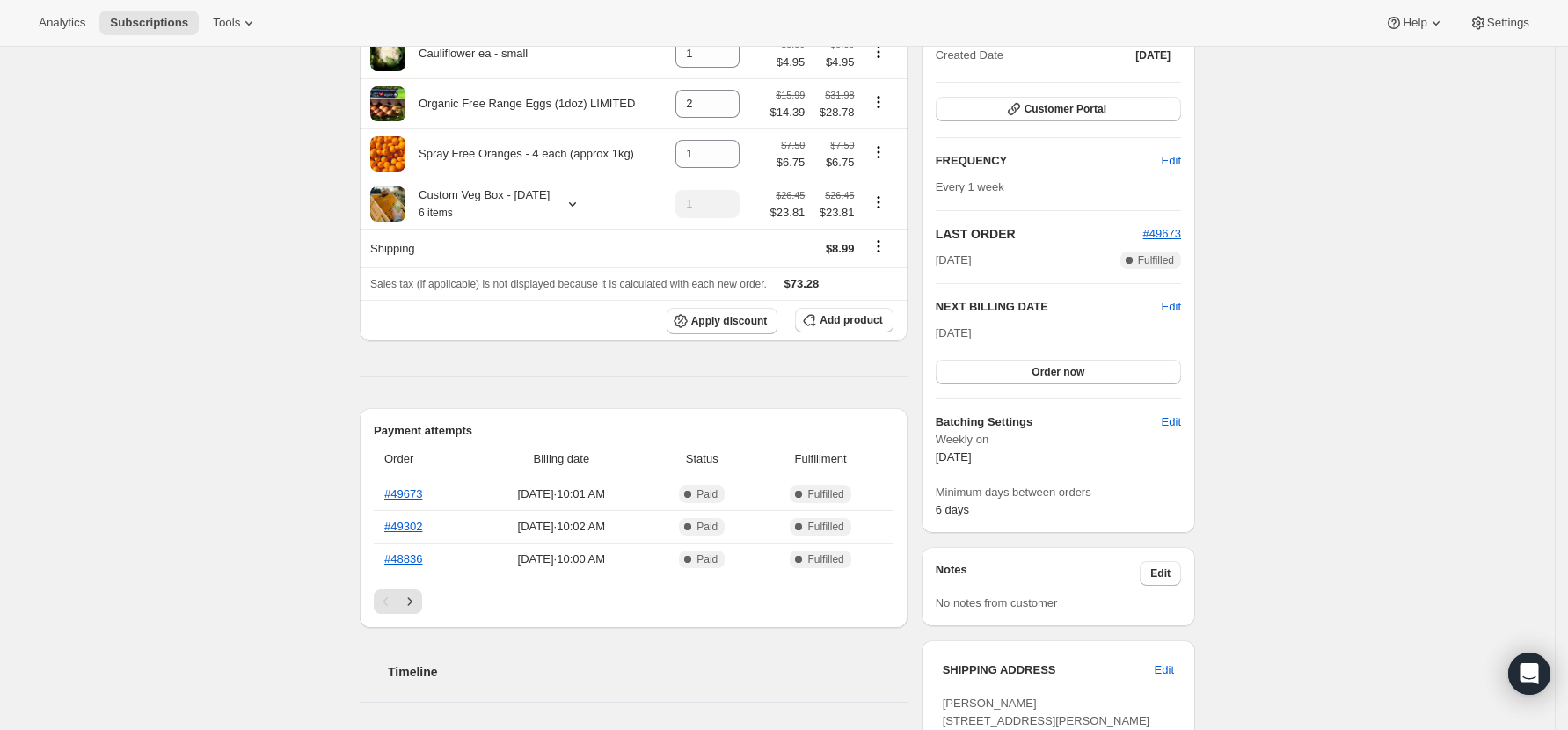
scroll to position [181, 0]
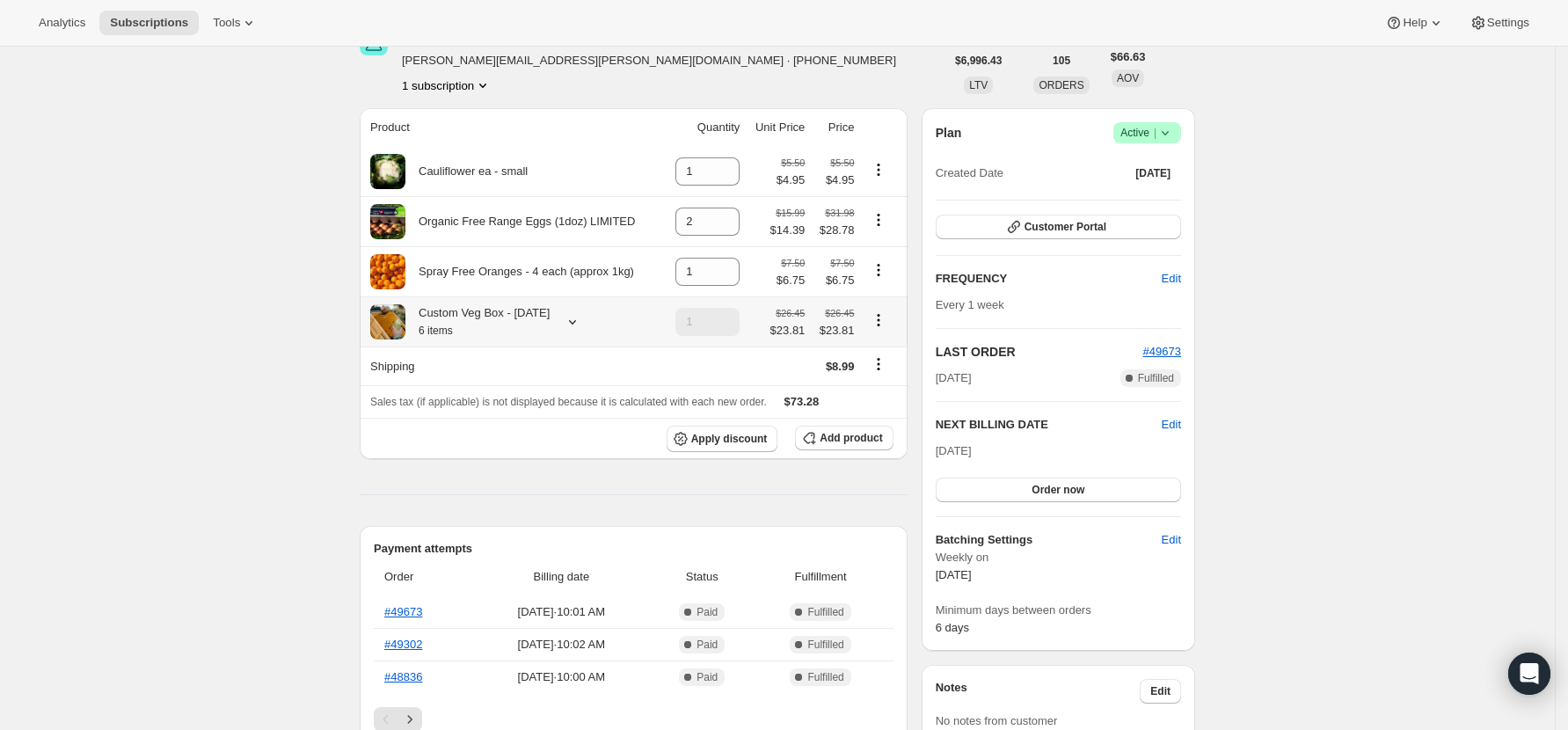
click at [581, 331] on icon at bounding box center [573, 322] width 17 height 17
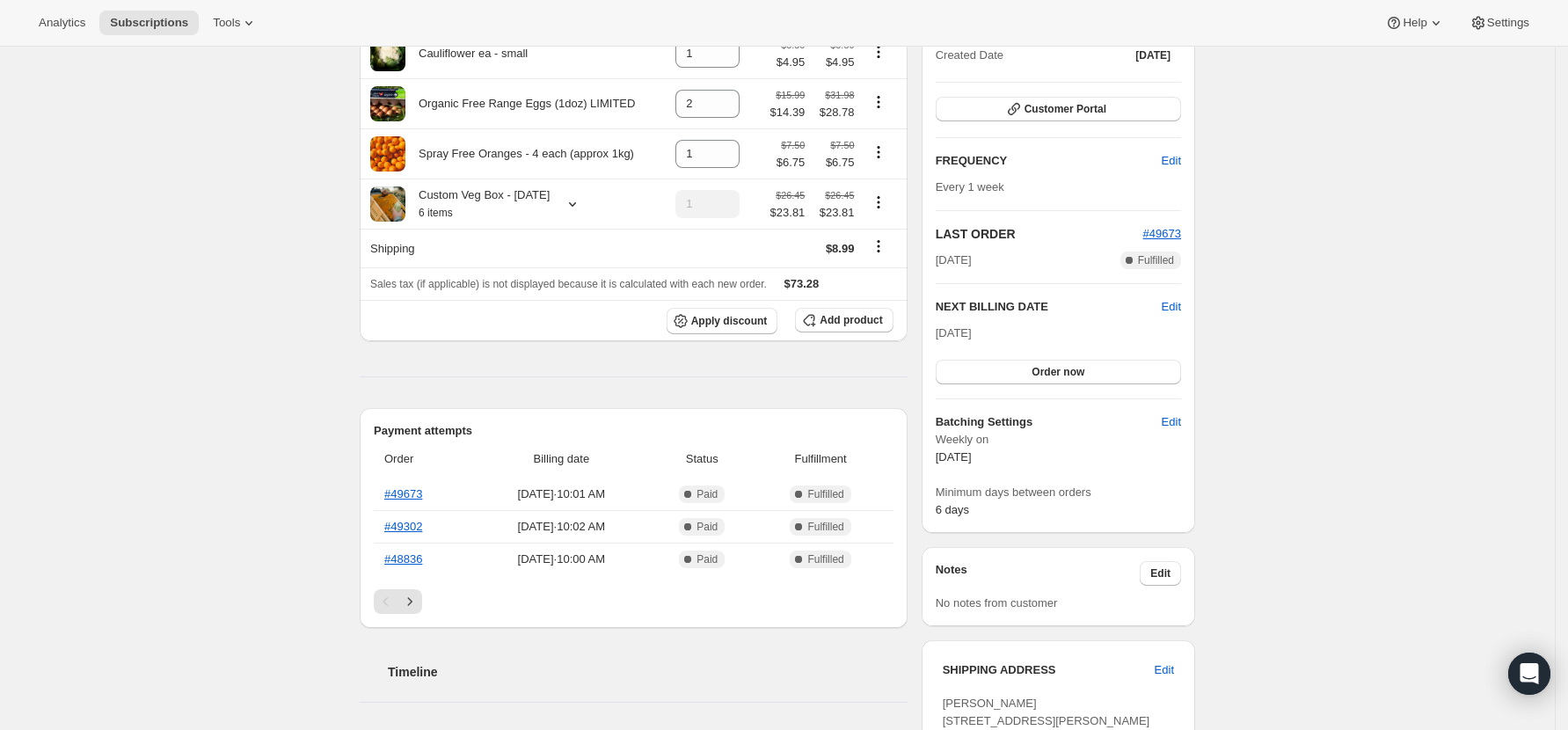
scroll to position [0, 0]
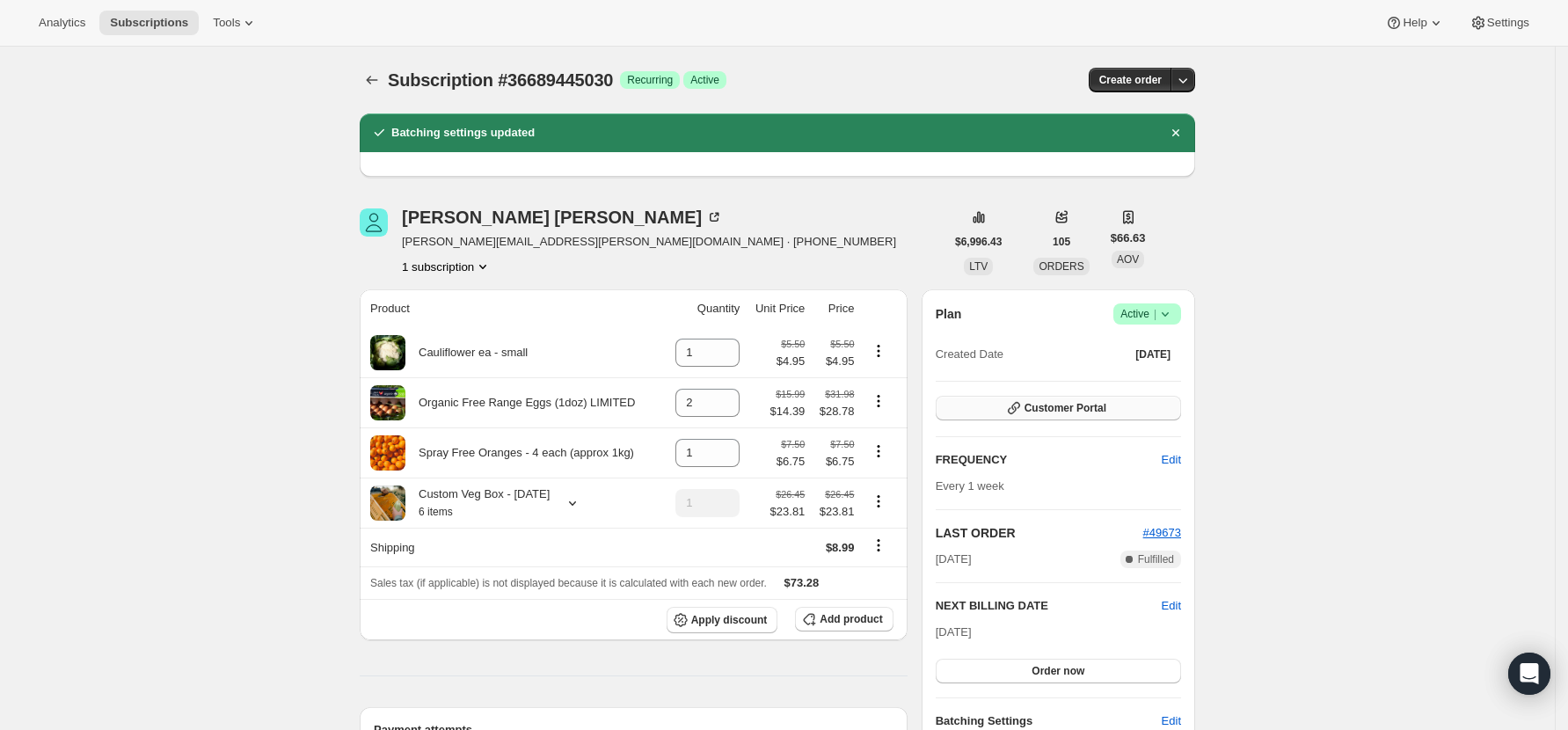
click at [1057, 414] on span "Customer Portal" at bounding box center [1065, 408] width 82 height 15
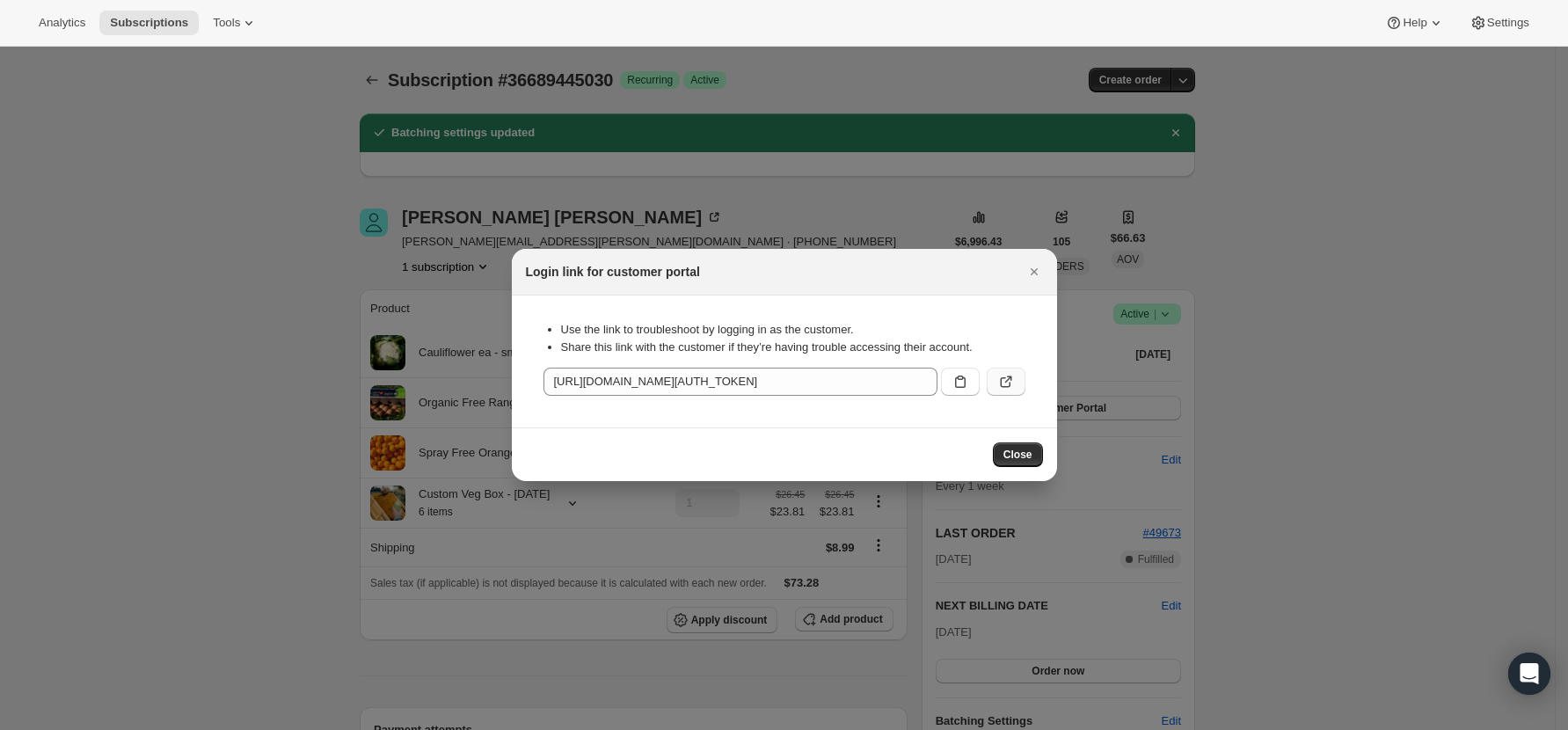
click at [1001, 381] on icon ":r202:" at bounding box center [1005, 382] width 11 height 11
click at [1023, 460] on span "Close" at bounding box center [1019, 454] width 29 height 15
